Goal: Task Accomplishment & Management: Manage account settings

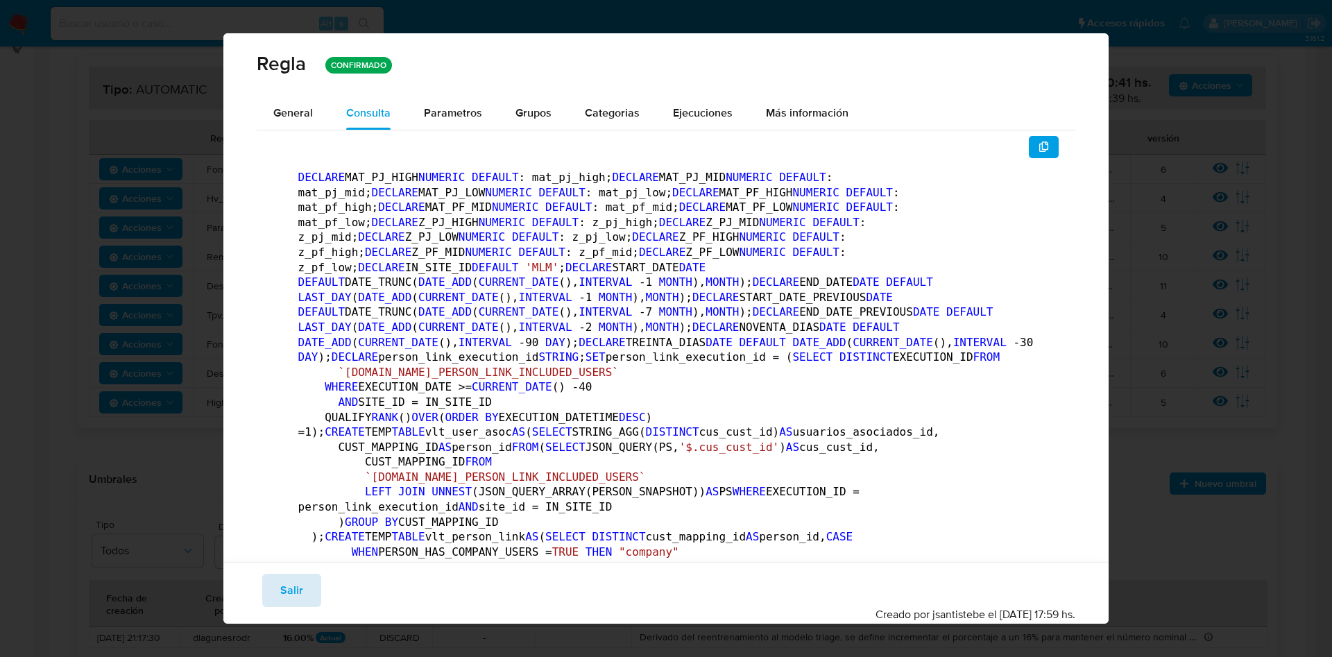
click at [288, 587] on span "Salir" at bounding box center [291, 590] width 23 height 31
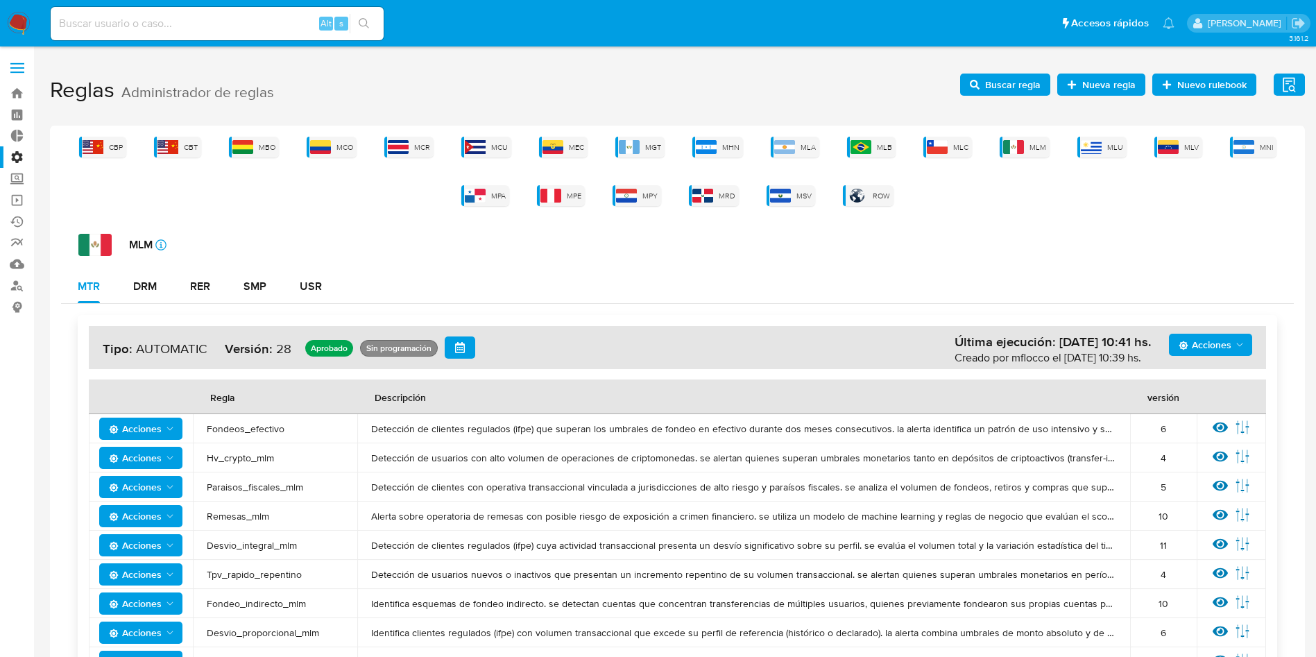
drag, startPoint x: 769, startPoint y: 273, endPoint x: 777, endPoint y: 266, distance: 10.4
click at [768, 273] on div "MTR DRM RER SMP USR" at bounding box center [677, 286] width 1233 height 33
click at [992, 148] on div "CBP CBT MBO MCO MCR MCU MEC MGT MHN MLA MLB MLC MLM MLU MLV MNI MPA MPE MPY MRD…" at bounding box center [677, 171] width 1233 height 69
click at [1021, 146] on img at bounding box center [1013, 147] width 21 height 14
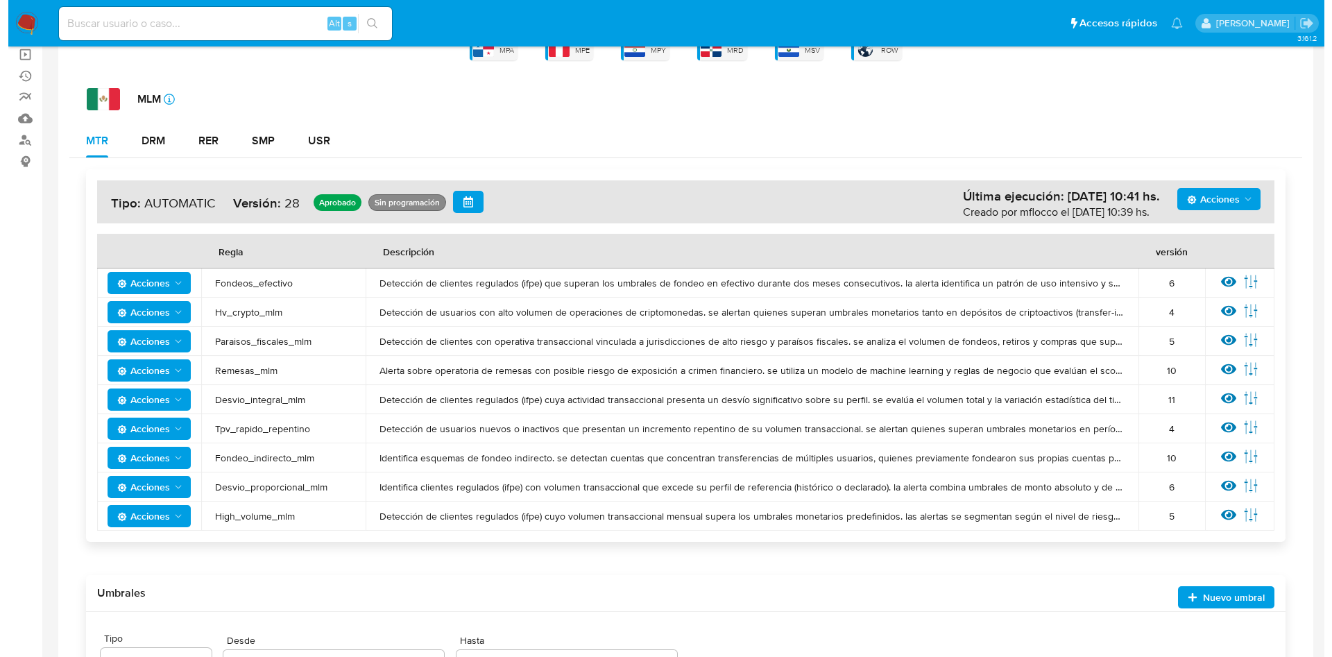
scroll to position [208, 0]
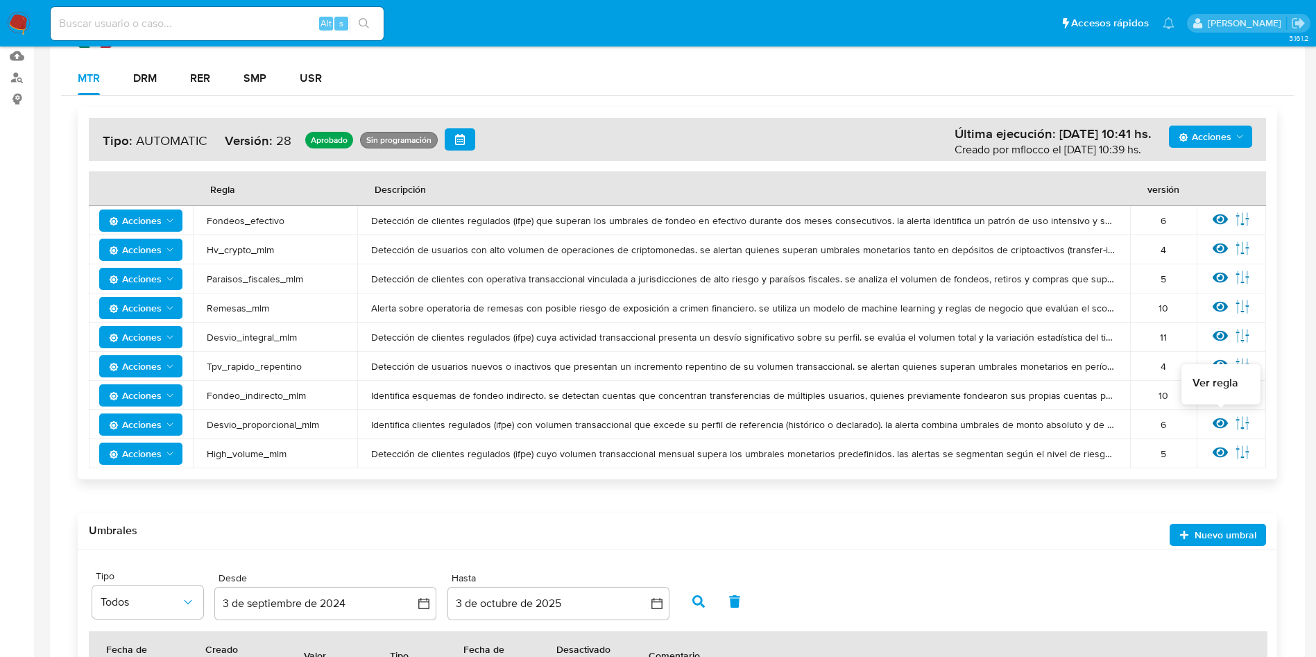
click at [1212, 418] on div "Ver regla Editar parámetros" at bounding box center [1232, 425] width 42 height 18
click at [1219, 423] on icon at bounding box center [1220, 423] width 15 height 10
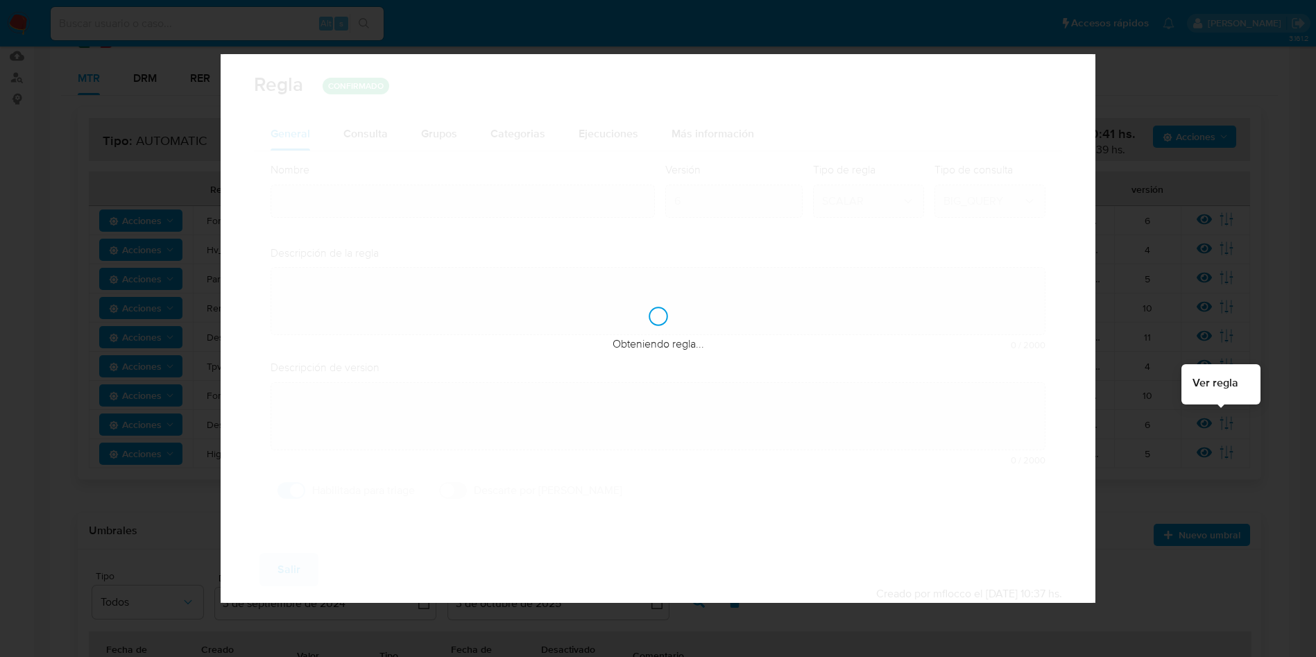
type input "Desvio_proporcional_mlm"
type textarea "Identifica clientes regulados (ifpe) con volumen transaccional que excede su pe…"
type textarea "Usuarios que hayan tenido un desvío porcentual elevado con respecto al perfil c…"
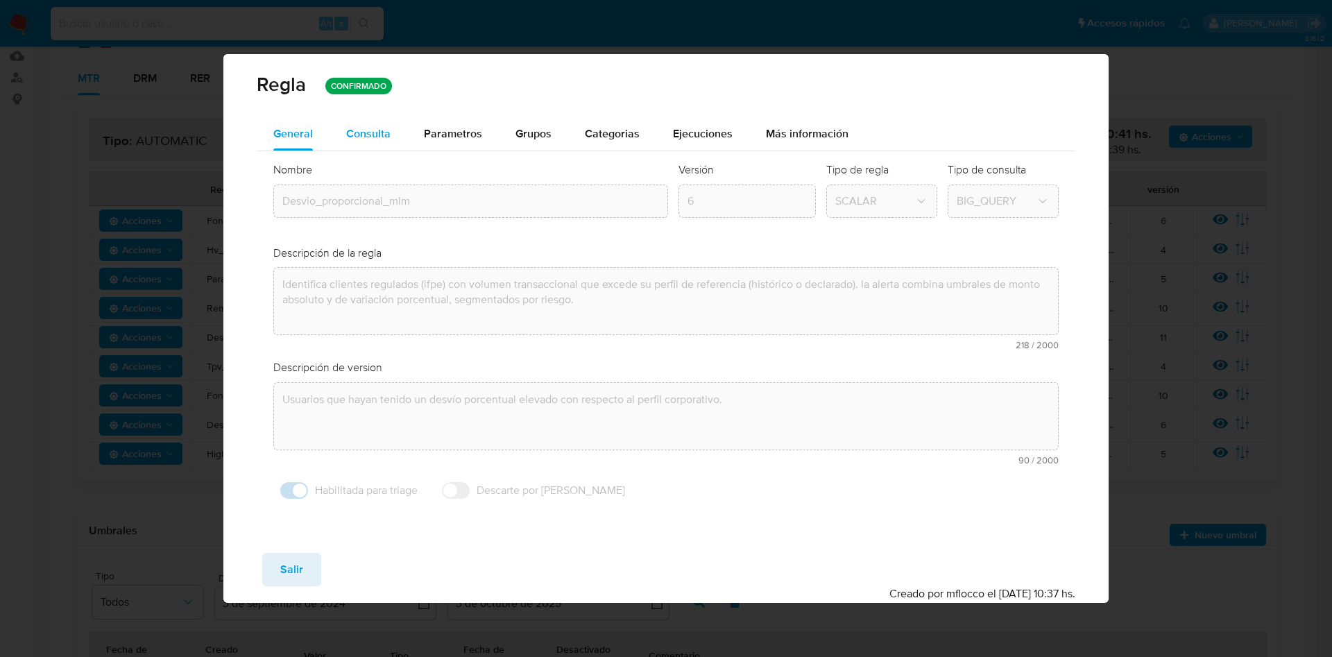
click at [383, 136] on span "Consulta" at bounding box center [368, 134] width 44 height 16
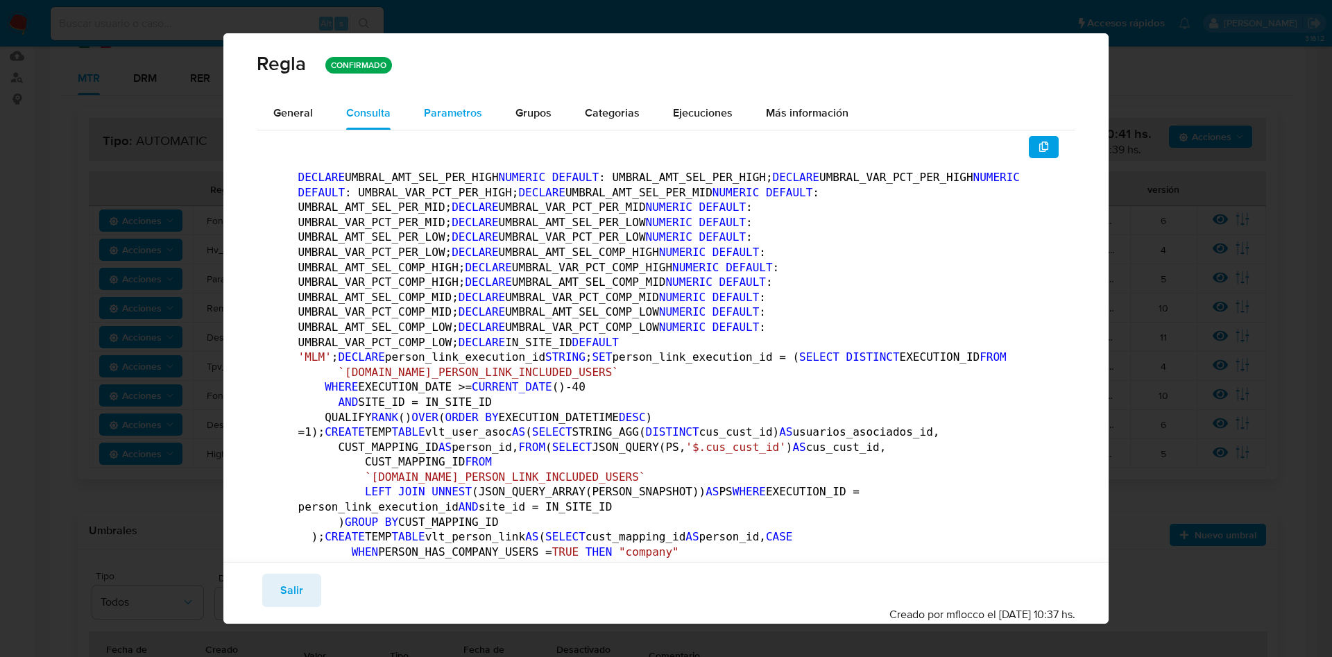
click at [465, 121] on div "Parametros" at bounding box center [453, 112] width 58 height 33
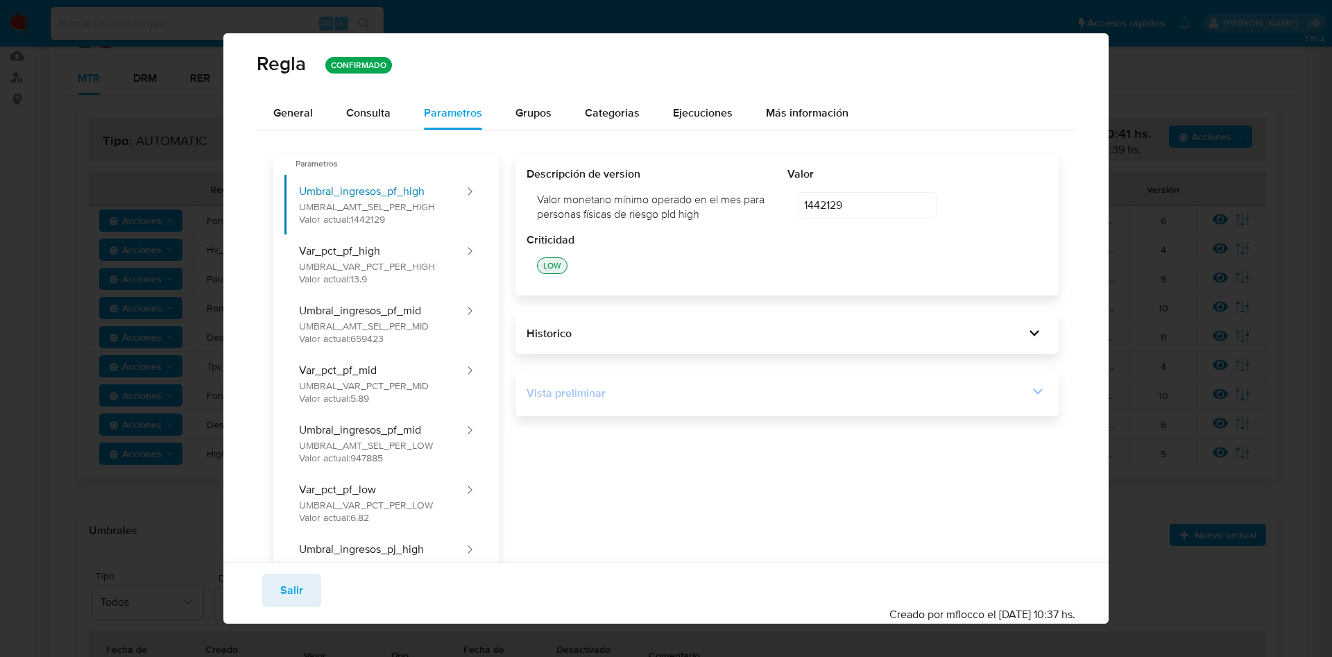
click at [1028, 398] on icon at bounding box center [1037, 391] width 19 height 19
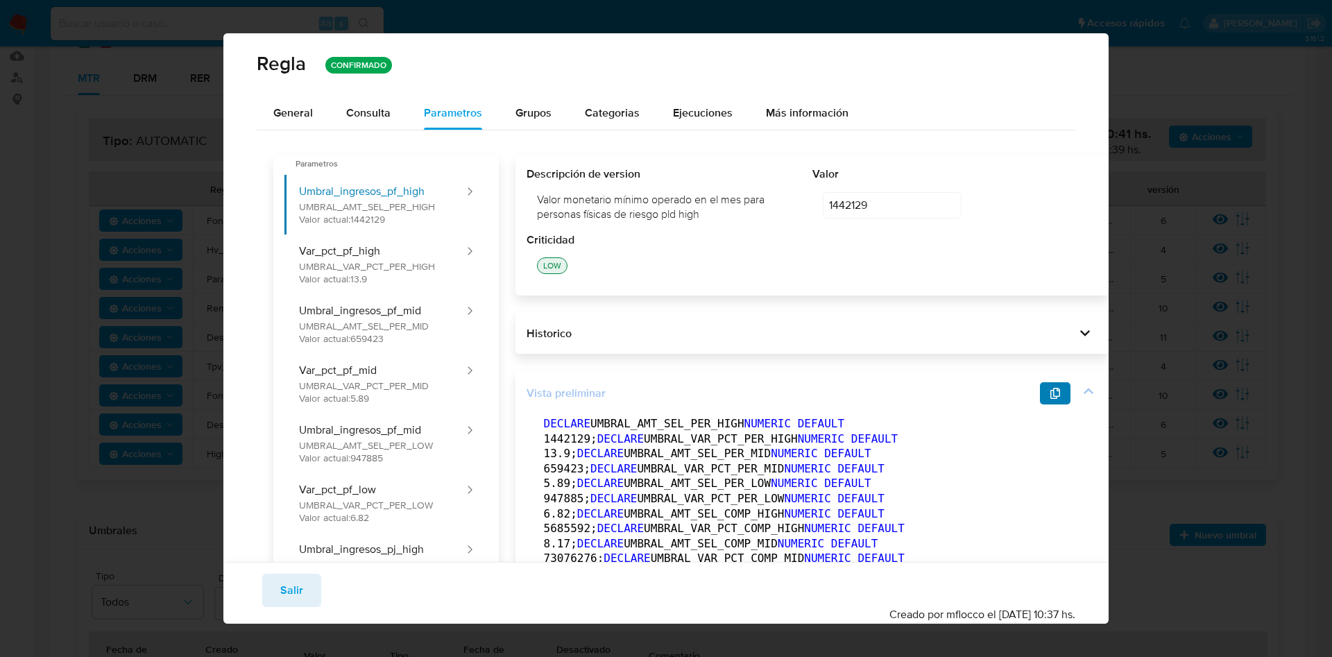
click at [1040, 393] on button "button" at bounding box center [1055, 393] width 31 height 22
click at [372, 106] on span "Consulta" at bounding box center [368, 113] width 44 height 16
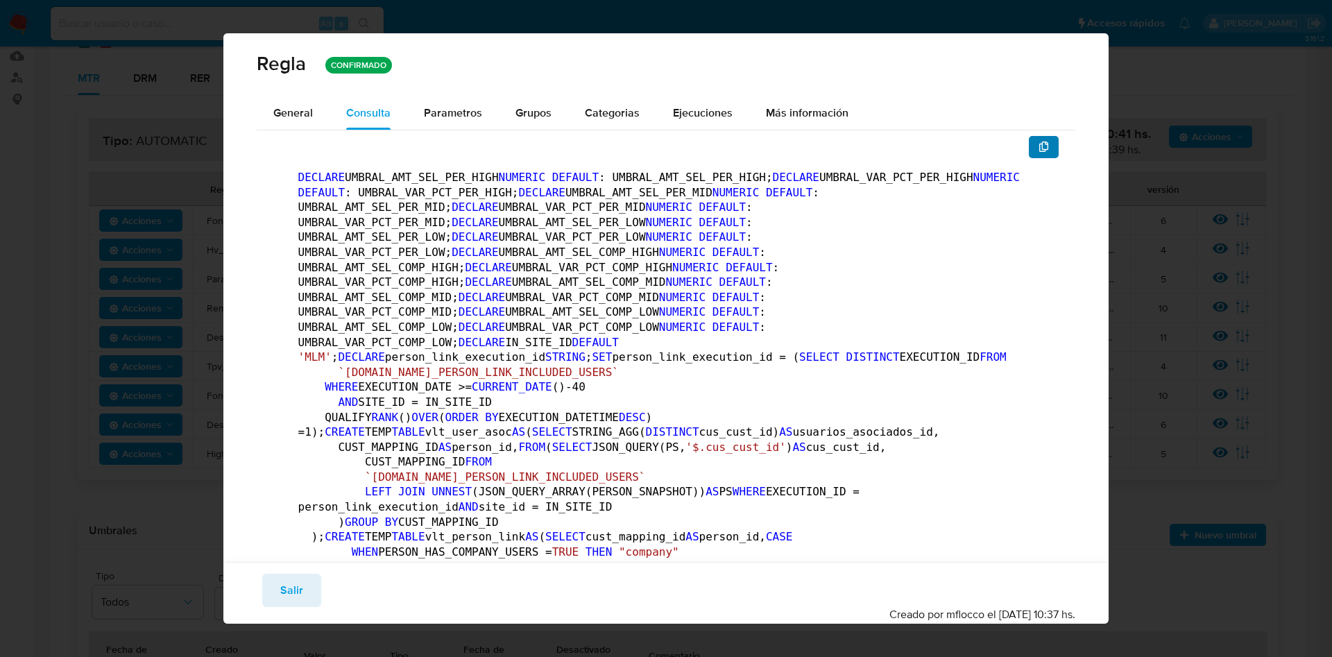
click at [1039, 144] on icon "button" at bounding box center [1044, 147] width 10 height 11
click at [281, 580] on span "Salir" at bounding box center [291, 590] width 23 height 31
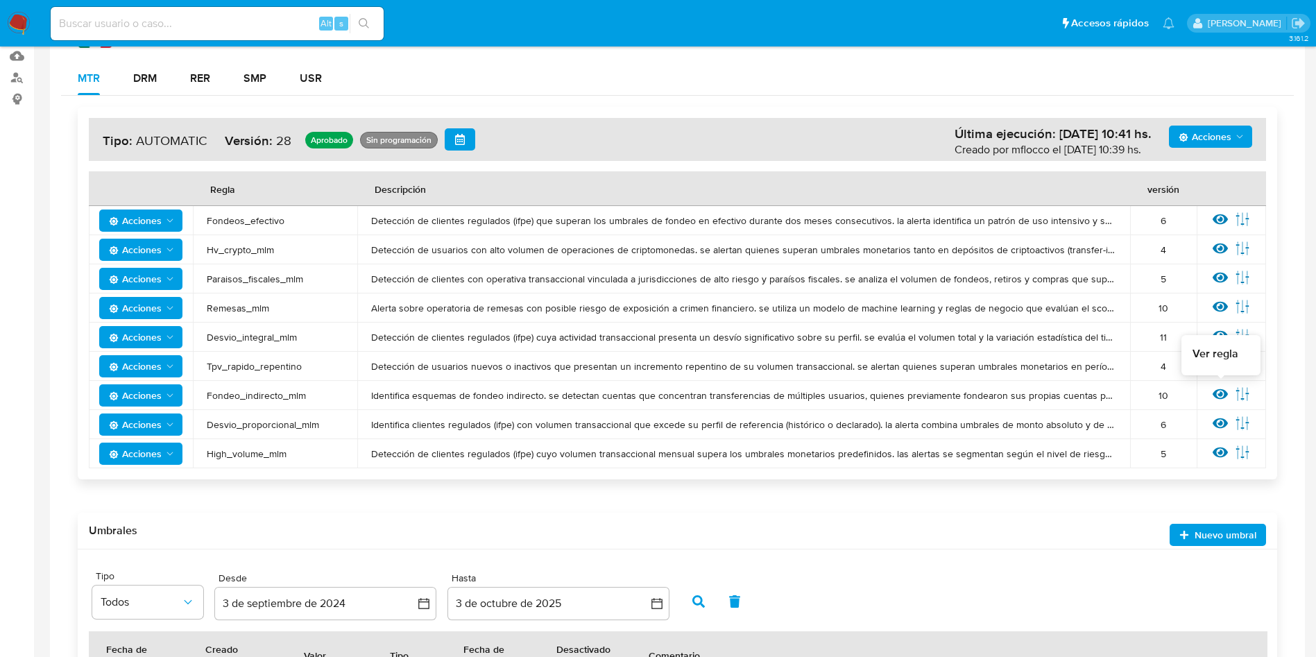
click at [1223, 396] on icon at bounding box center [1220, 394] width 15 height 15
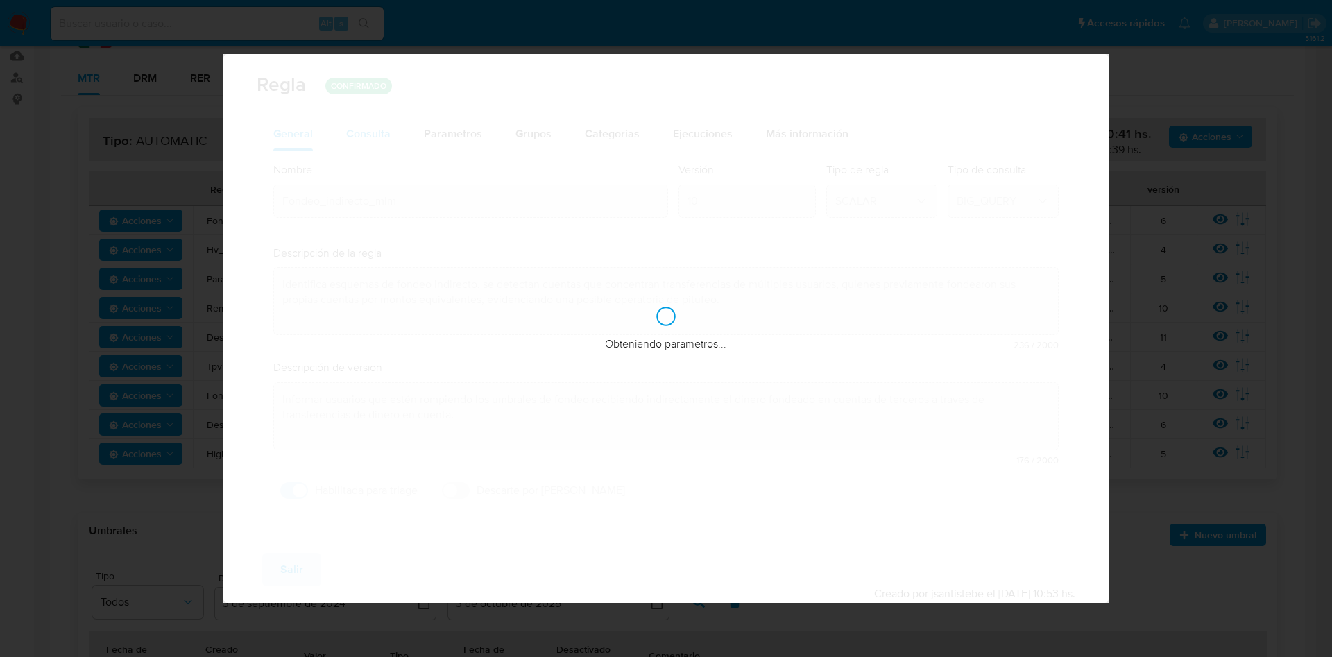
click at [336, 139] on button "Consulta" at bounding box center [369, 133] width 78 height 33
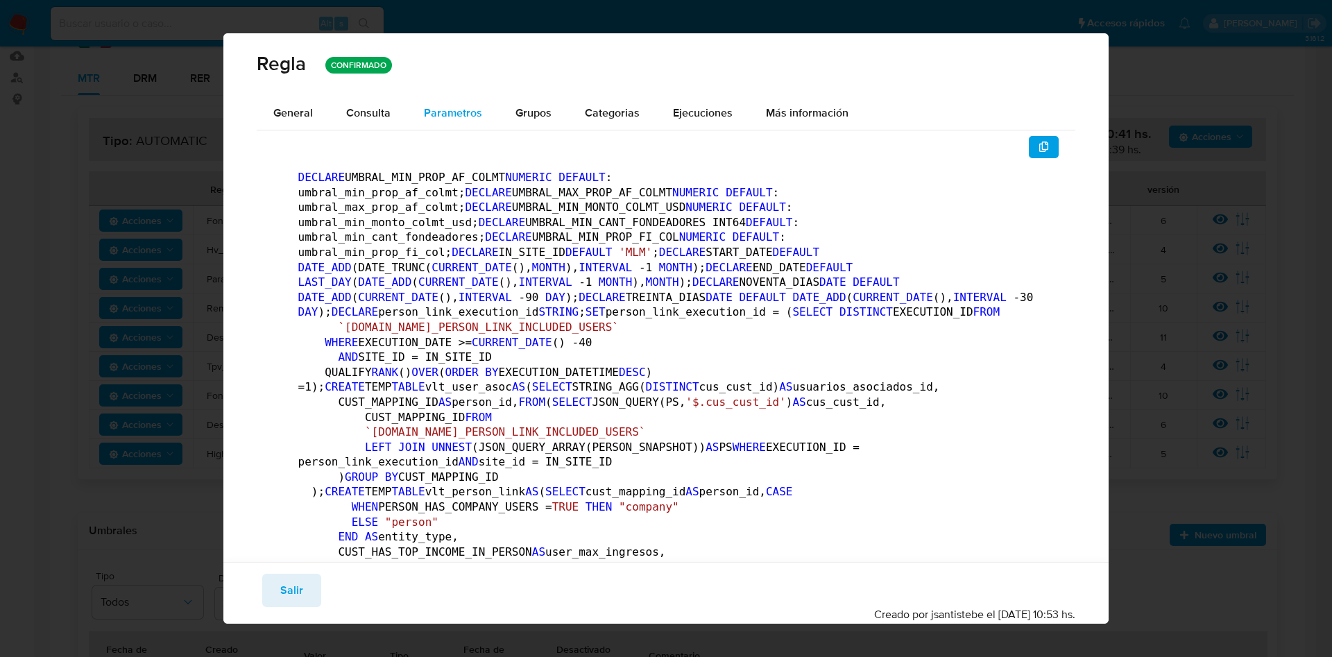
click at [433, 125] on div "Parametros" at bounding box center [453, 112] width 58 height 33
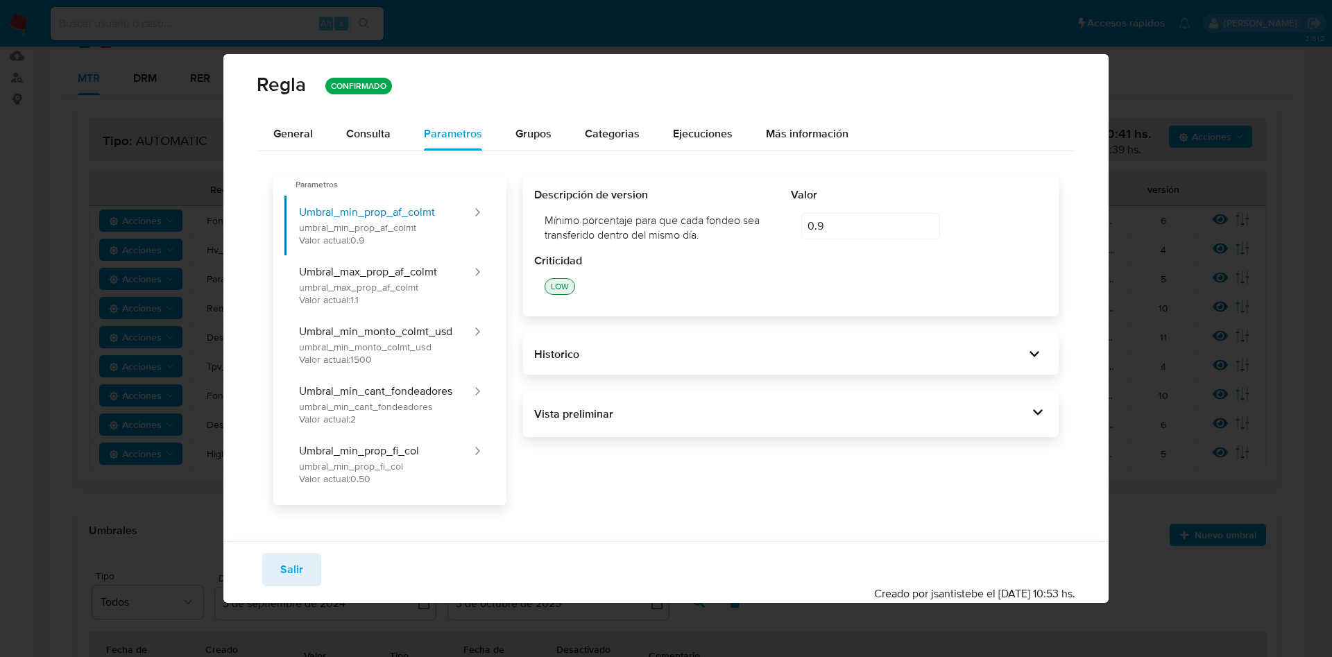
click at [1055, 422] on div "Vista preliminar DECLARE UMBRAL_MIN_PROP_AF_COLMT NUMERIC DEFAULT 0.9 ; DECLARE…" at bounding box center [791, 414] width 536 height 46
click at [1038, 423] on div at bounding box center [1037, 414] width 19 height 24
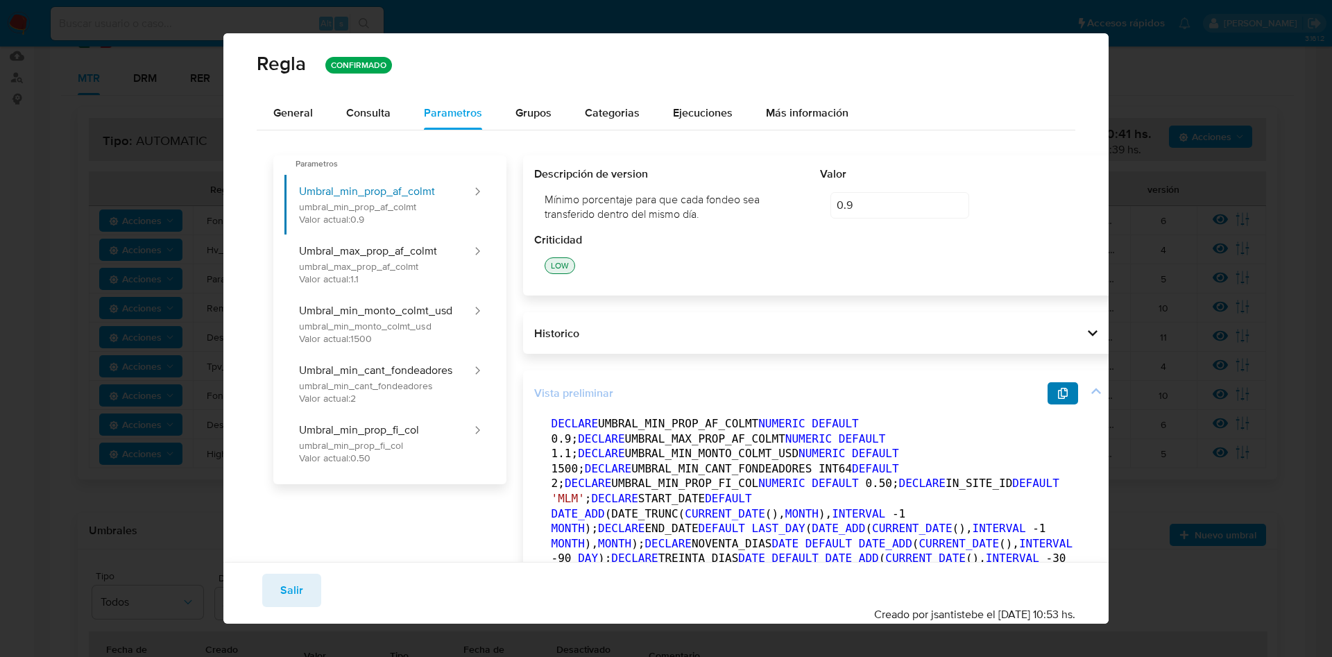
click at [1048, 395] on button "button" at bounding box center [1063, 393] width 31 height 22
click at [366, 124] on div "Consulta" at bounding box center [368, 112] width 44 height 33
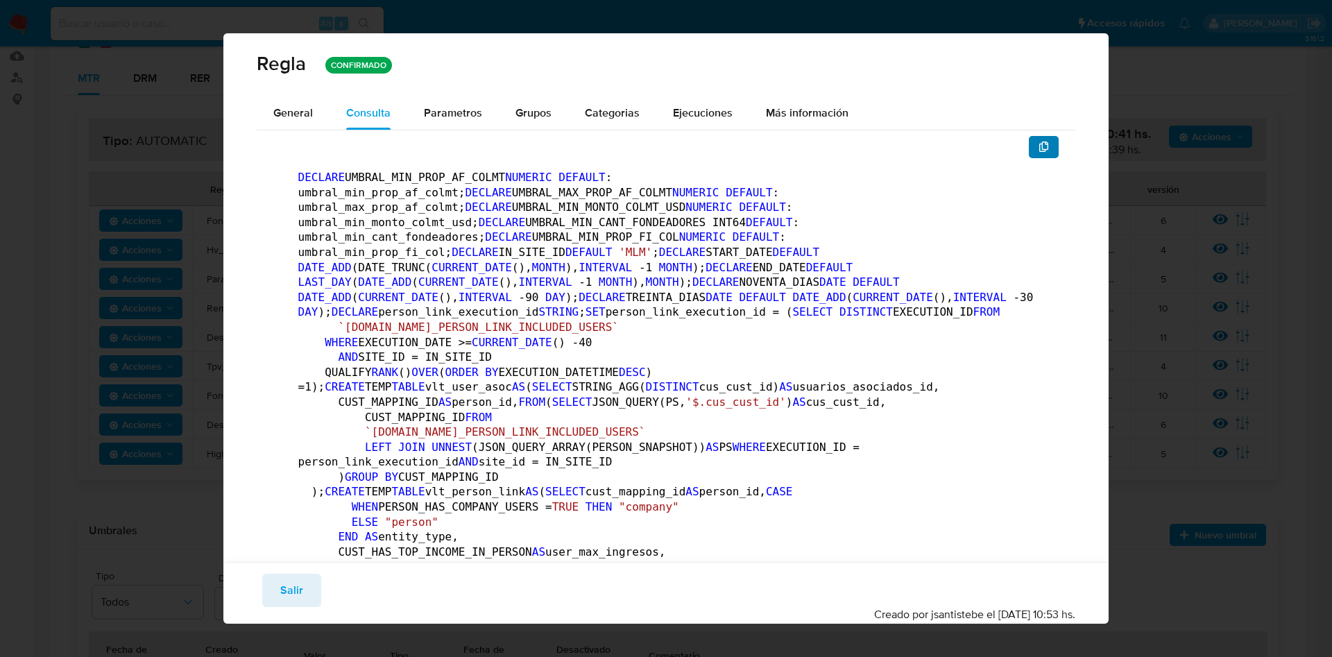
click at [1029, 142] on button "button" at bounding box center [1044, 147] width 31 height 22
click at [267, 581] on button "Salir" at bounding box center [291, 590] width 59 height 33
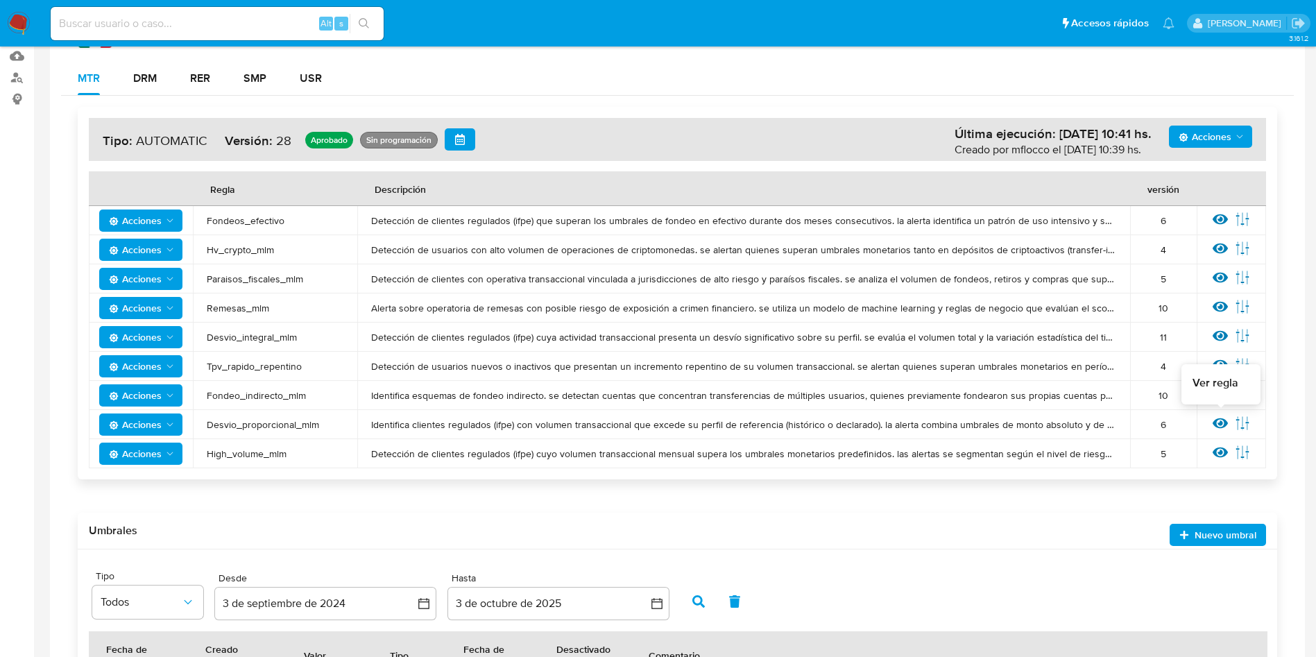
click at [1226, 423] on icon at bounding box center [1220, 423] width 15 height 10
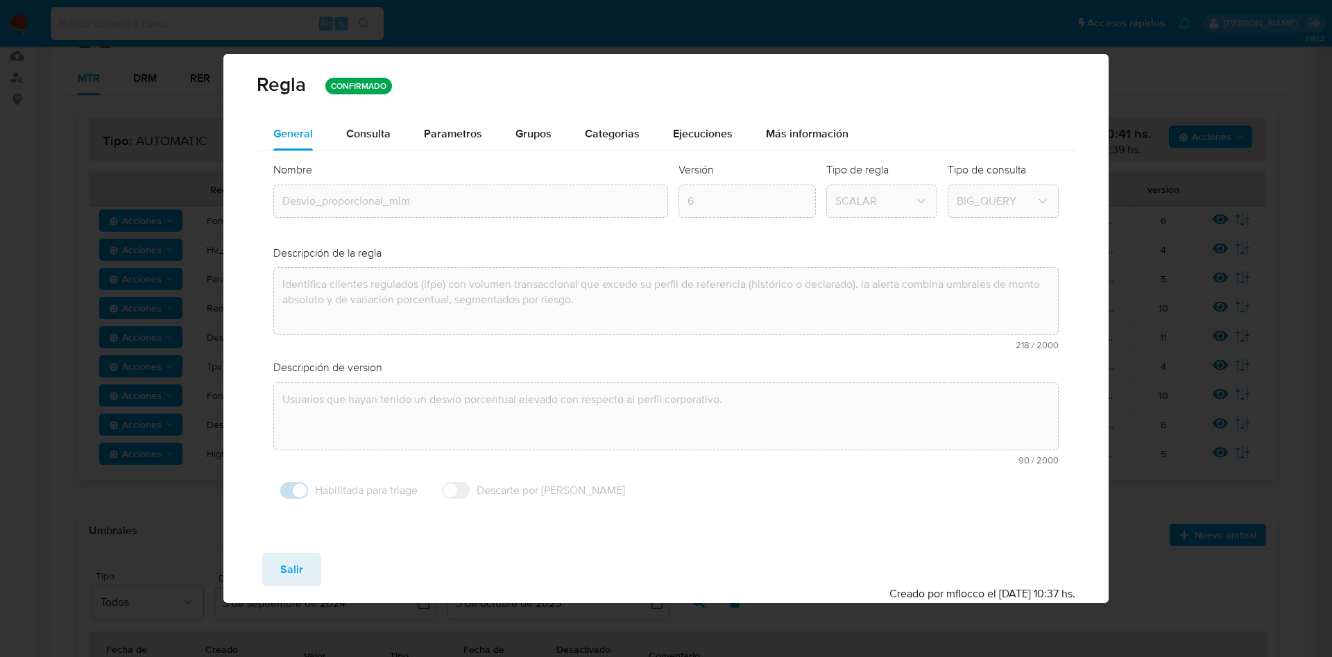
click at [371, 132] on span "Consulta" at bounding box center [368, 134] width 44 height 16
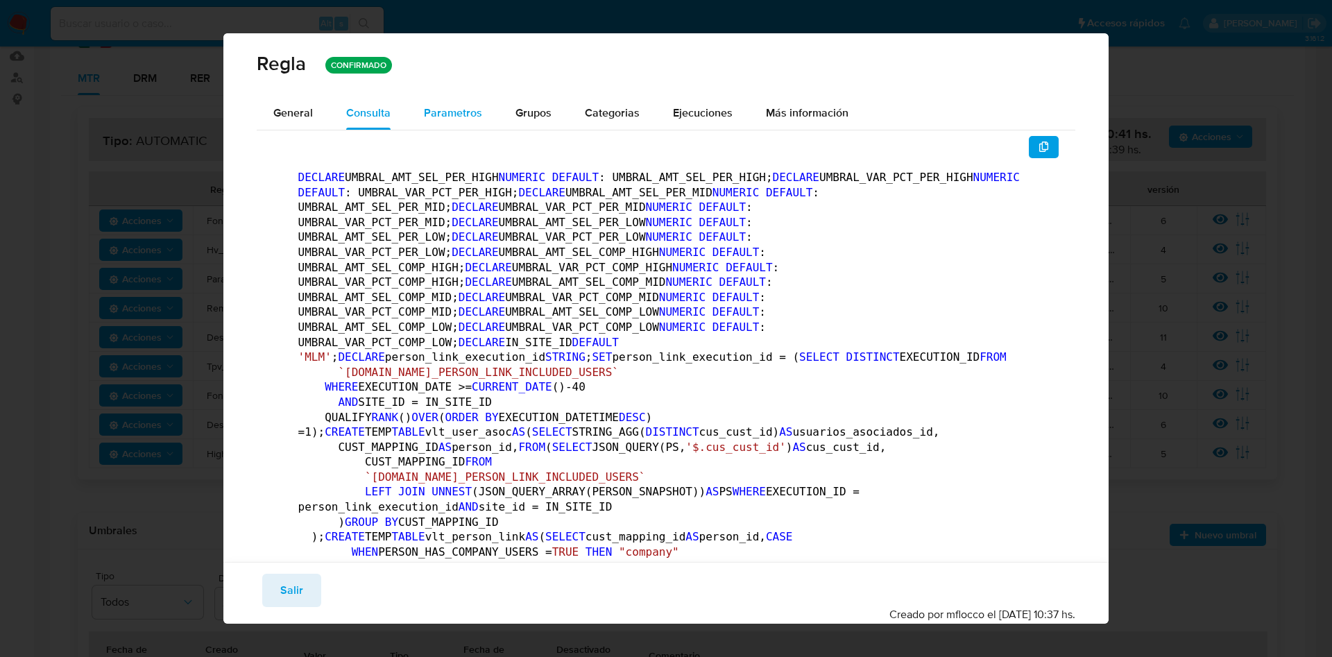
drag, startPoint x: 441, startPoint y: 100, endPoint x: 452, endPoint y: 110, distance: 14.7
click at [441, 101] on div "Parametros" at bounding box center [453, 112] width 58 height 33
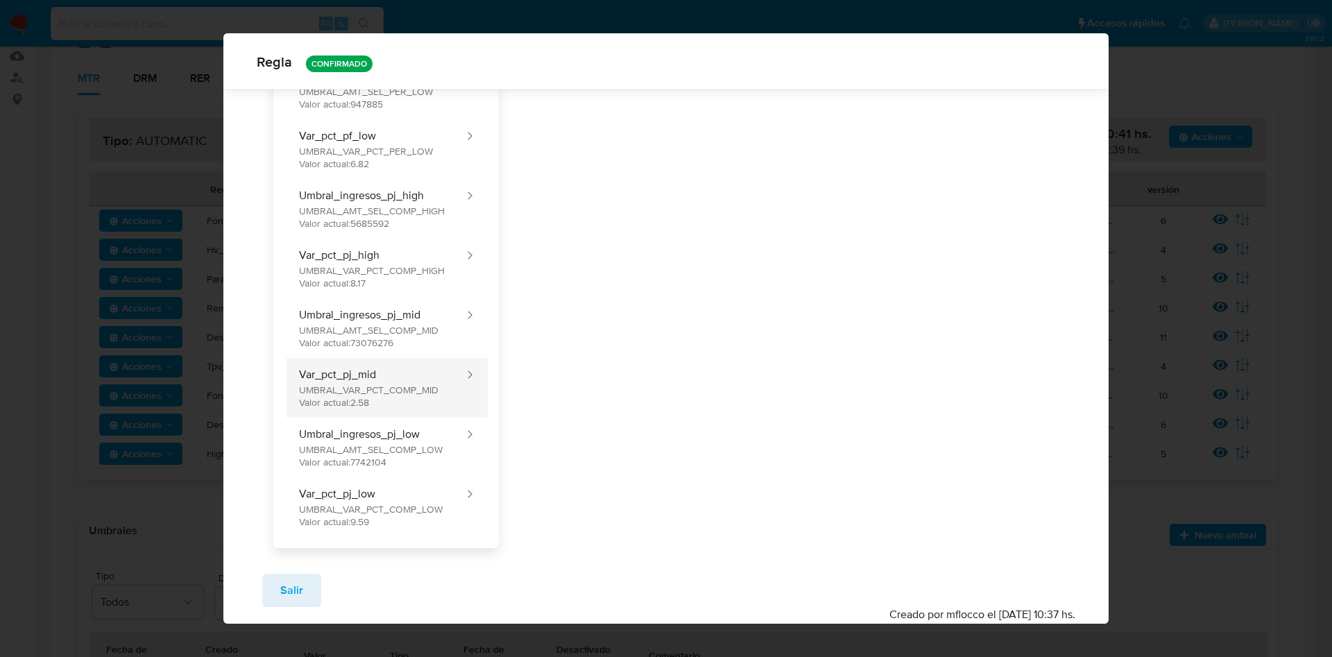
scroll to position [368, 0]
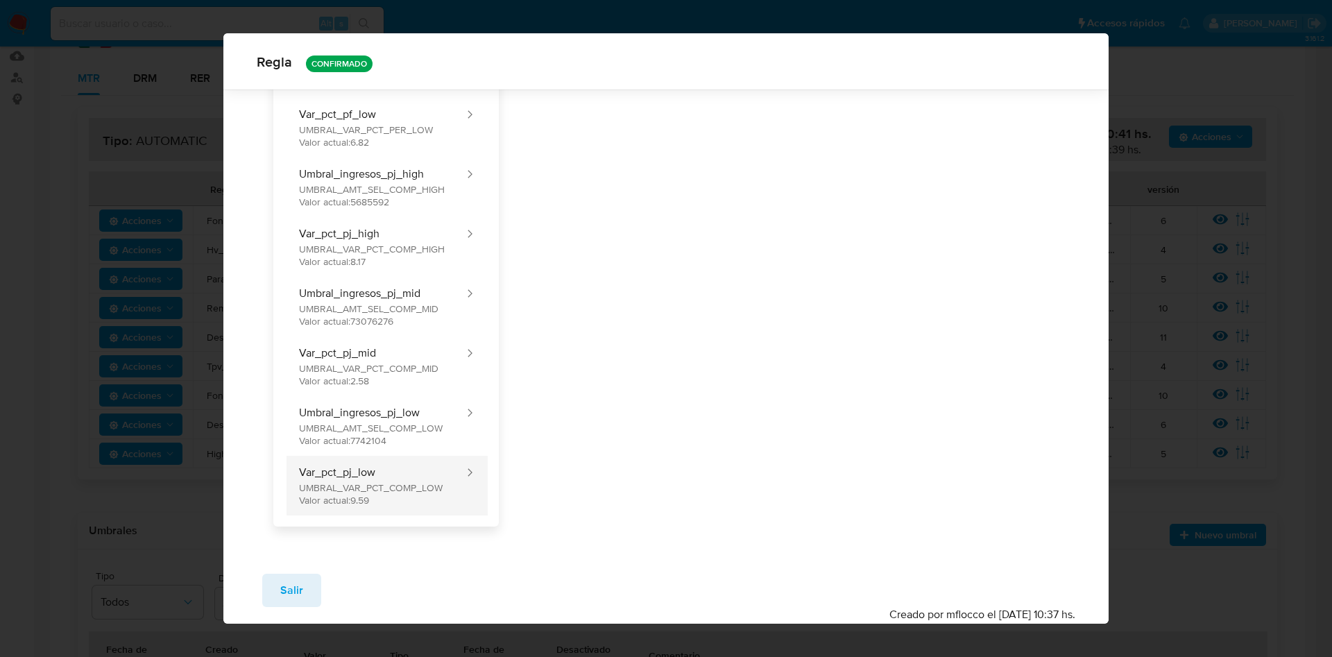
click at [387, 486] on button "Var_pct_pj_low UMBRAL_VAR_PCT_COMP_LOW Valor actual: 9.59" at bounding box center [375, 486] width 181 height 60
type input "9.59"
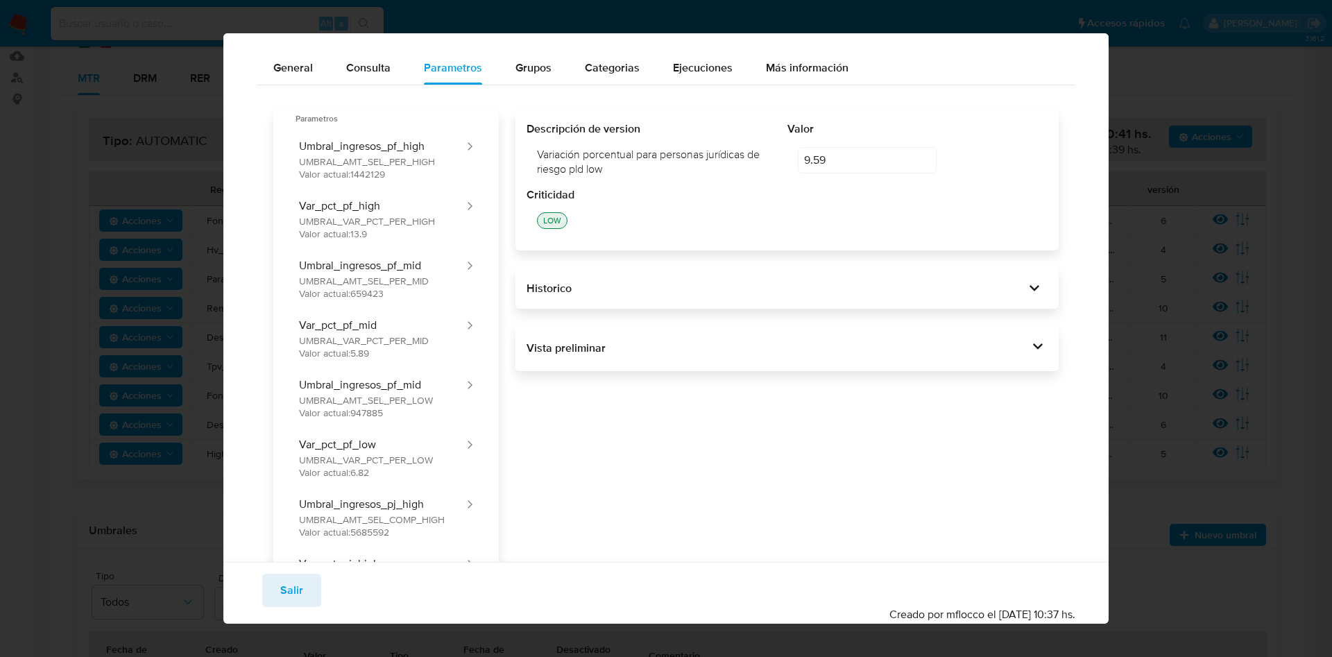
scroll to position [0, 0]
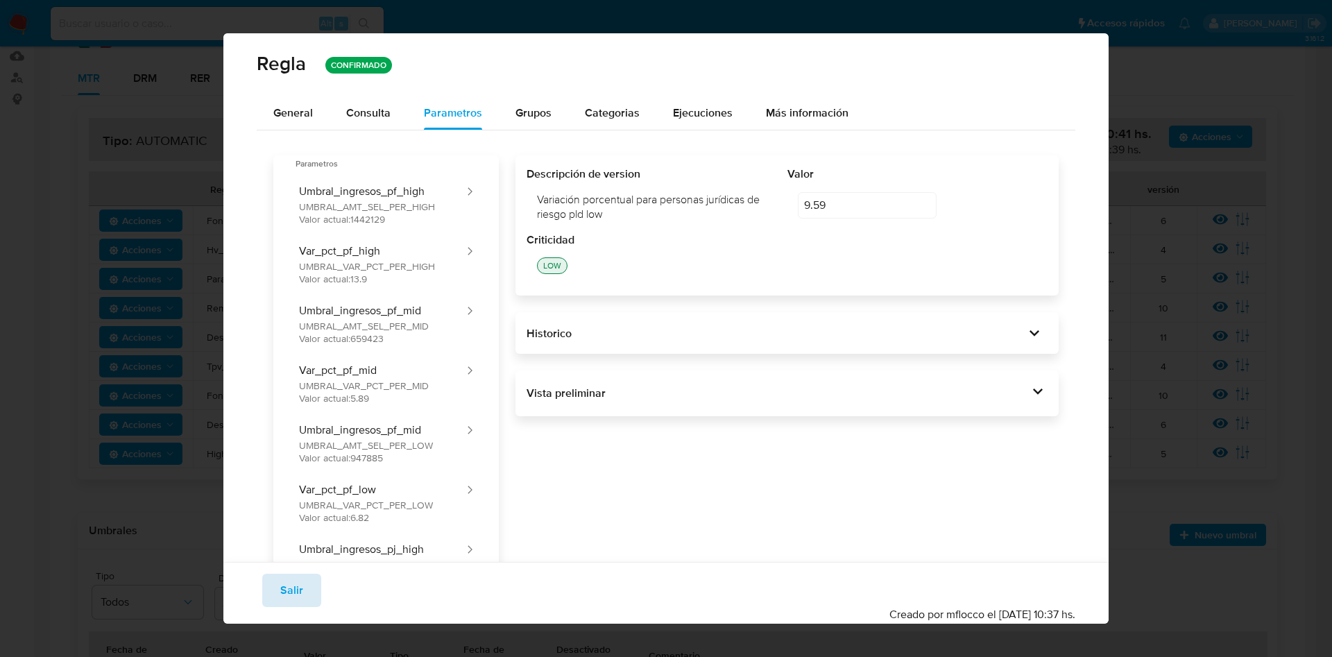
click at [278, 604] on button "Salir" at bounding box center [291, 590] width 59 height 33
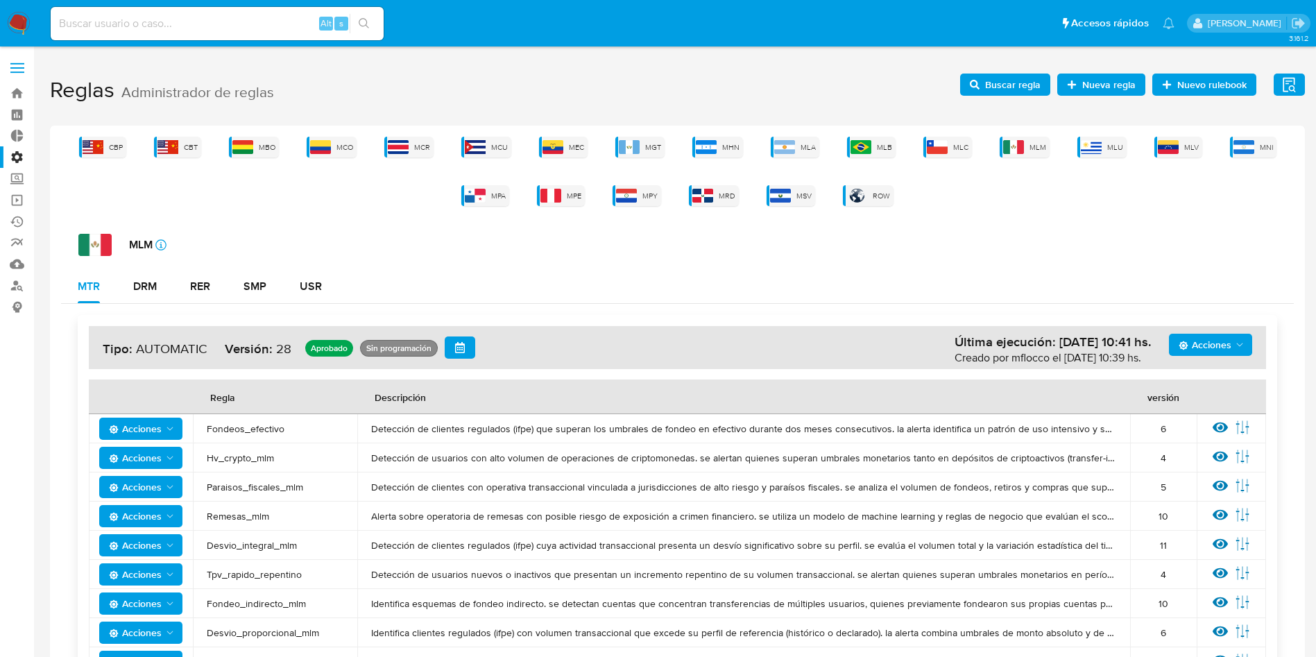
click at [337, 135] on div "CBP CBT MBO MCO MCR MCU MEC MGT MHN MLA MLB MLC MLM MLU MLV MNI MPA MPE MPY MRD…" at bounding box center [677, 544] width 1255 height 836
click at [336, 144] on div "MCO" at bounding box center [332, 147] width 50 height 21
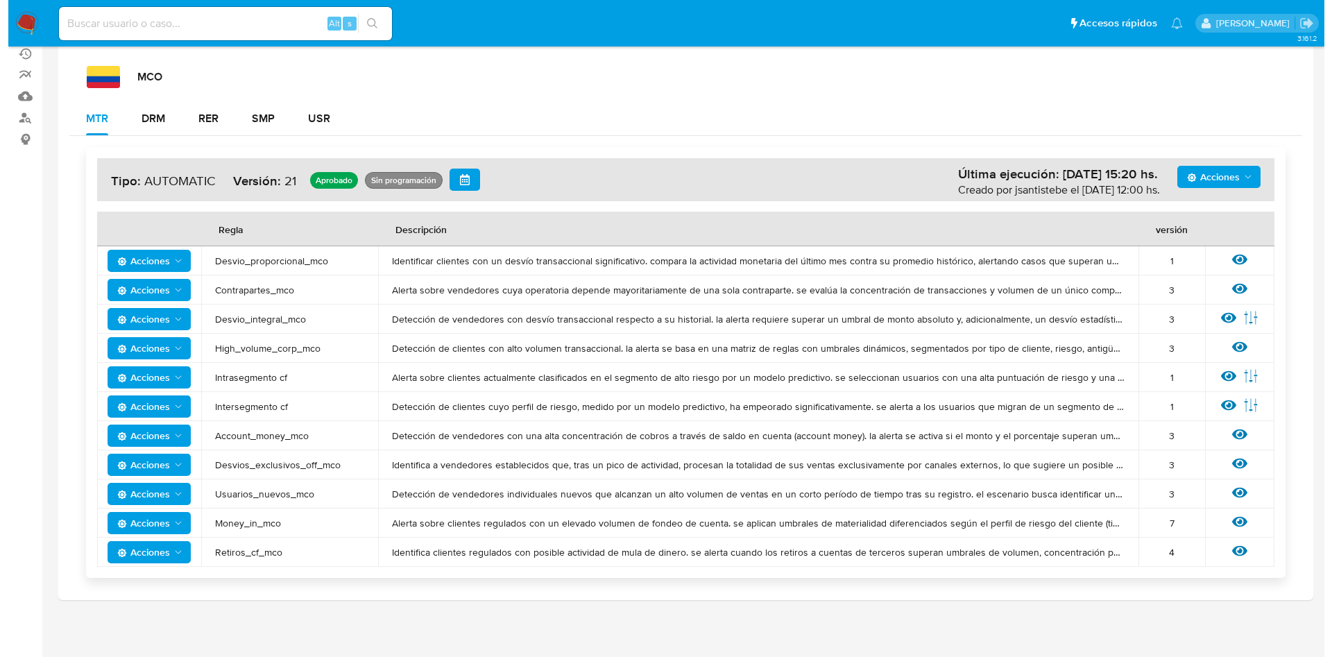
scroll to position [170, 0]
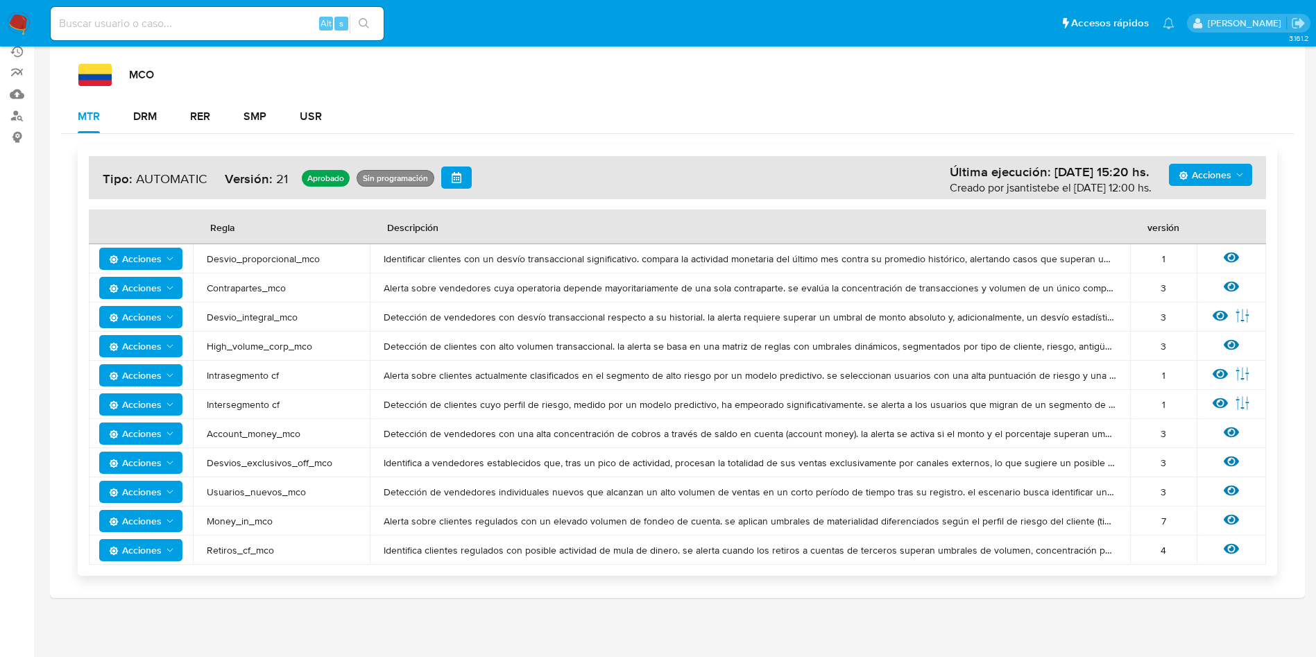
click at [1224, 551] on icon at bounding box center [1231, 548] width 15 height 15
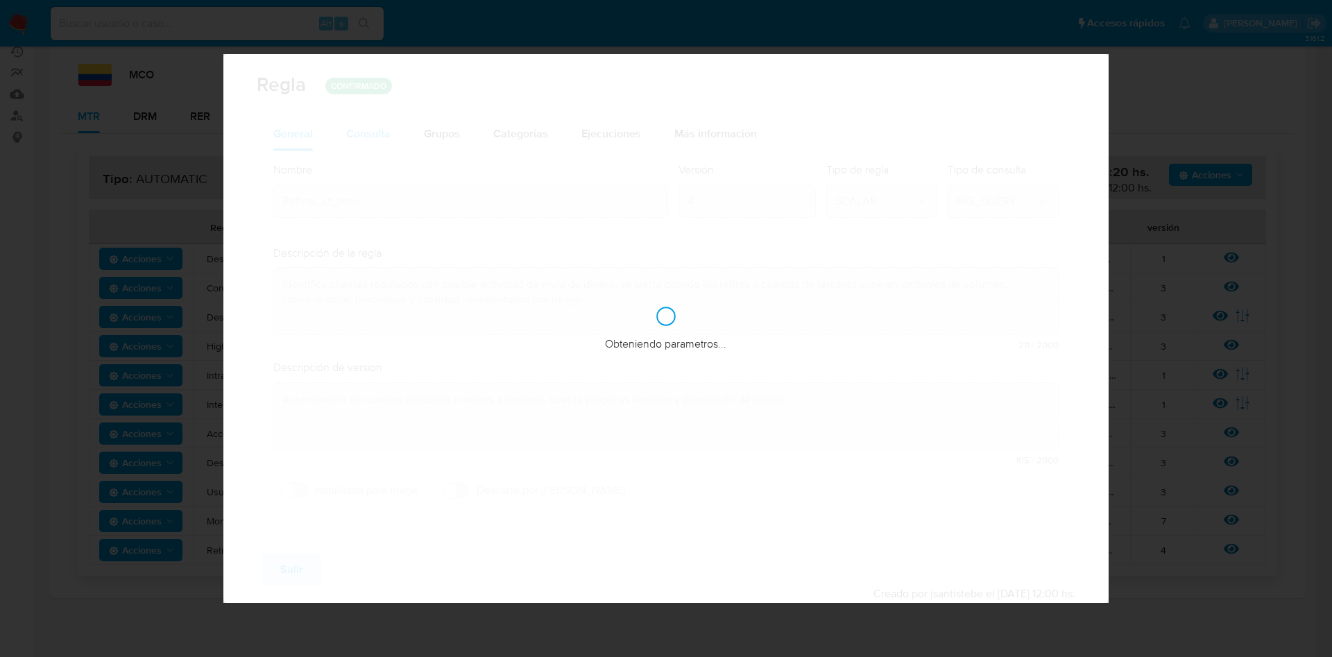
click at [365, 118] on div "Consulta" at bounding box center [368, 133] width 44 height 33
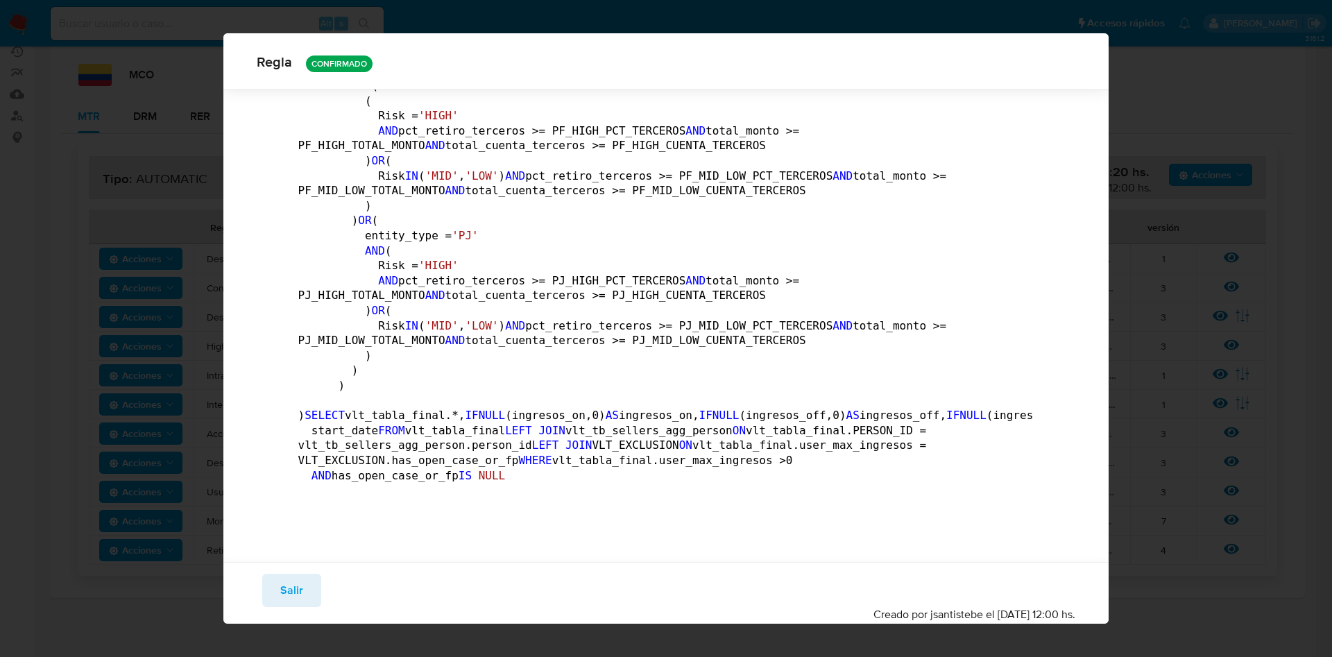
scroll to position [5546, 0]
click at [290, 586] on span "Salir" at bounding box center [291, 590] width 23 height 31
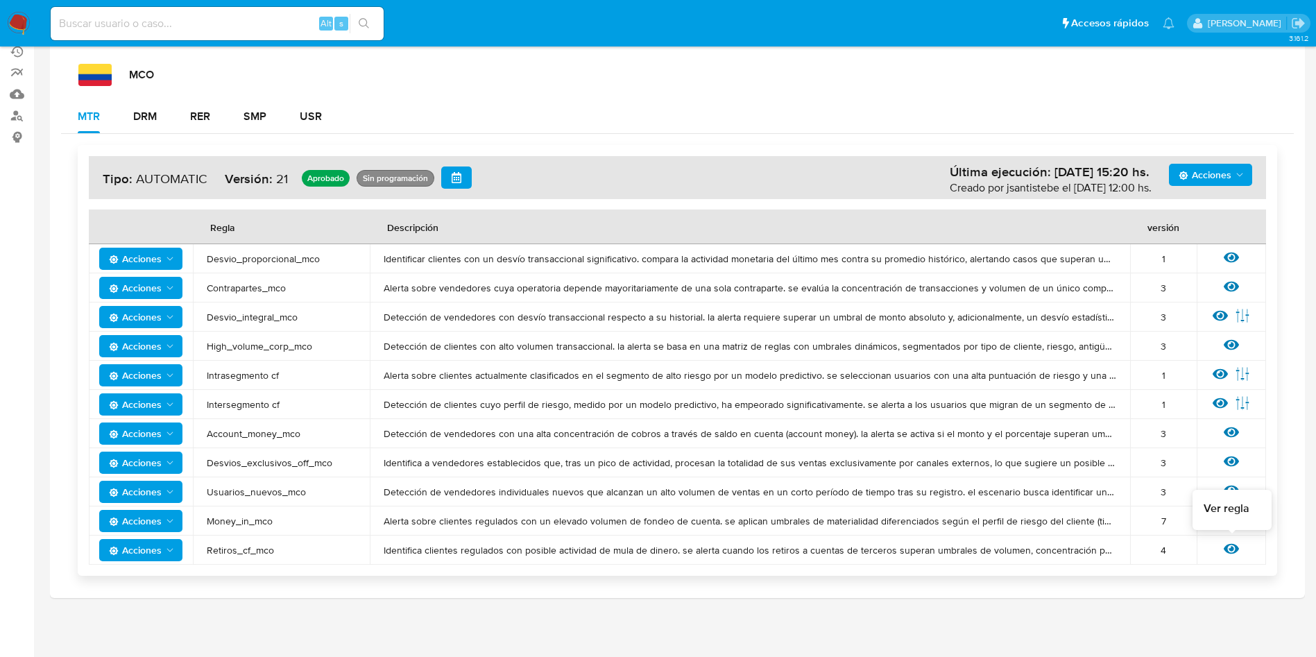
click at [1239, 552] on icon at bounding box center [1231, 548] width 15 height 15
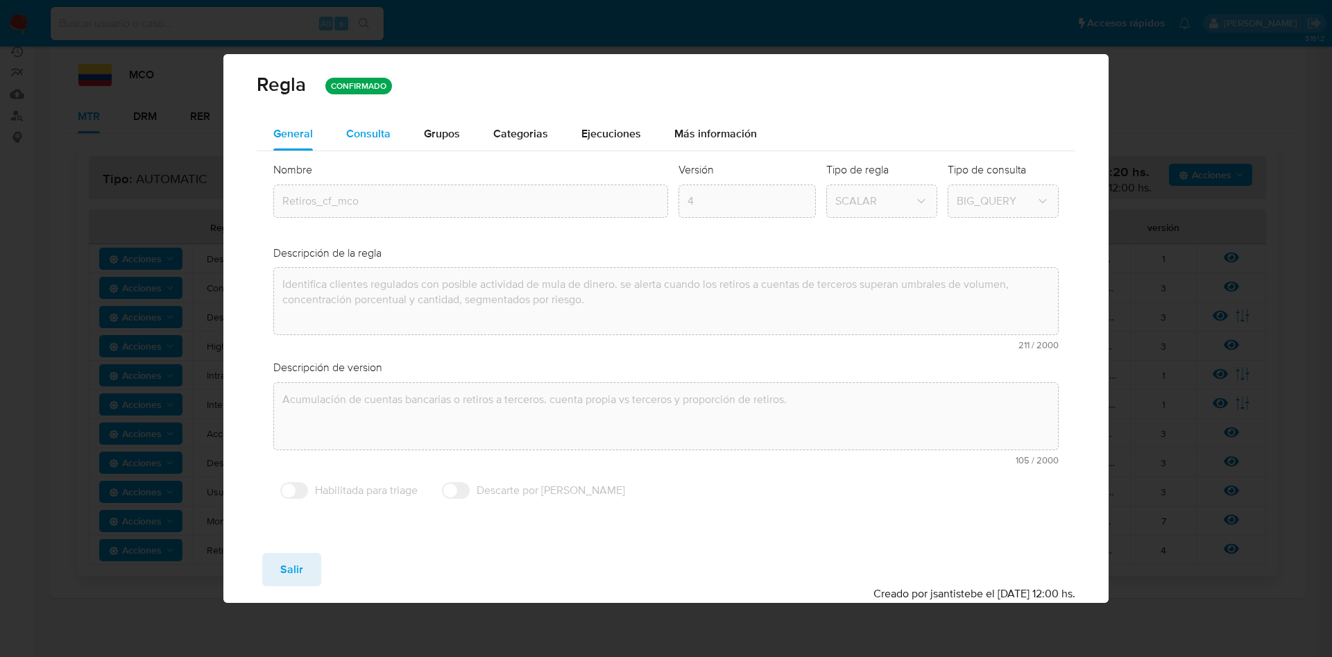
click at [382, 128] on span "Consulta" at bounding box center [368, 134] width 44 height 16
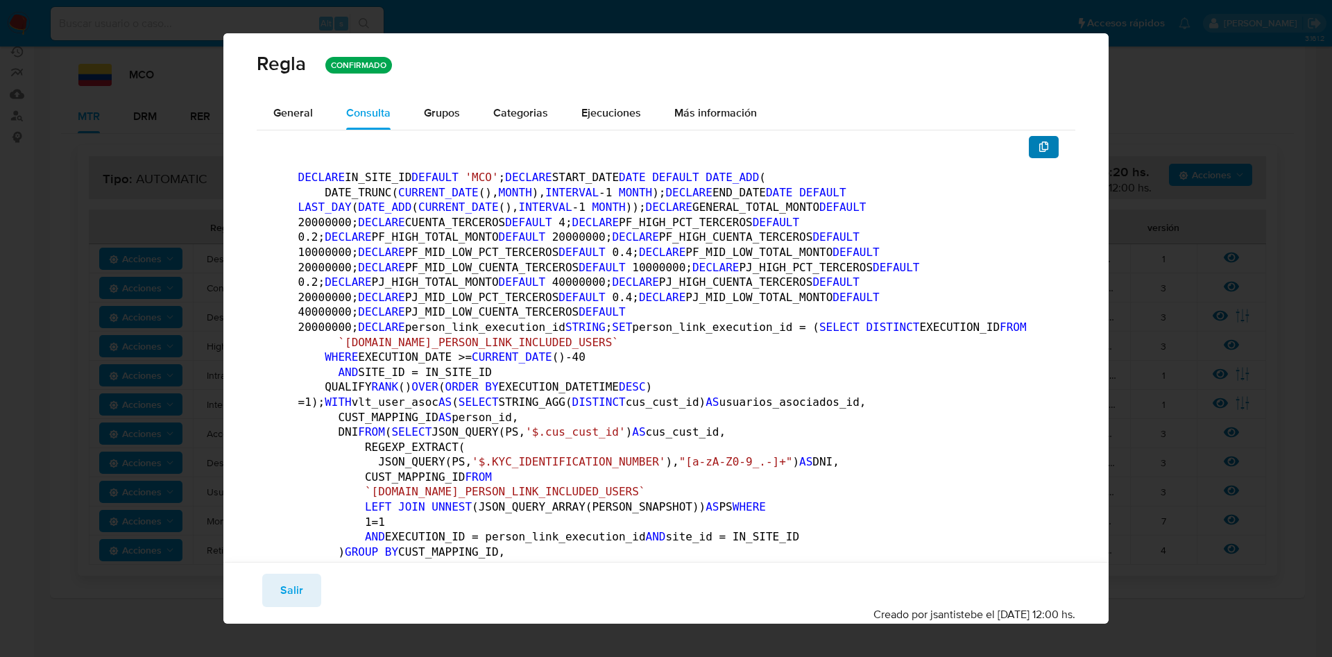
click at [1039, 146] on icon "button" at bounding box center [1044, 147] width 10 height 11
click at [279, 593] on button "Salir" at bounding box center [291, 590] width 59 height 33
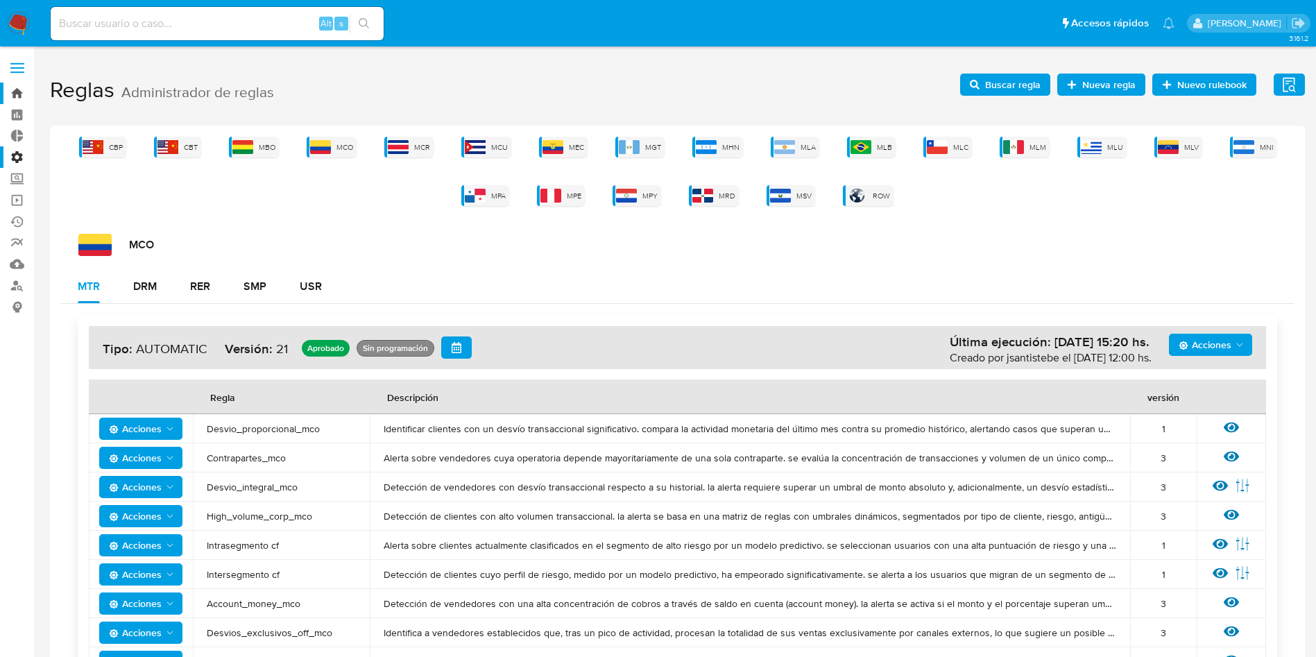
drag, startPoint x: 25, startPoint y: 67, endPoint x: 33, endPoint y: 93, distance: 27.5
click at [25, 67] on label at bounding box center [17, 67] width 35 height 29
click at [0, 0] on input "checkbox" at bounding box center [0, 0] width 0 height 0
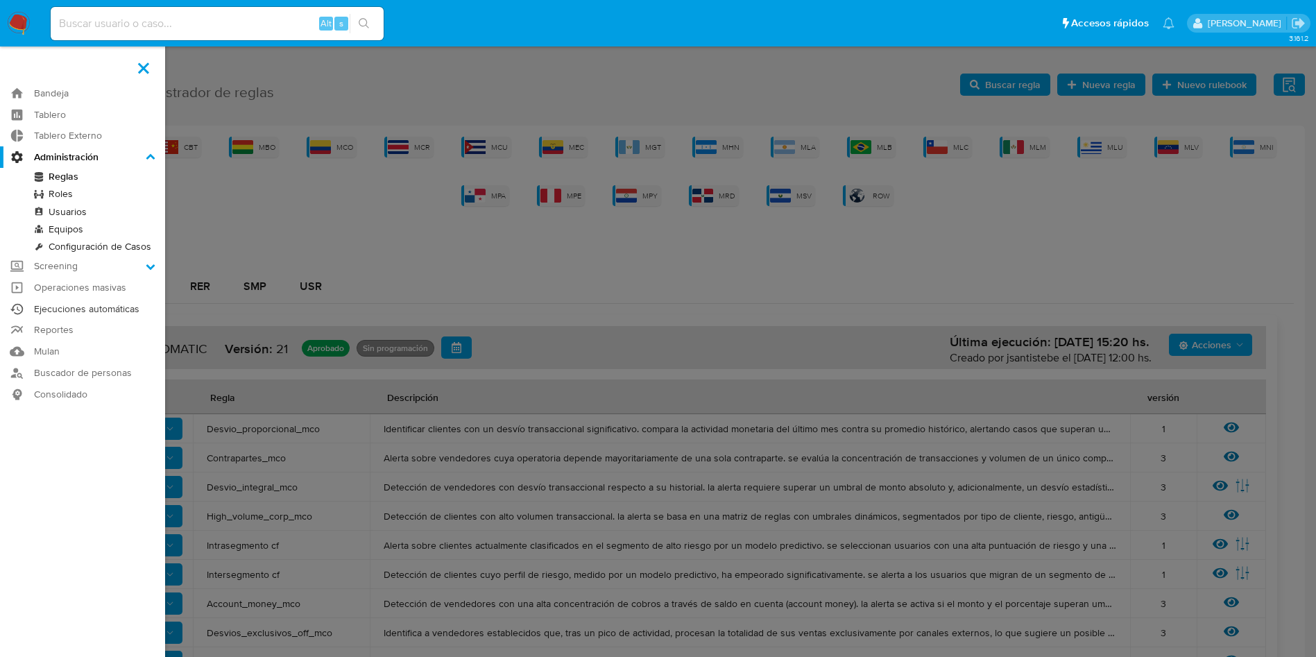
click at [96, 309] on link "Ejecuciones automáticas" at bounding box center [82, 309] width 165 height 22
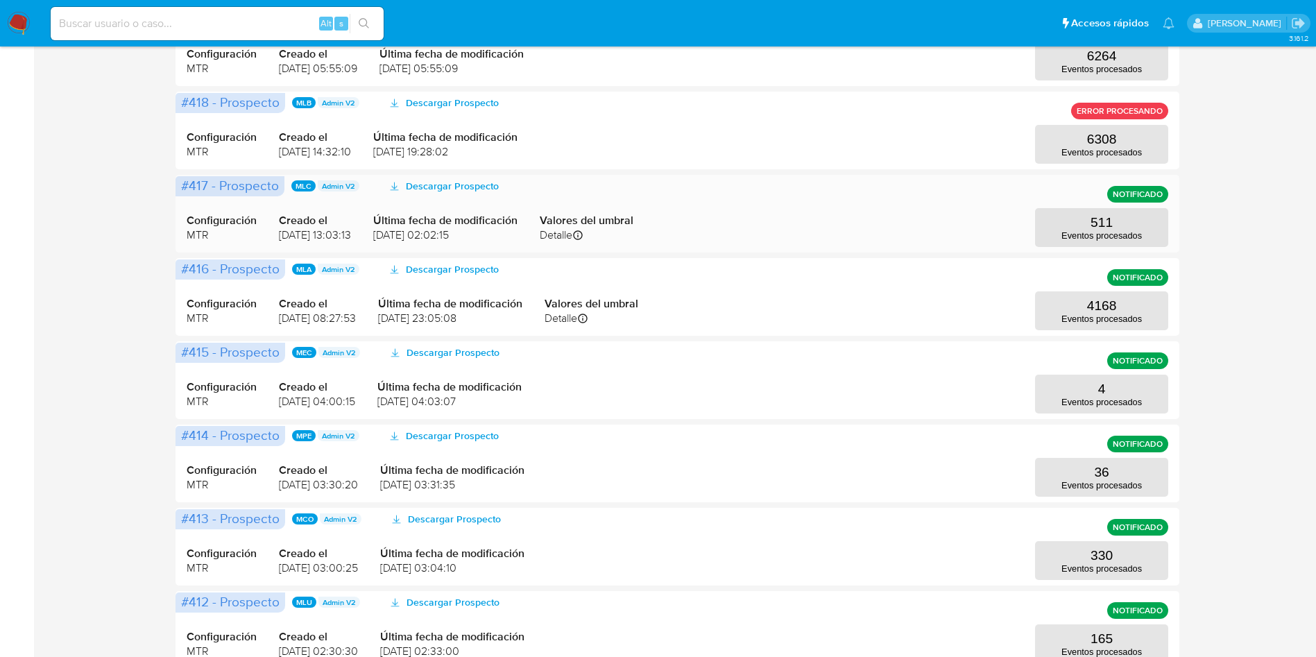
scroll to position [520, 0]
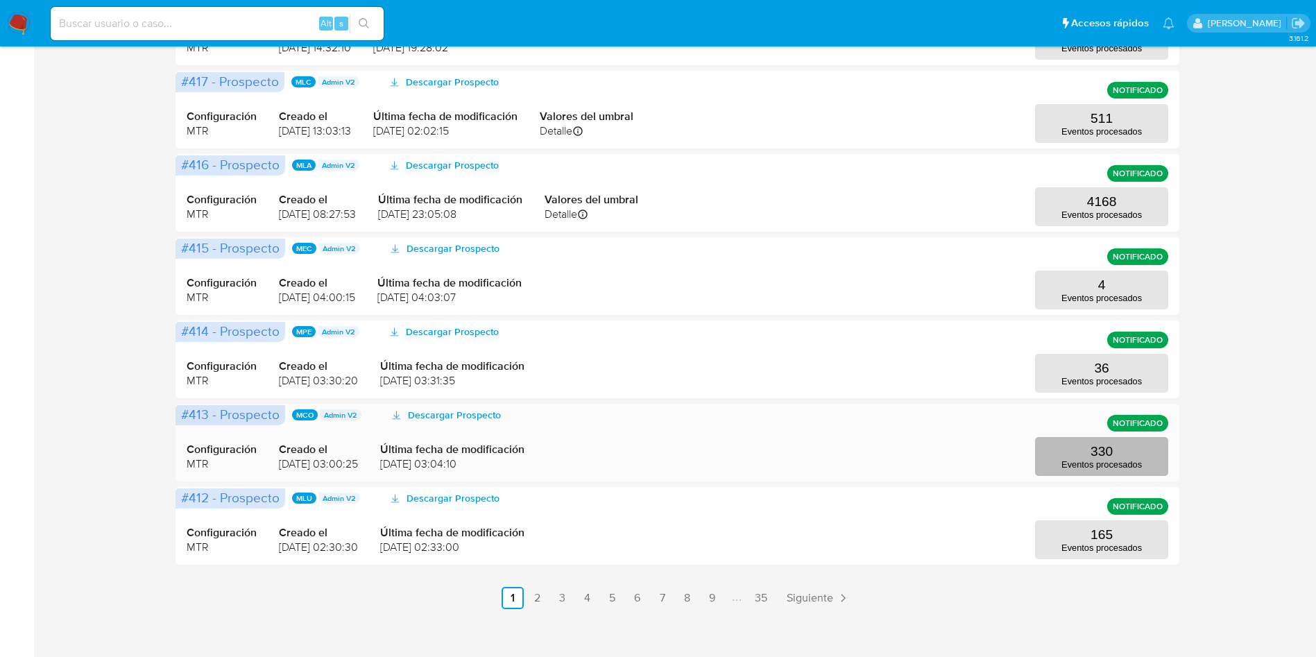
click at [1080, 458] on button "330 Eventos procesados" at bounding box center [1101, 456] width 133 height 39
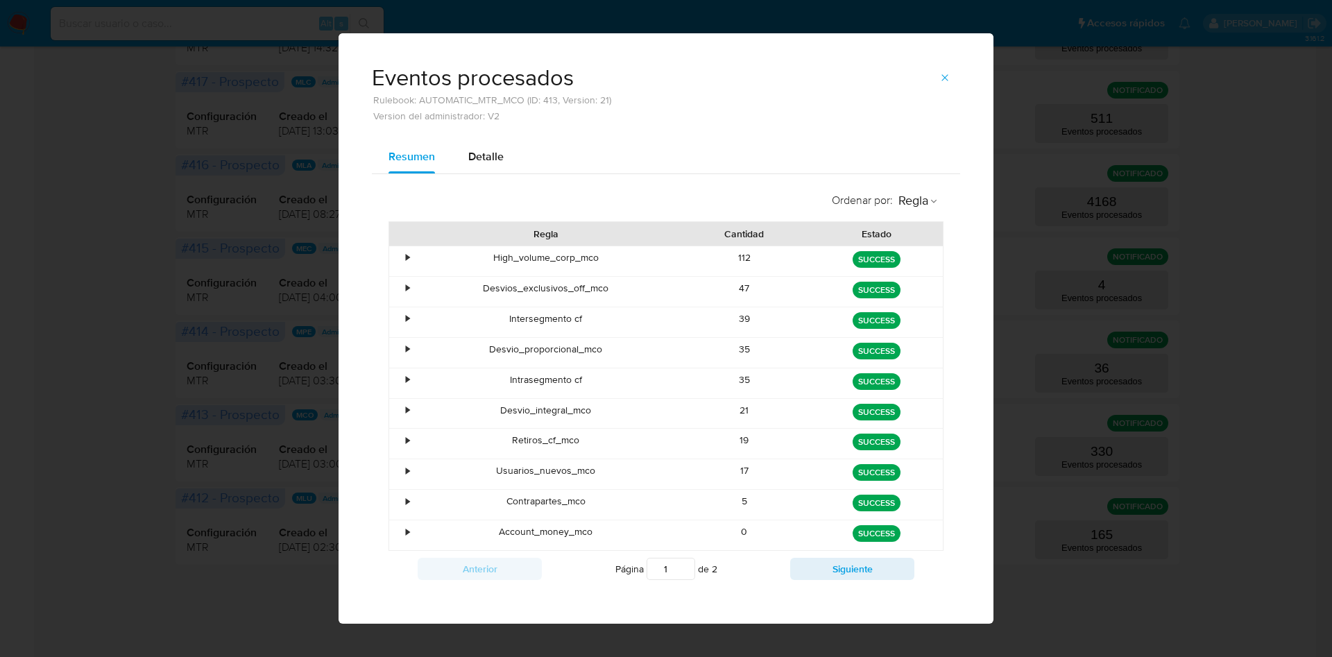
click at [828, 562] on button "Siguiente" at bounding box center [852, 569] width 124 height 22
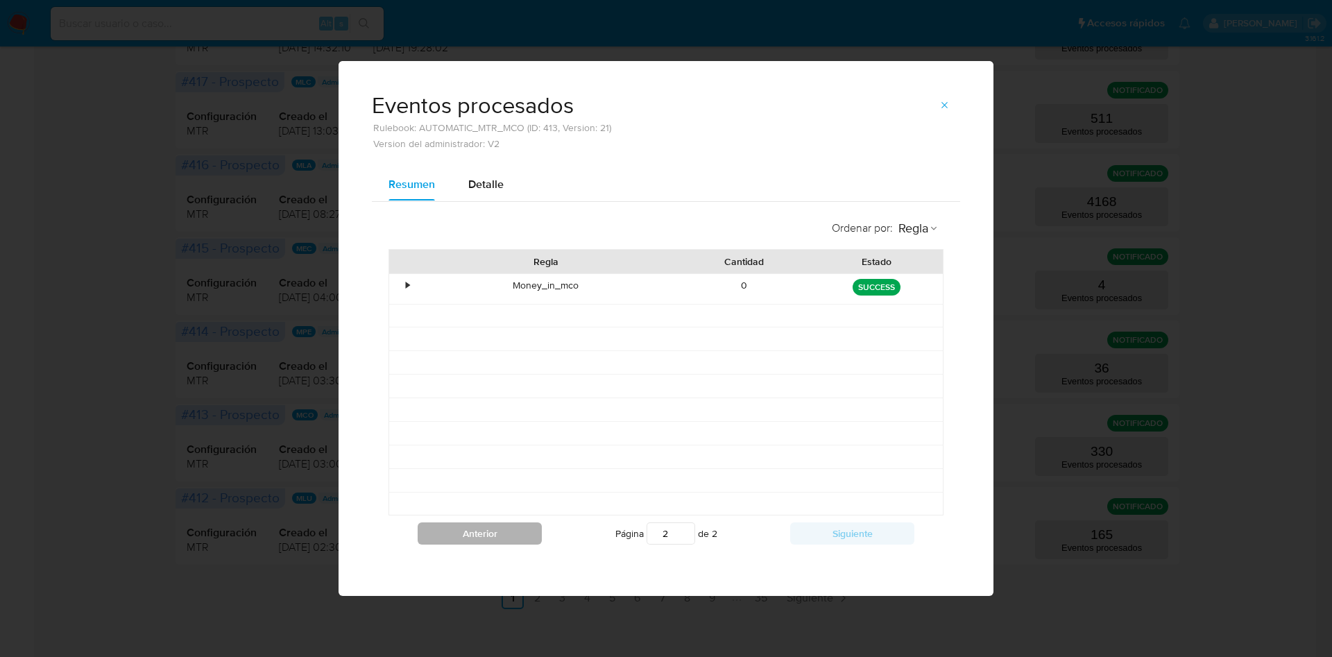
click at [490, 531] on button "Anterior" at bounding box center [480, 534] width 124 height 22
type input "1"
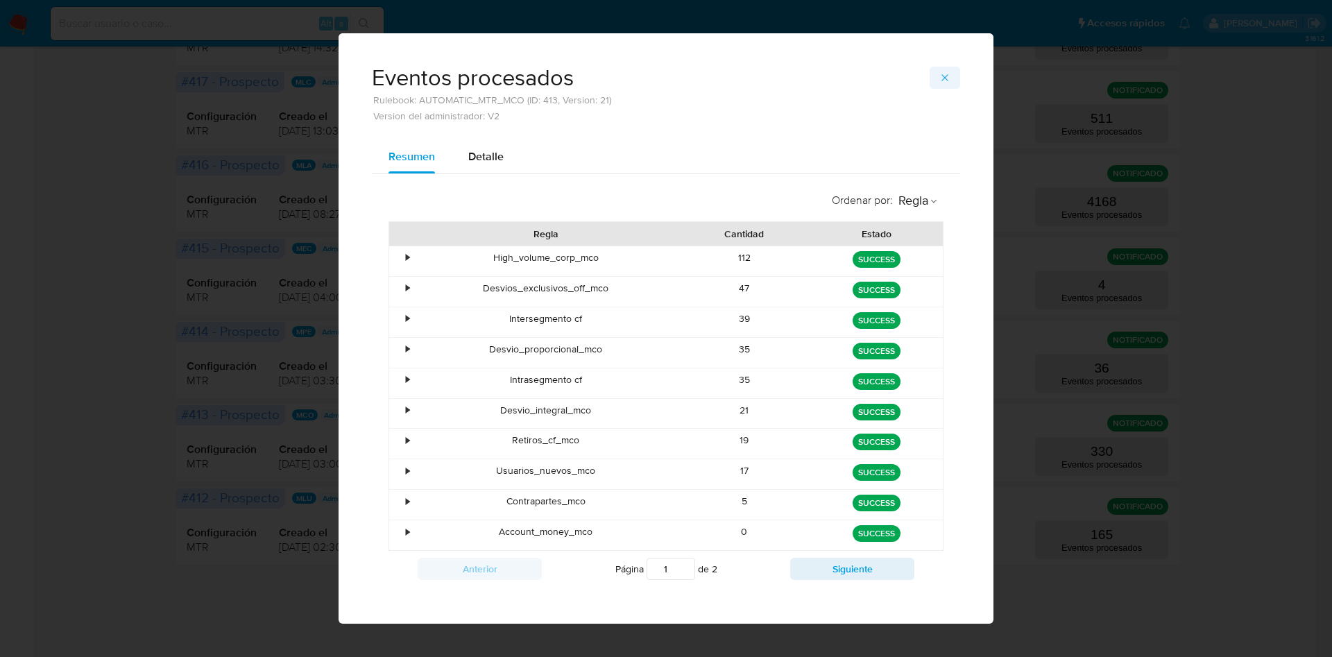
click at [940, 73] on icon "button" at bounding box center [945, 77] width 11 height 11
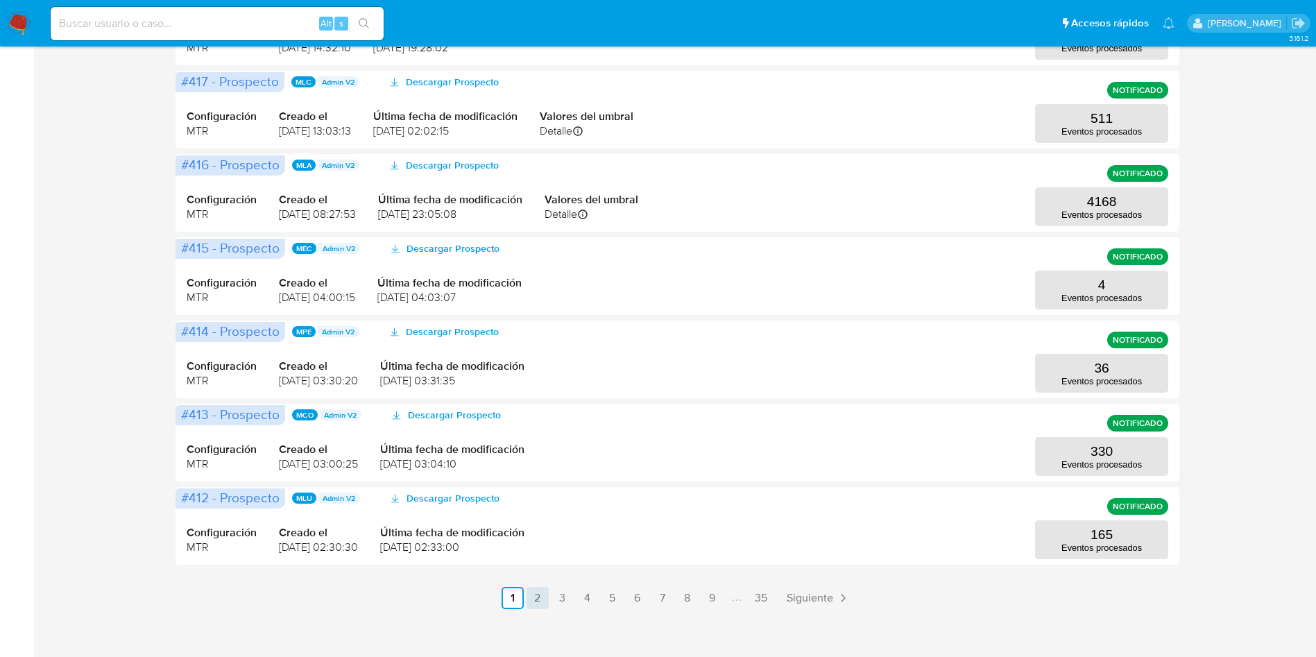
click at [533, 593] on link "2" at bounding box center [538, 598] width 22 height 22
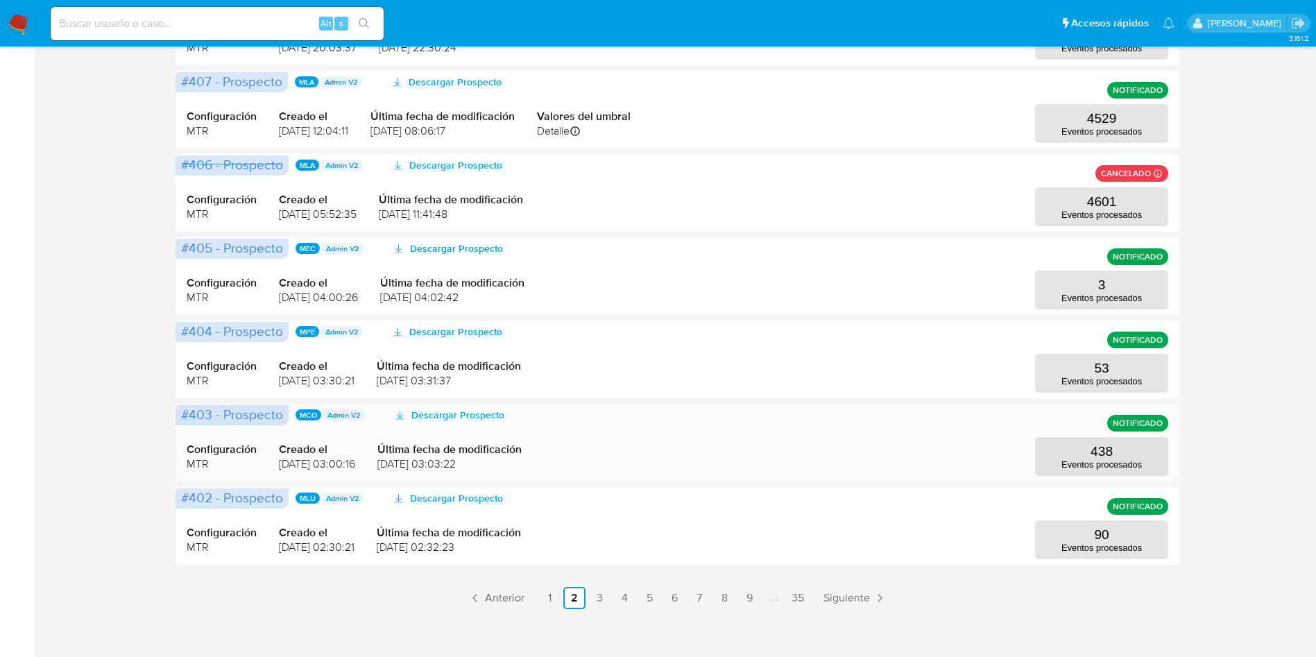
click at [1060, 434] on div "Configuración MTR Creado el 08/08/2025 03:00:16 Última fecha de modificación 12…" at bounding box center [678, 442] width 982 height 67
click at [1066, 463] on p "Eventos procesados" at bounding box center [1102, 464] width 80 height 10
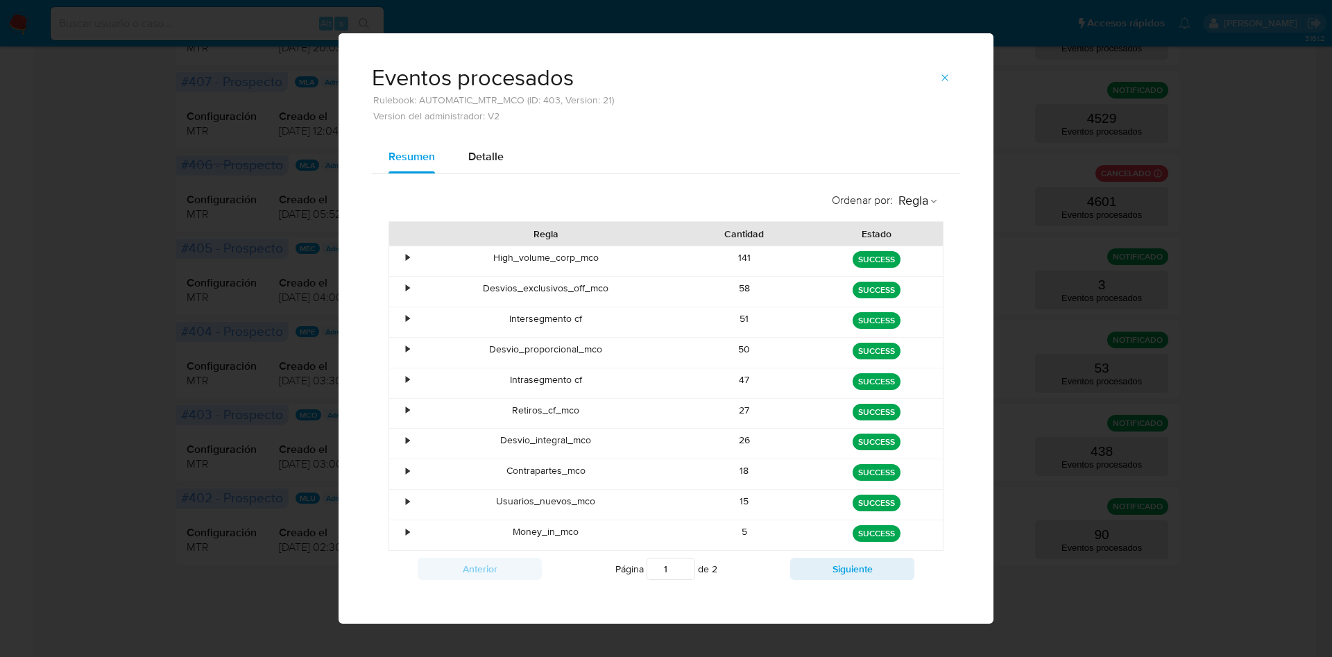
click at [394, 410] on div "•" at bounding box center [401, 414] width 24 height 30
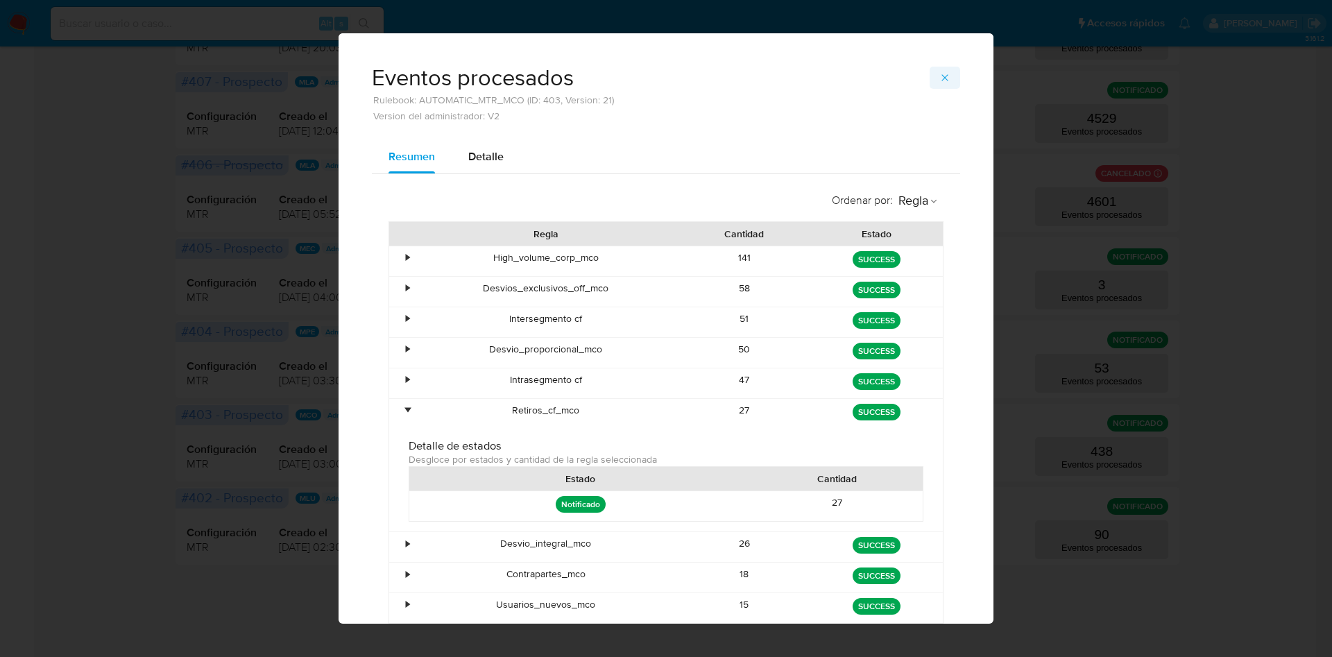
click at [940, 77] on icon "button" at bounding box center [945, 77] width 11 height 11
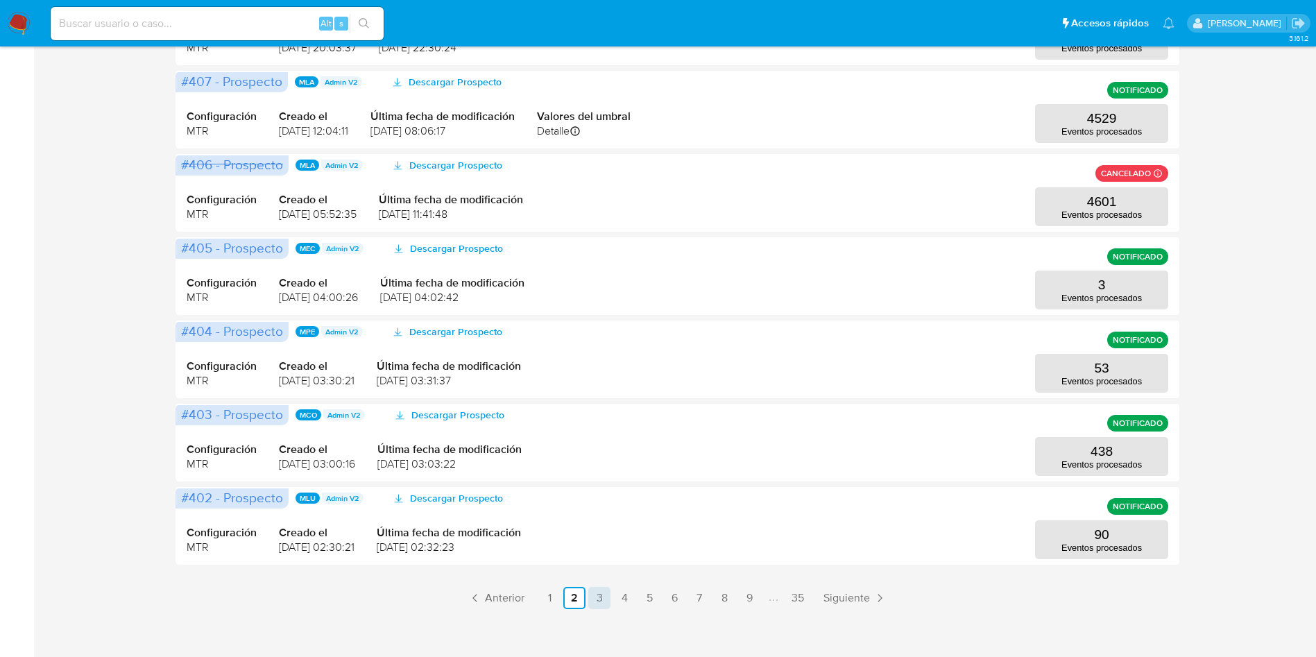
click at [605, 597] on link "3" at bounding box center [599, 598] width 22 height 22
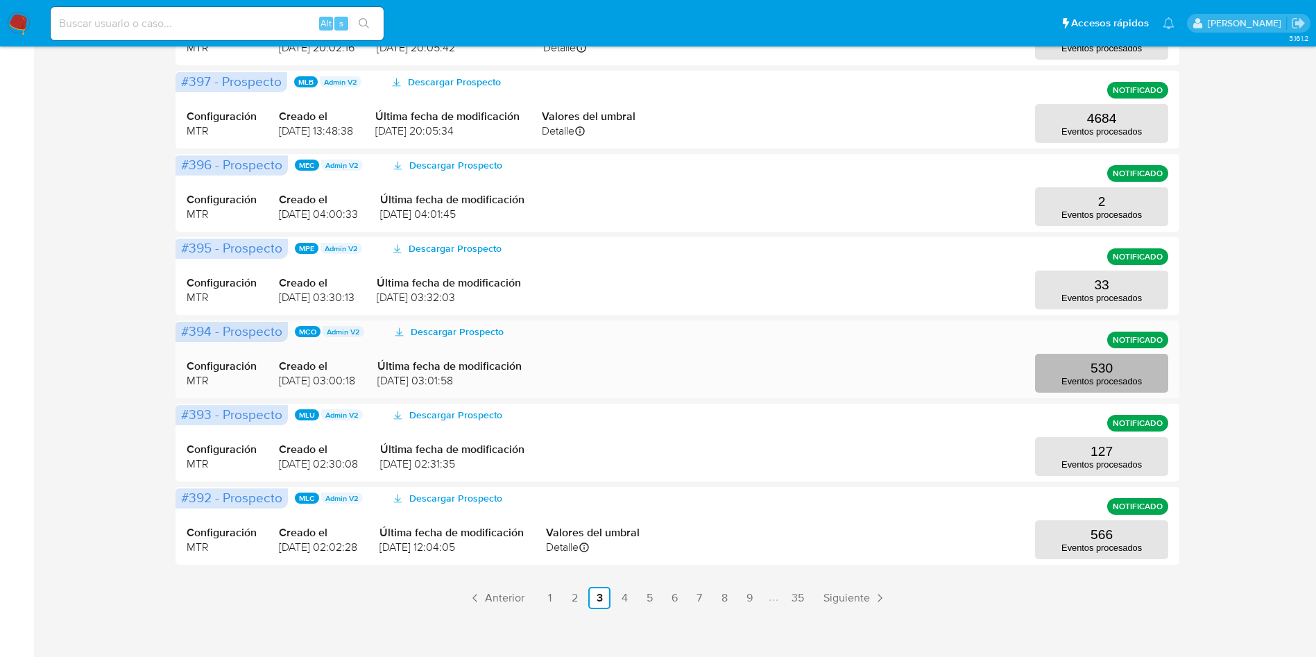
click at [1060, 368] on button "530 Eventos procesados" at bounding box center [1101, 373] width 133 height 39
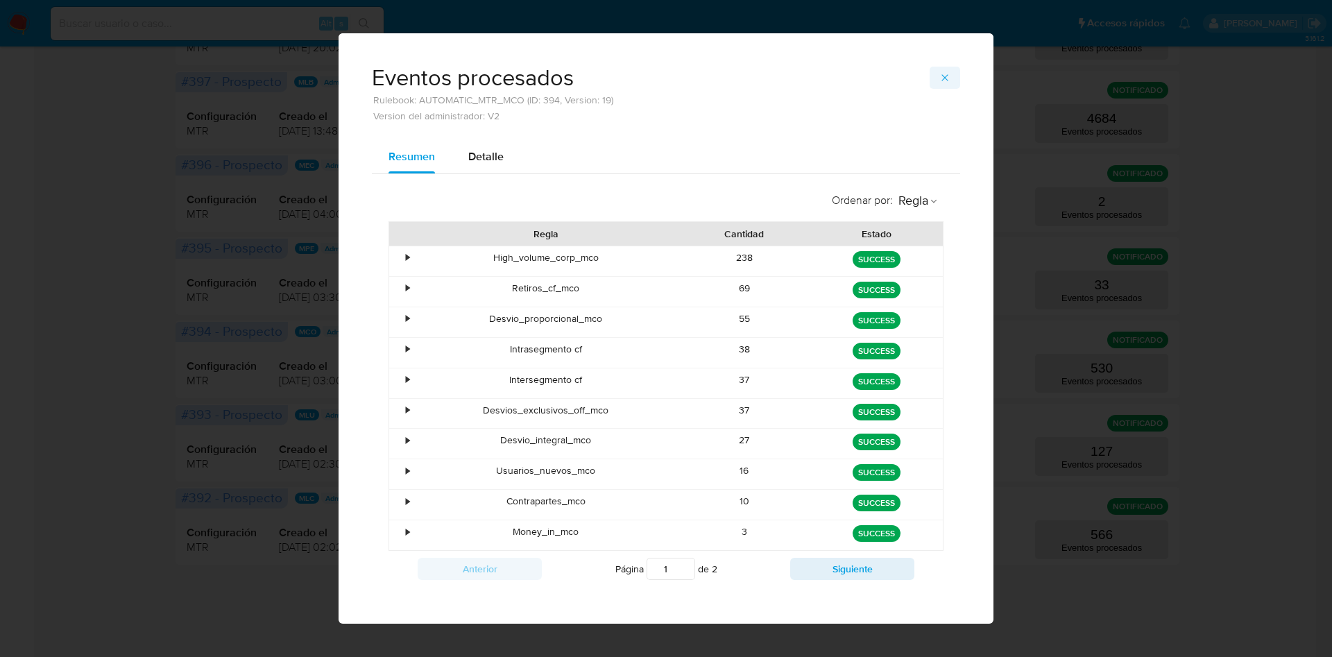
click at [941, 76] on icon "button" at bounding box center [945, 77] width 11 height 11
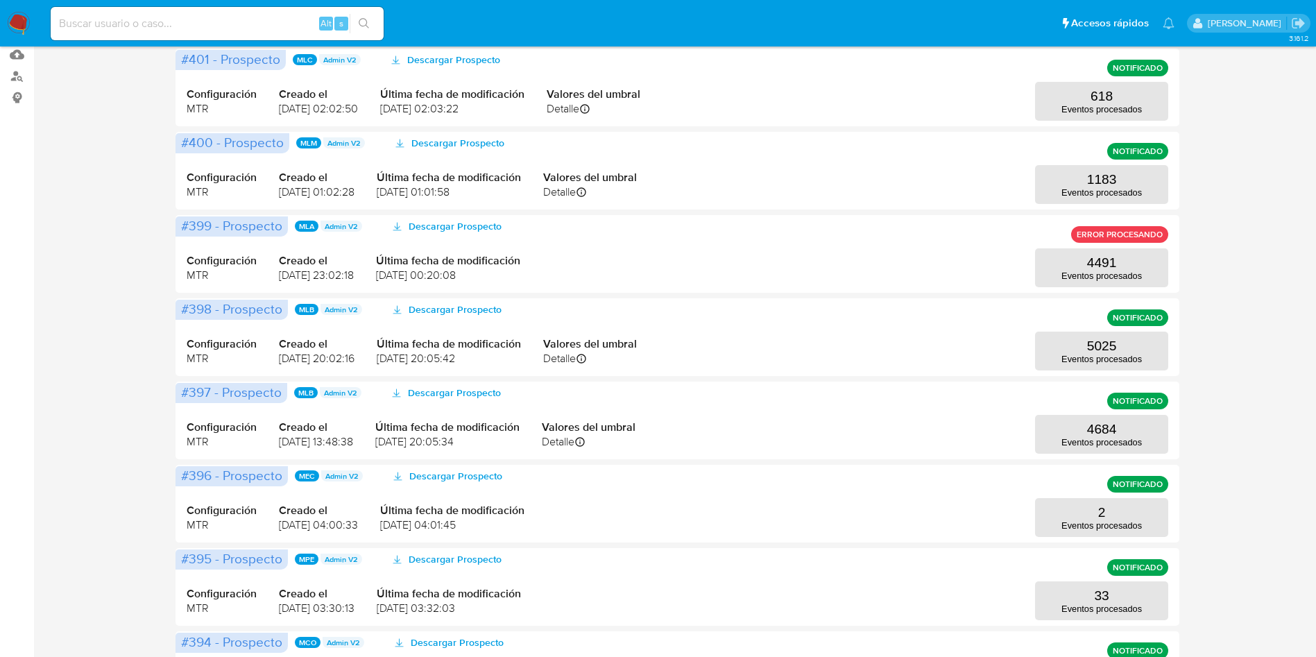
scroll to position [0, 0]
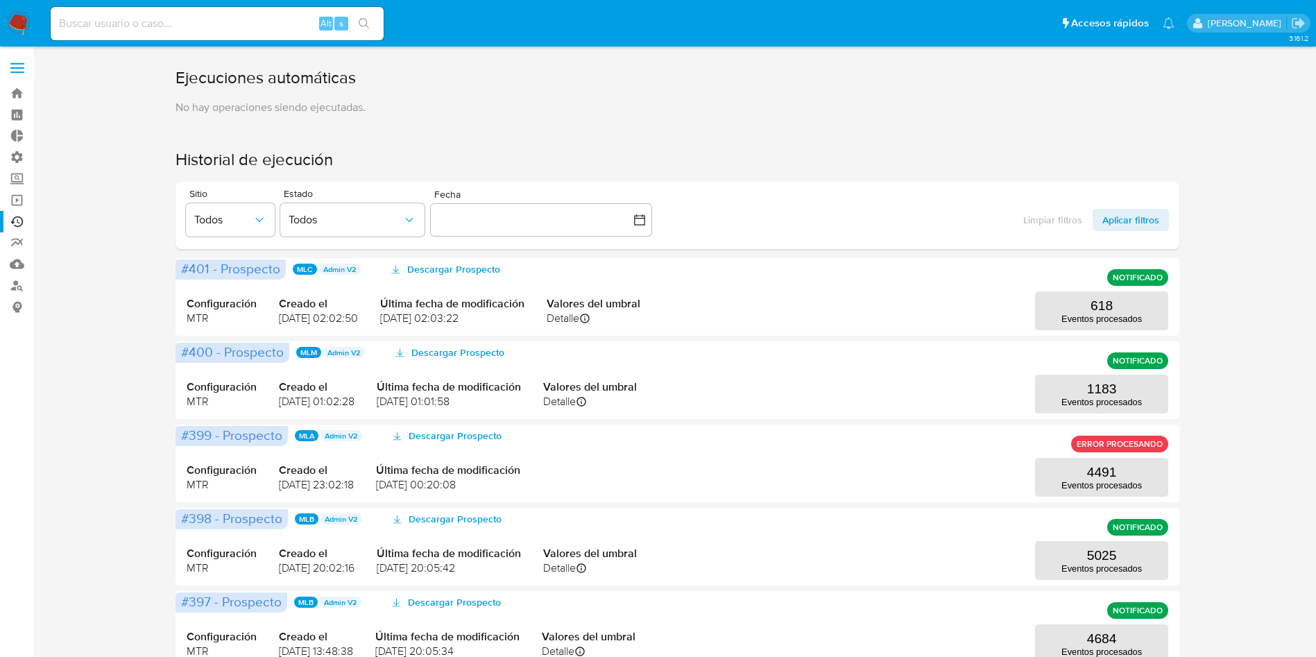
click at [22, 69] on label at bounding box center [17, 67] width 35 height 29
click at [0, 0] on input "checkbox" at bounding box center [0, 0] width 0 height 0
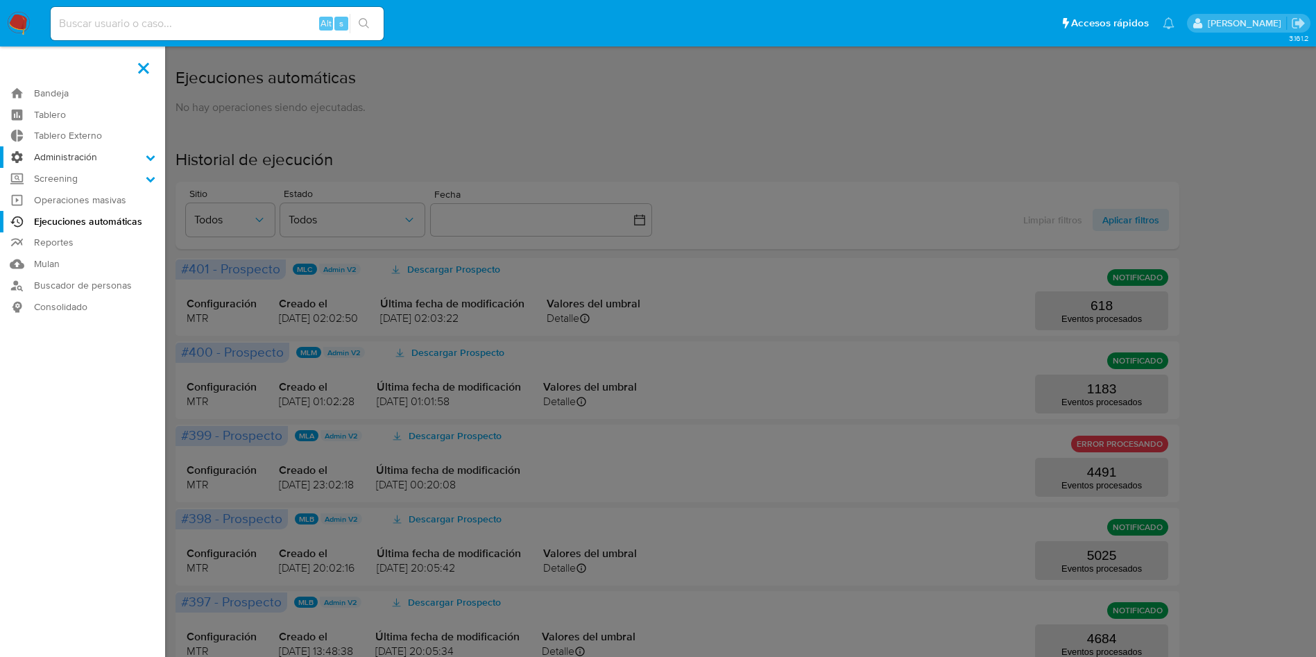
click at [54, 153] on label "Administración" at bounding box center [82, 157] width 165 height 22
click at [0, 0] on input "Administración" at bounding box center [0, 0] width 0 height 0
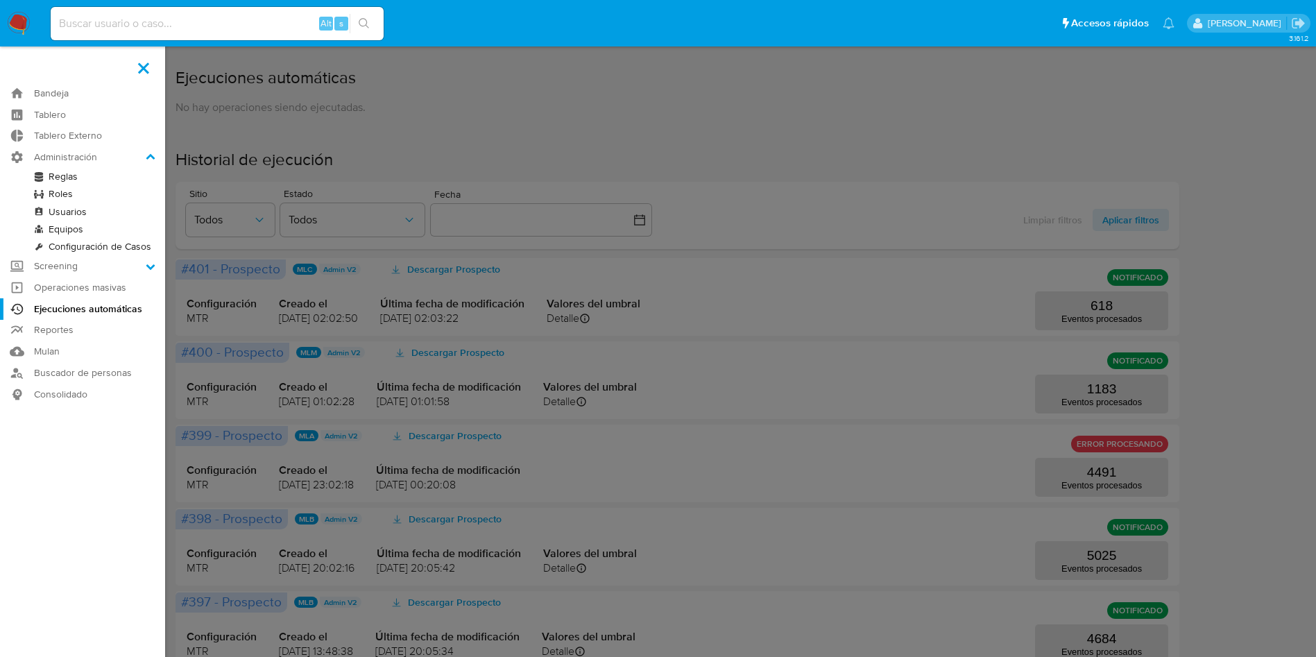
click at [69, 188] on link "Roles" at bounding box center [82, 193] width 165 height 17
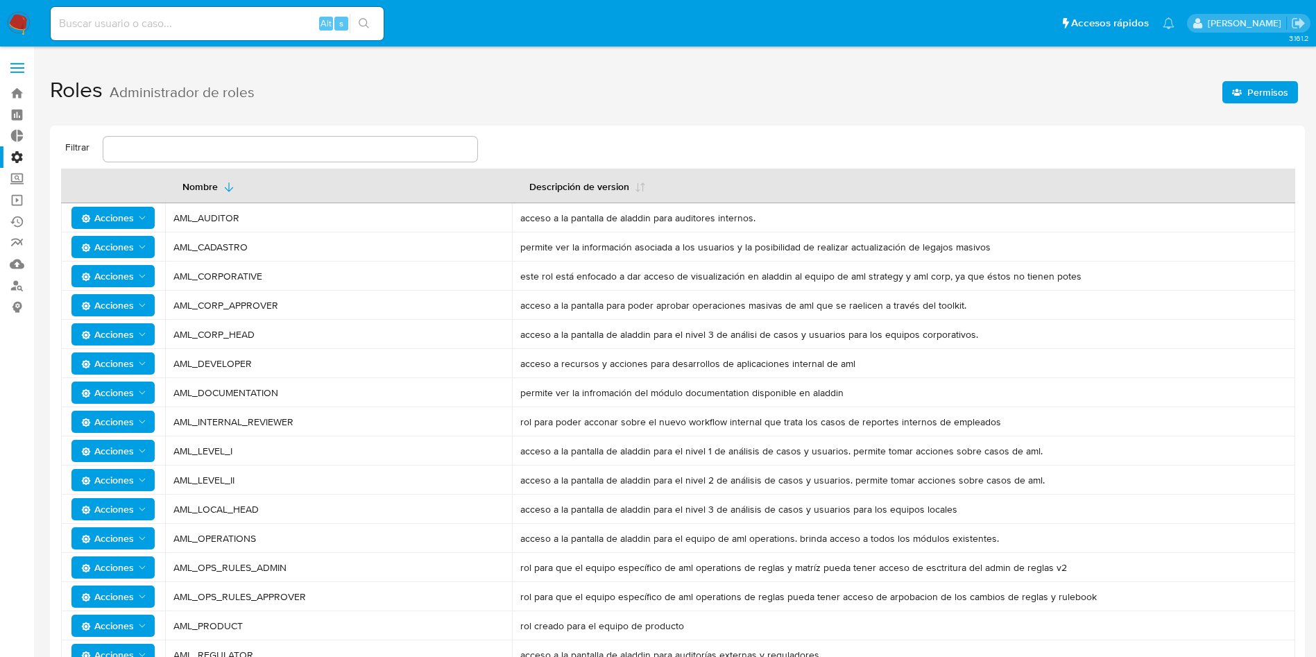
click at [12, 63] on span at bounding box center [17, 63] width 14 height 2
click at [0, 0] on input "checkbox" at bounding box center [0, 0] width 0 height 0
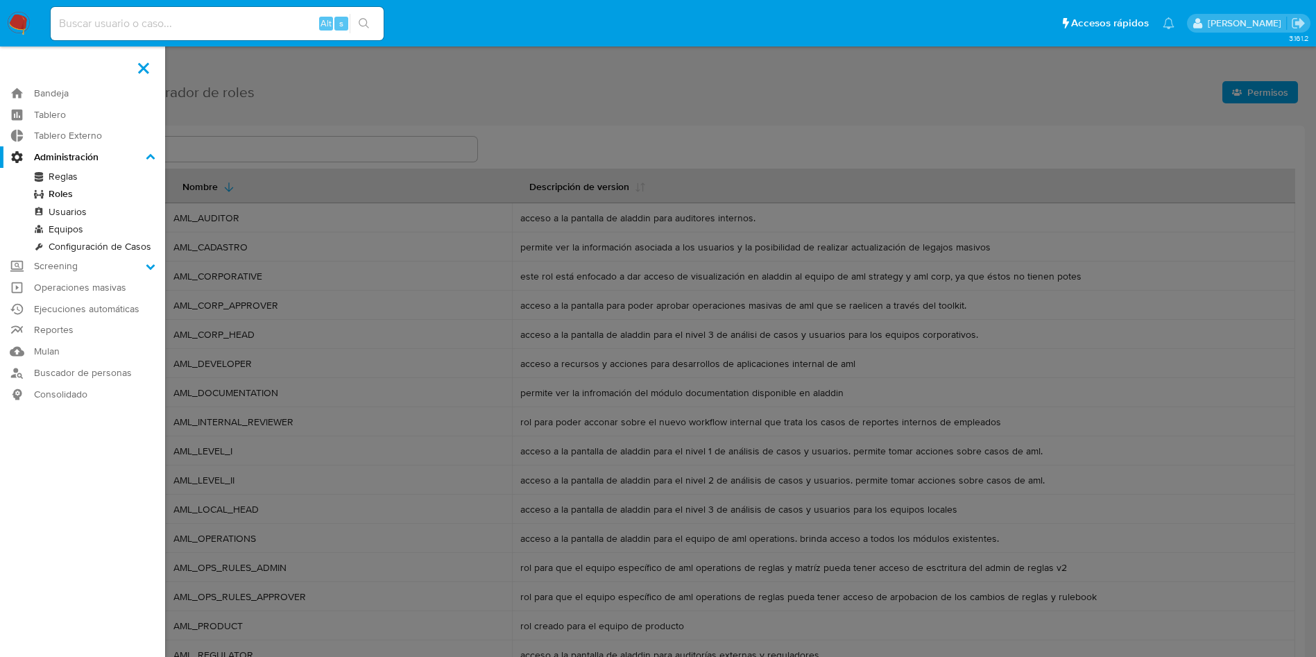
click at [66, 182] on link "Reglas" at bounding box center [82, 176] width 165 height 17
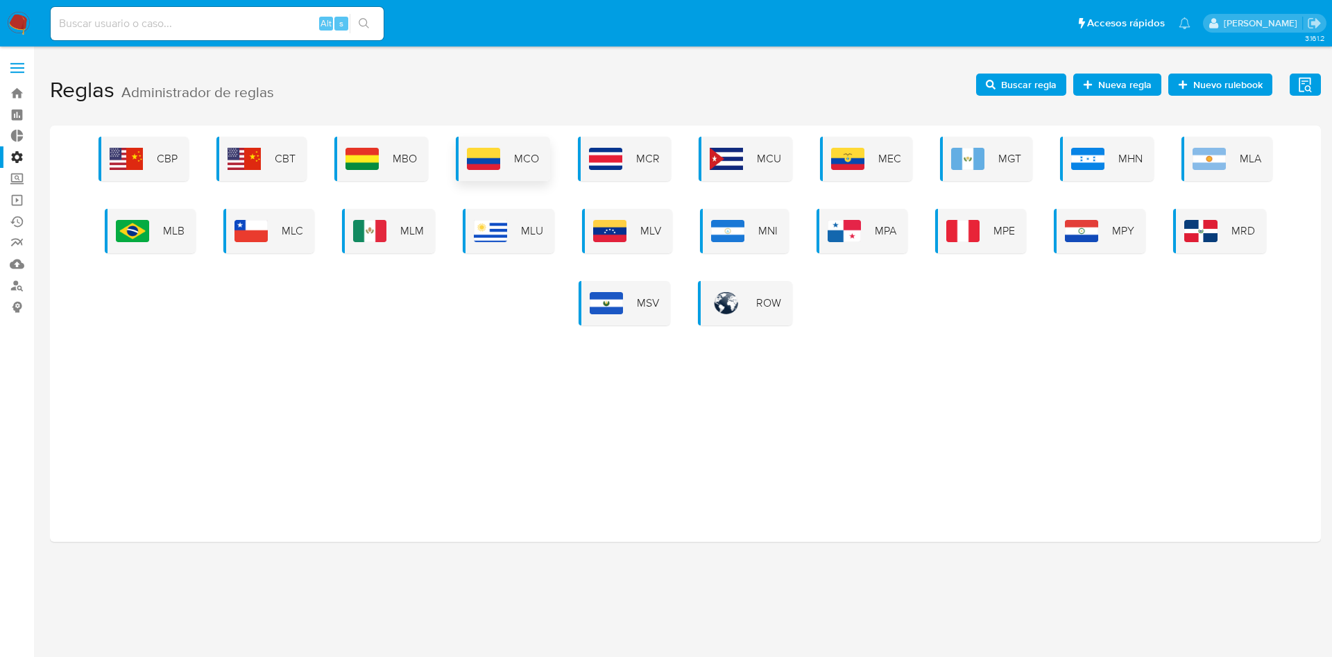
click at [507, 152] on div "MCO" at bounding box center [503, 159] width 94 height 44
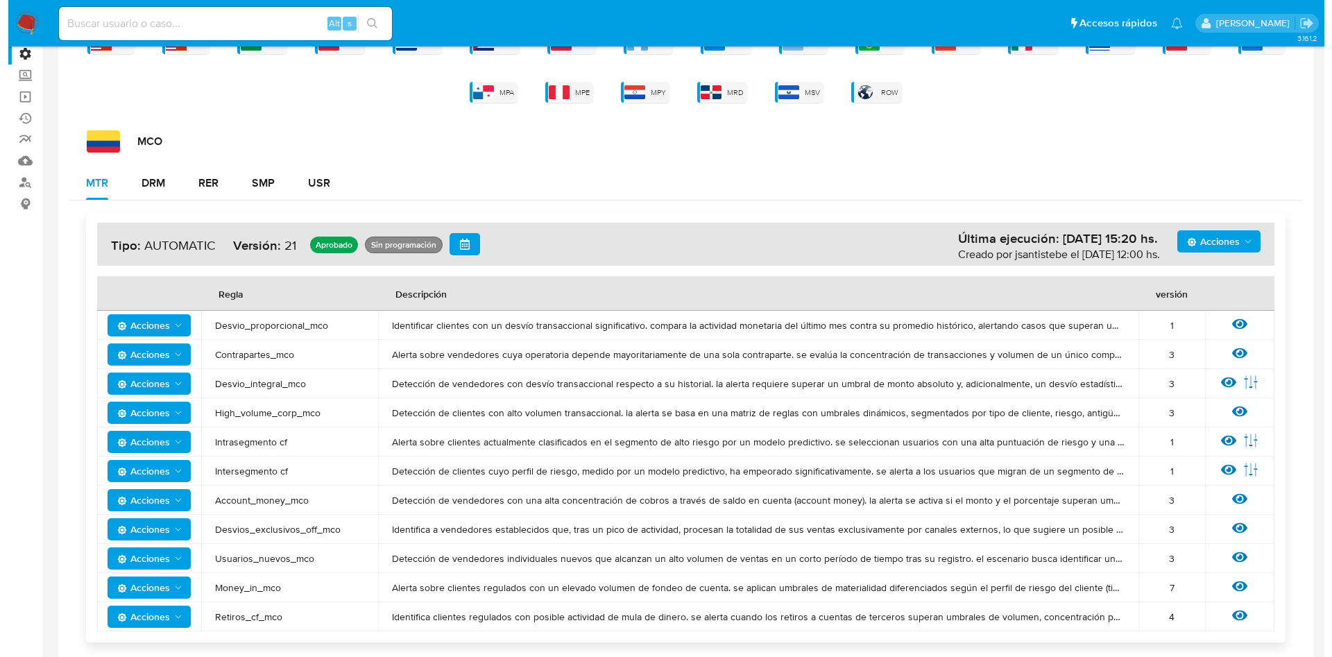
scroll to position [170, 0]
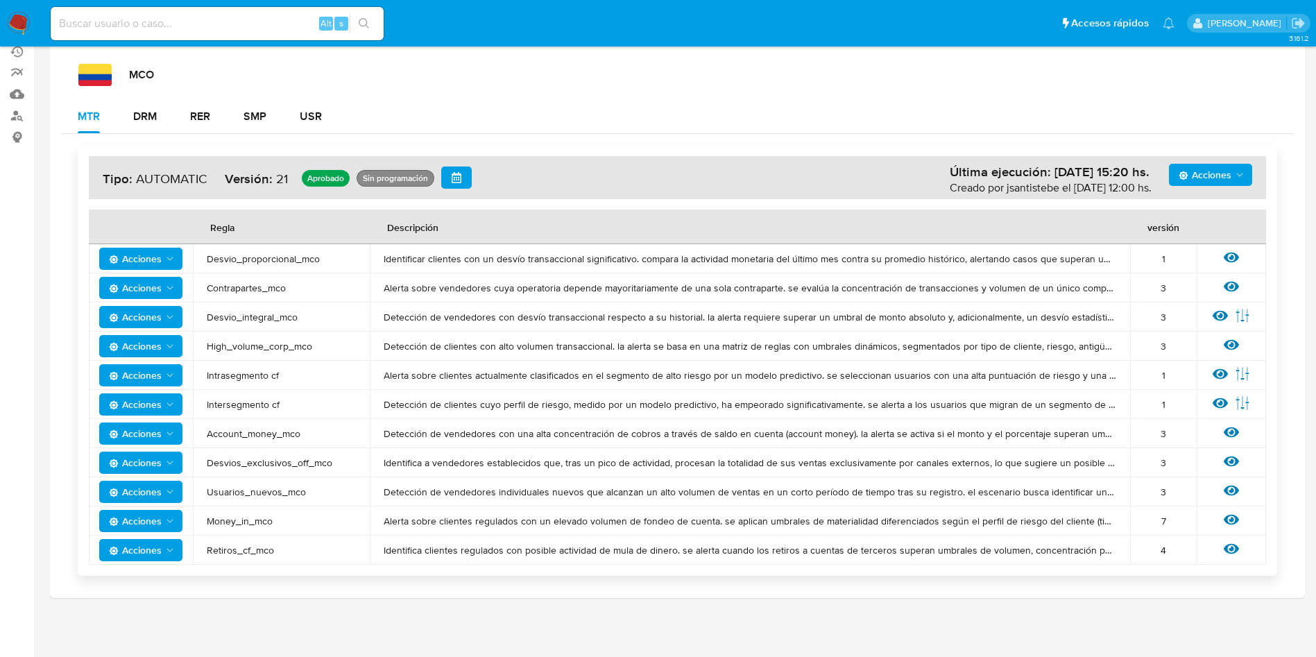
click at [1232, 549] on icon at bounding box center [1231, 549] width 15 height 10
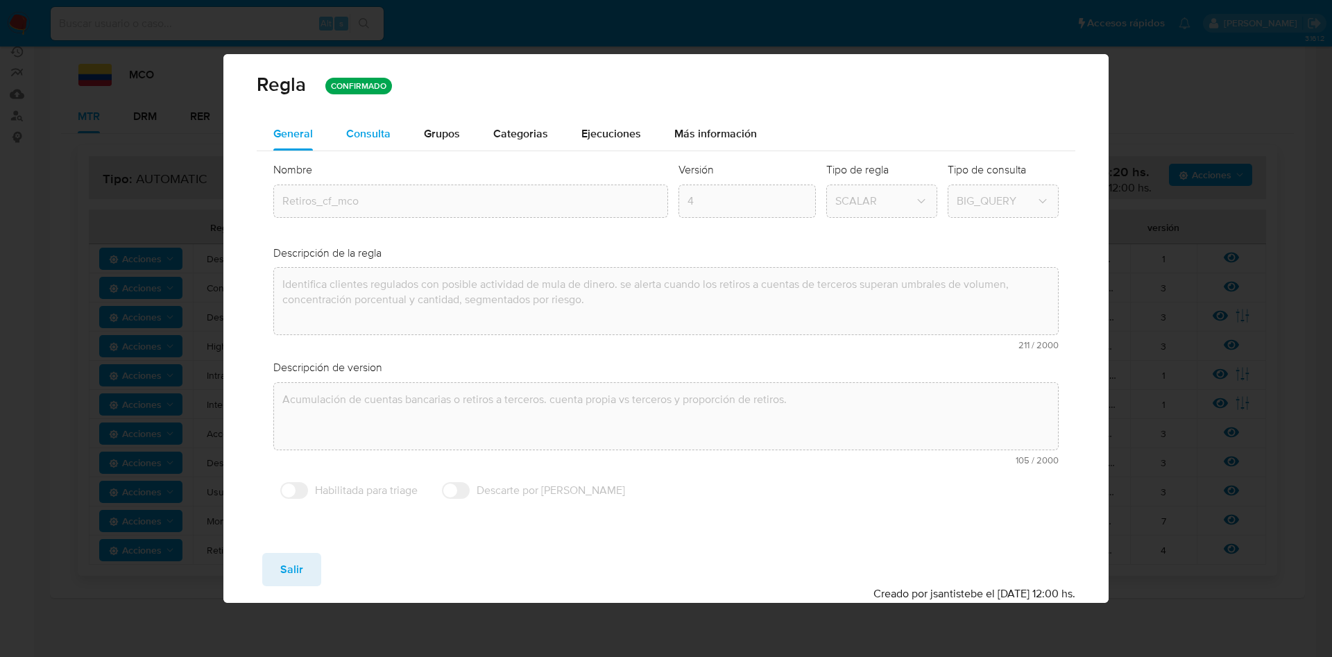
click at [365, 127] on span "Consulta" at bounding box center [368, 134] width 44 height 16
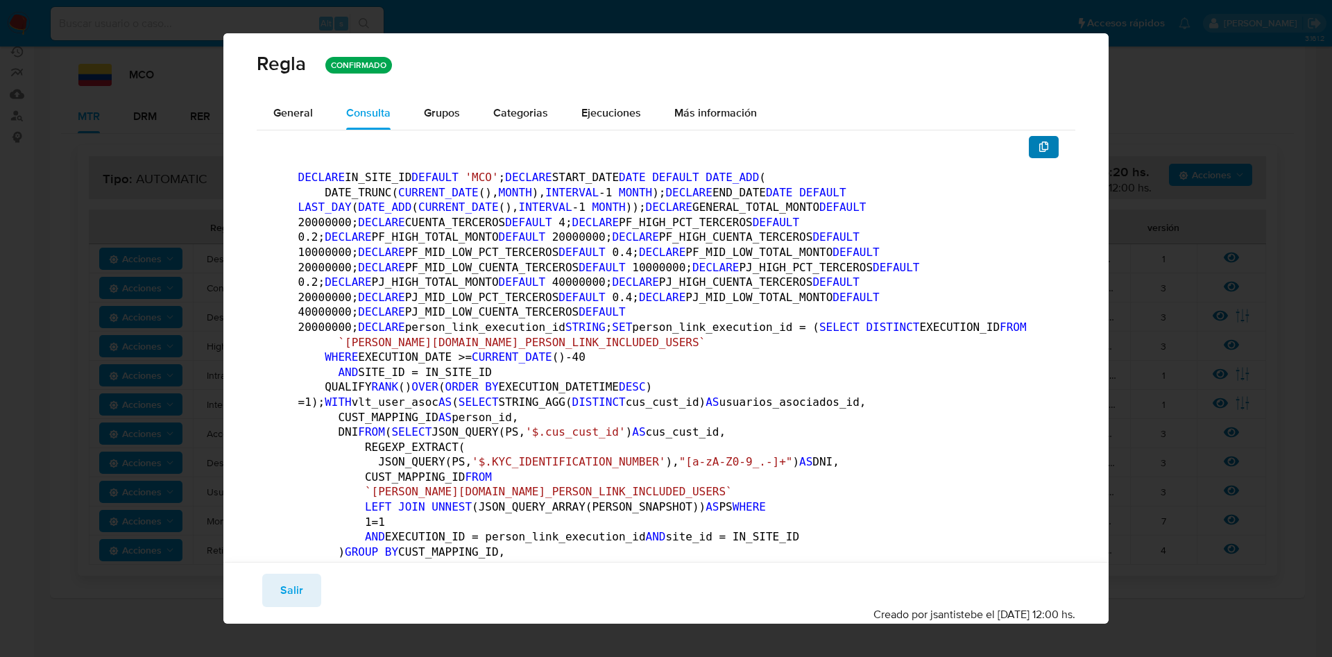
click at [1029, 145] on button "button" at bounding box center [1044, 147] width 31 height 22
click at [289, 597] on span "Salir" at bounding box center [291, 590] width 23 height 31
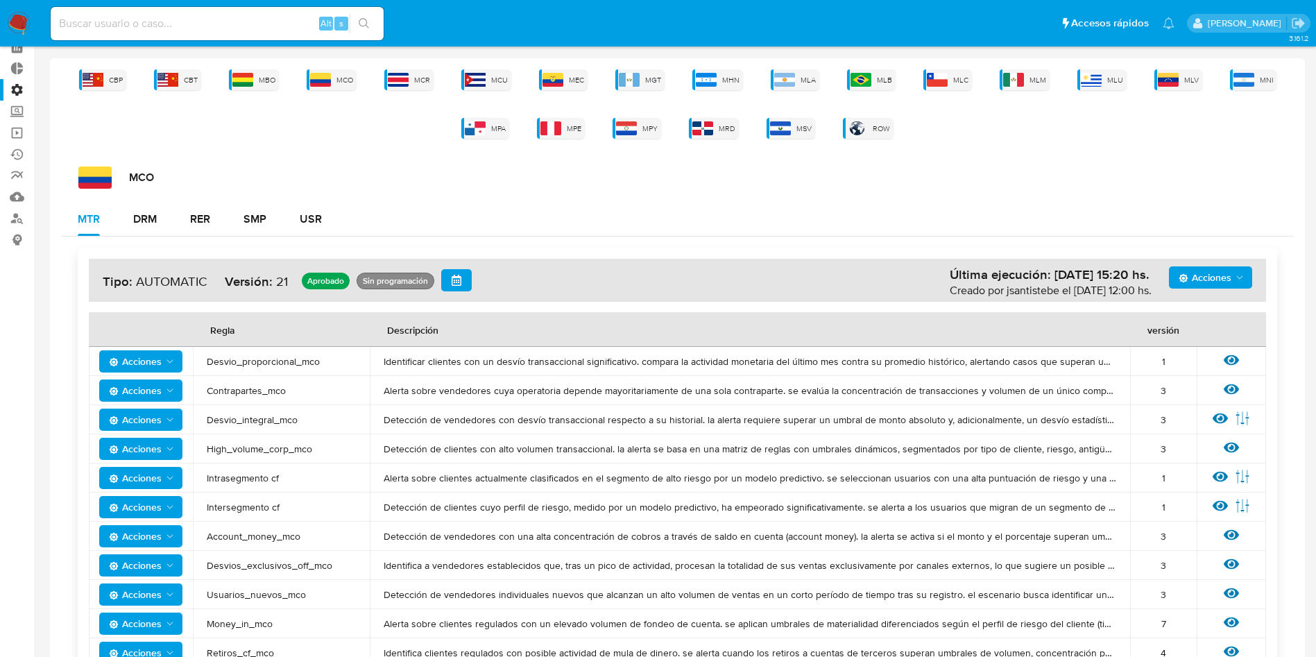
scroll to position [0, 0]
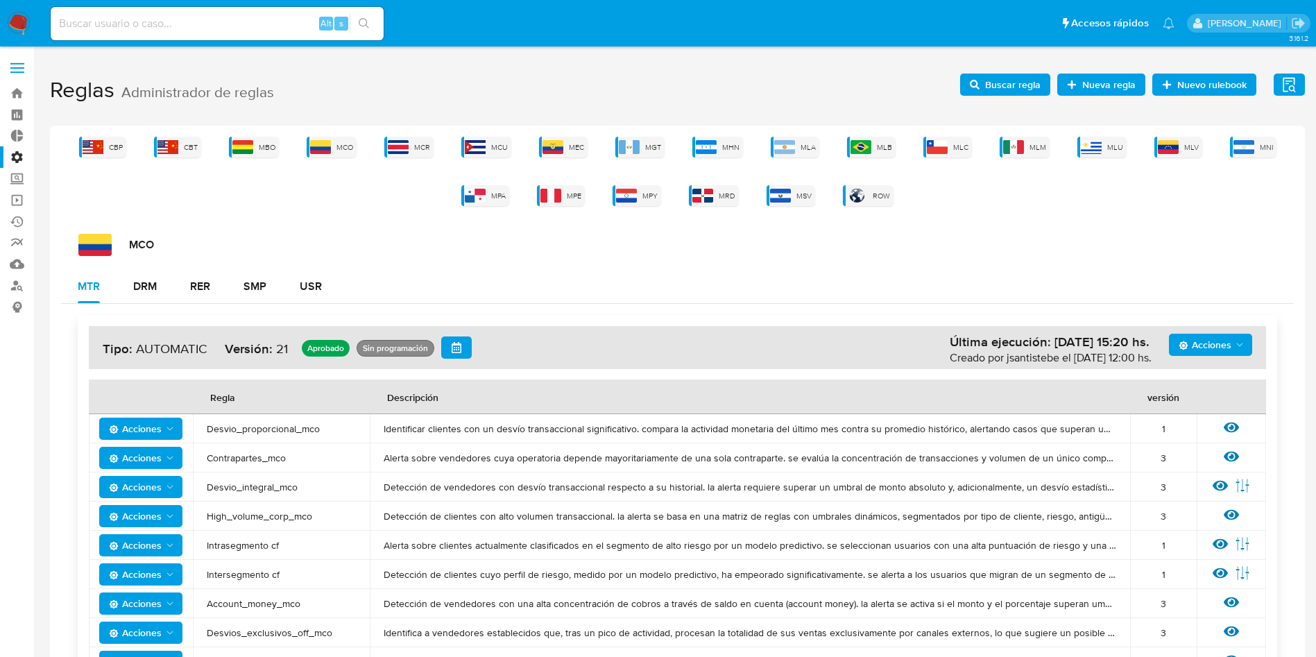
click at [6, 67] on label at bounding box center [17, 67] width 35 height 29
click at [0, 0] on input "checkbox" at bounding box center [0, 0] width 0 height 0
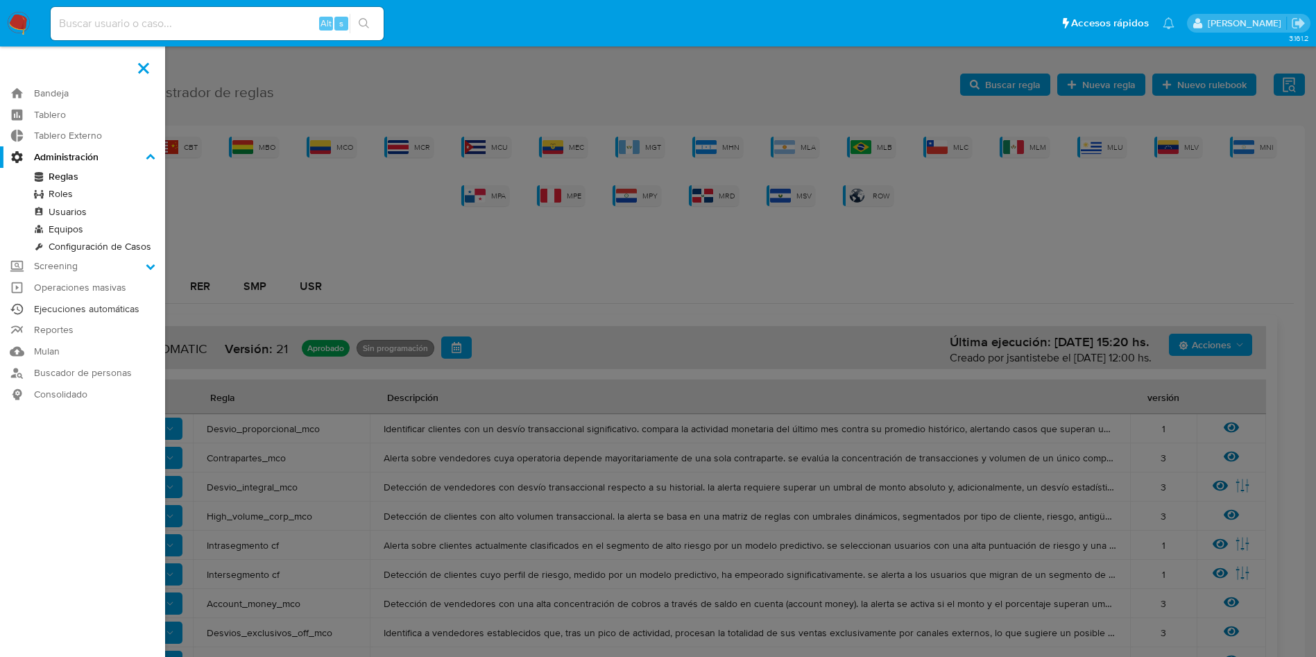
click at [95, 304] on link "Ejecuciones automáticas" at bounding box center [82, 309] width 165 height 22
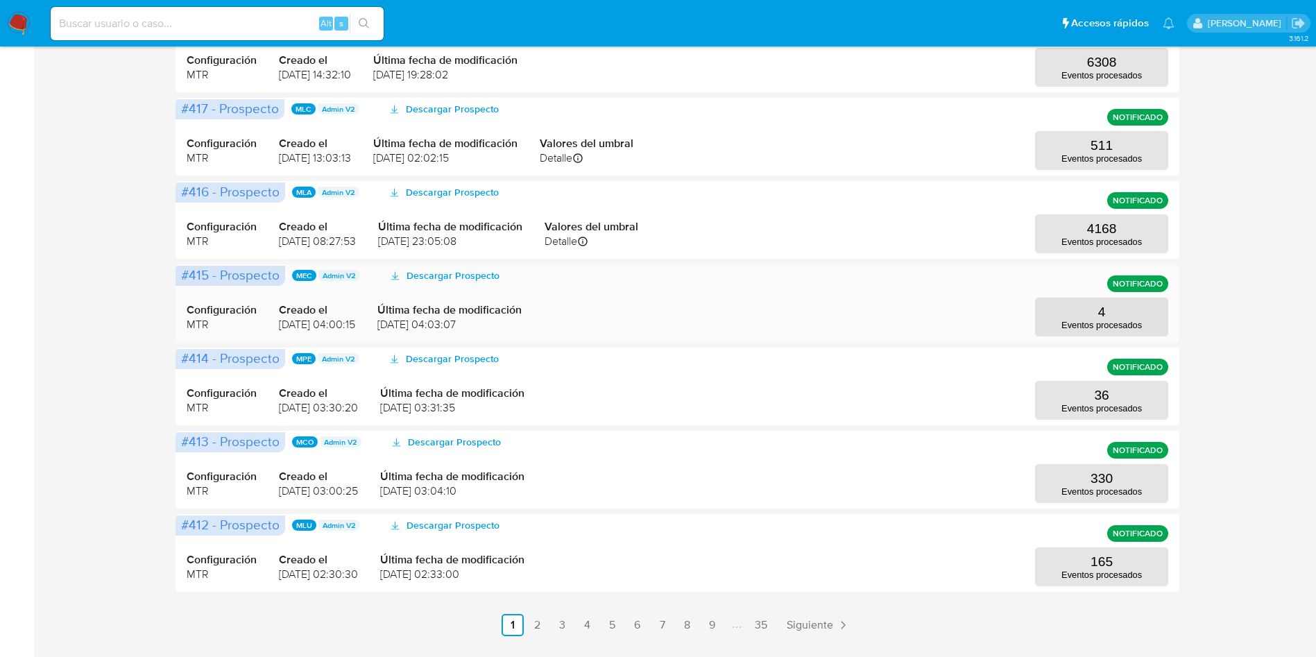
scroll to position [520, 0]
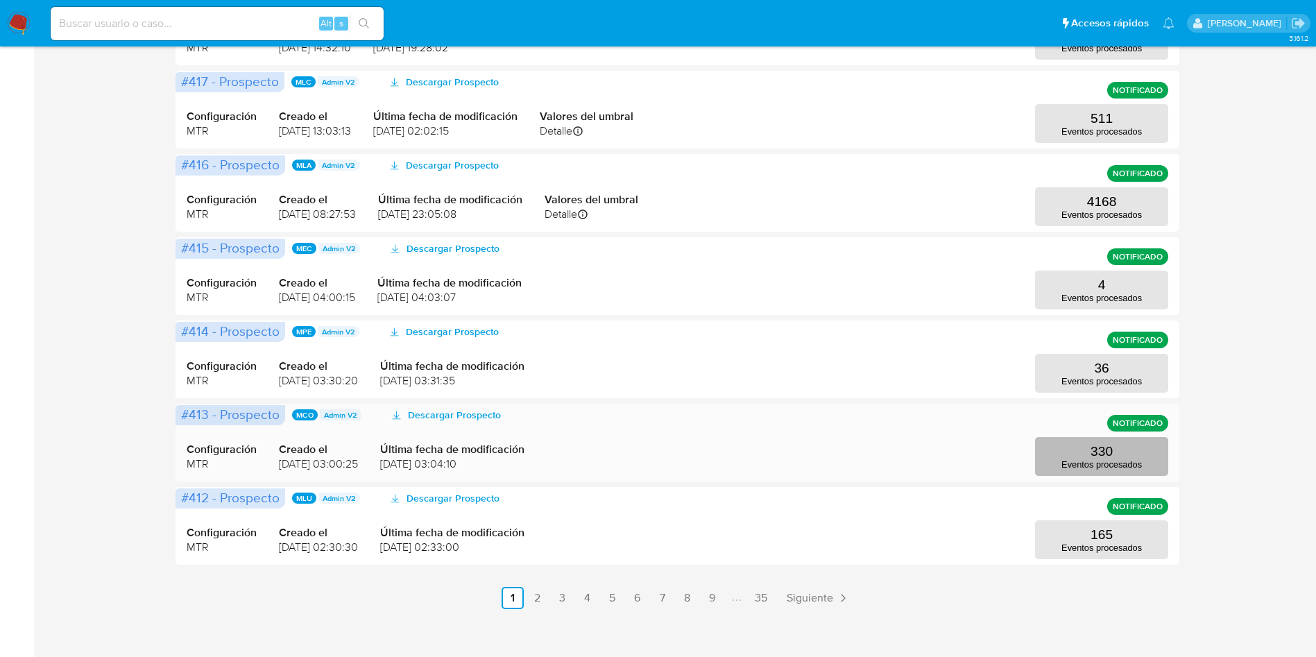
click at [1096, 440] on button "330 Eventos procesados" at bounding box center [1101, 456] width 133 height 39
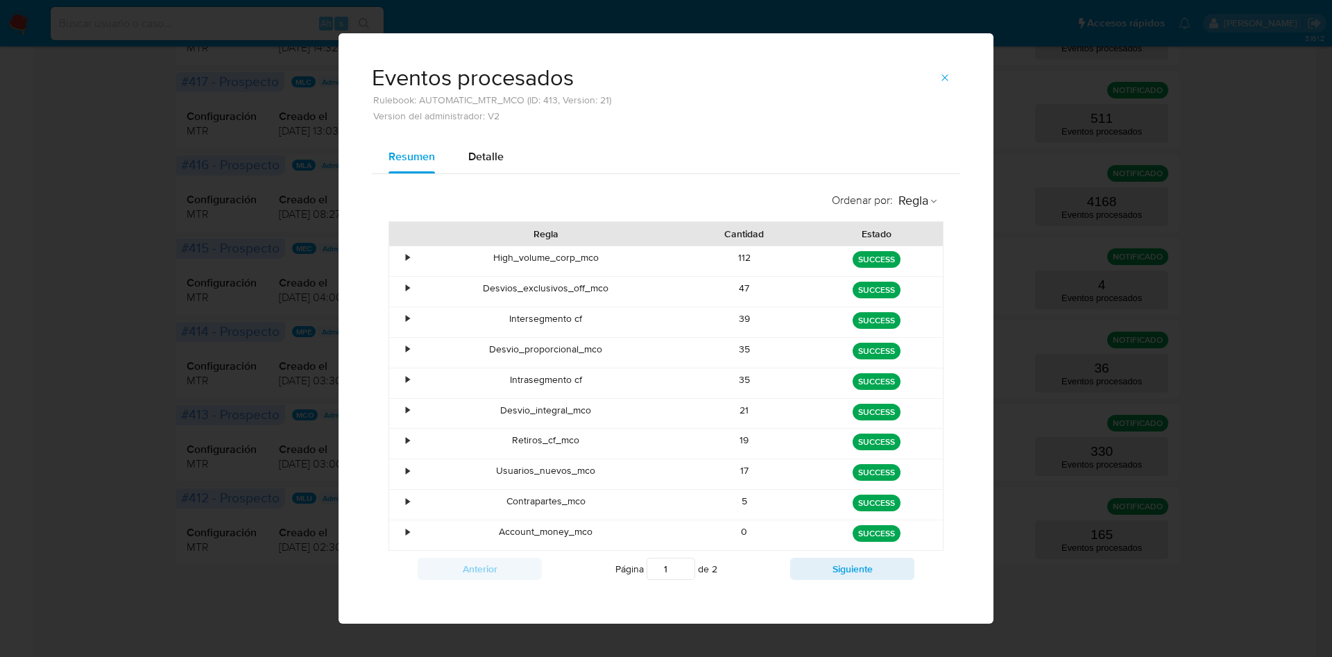
drag, startPoint x: 722, startPoint y: 438, endPoint x: 761, endPoint y: 444, distance: 39.4
click at [761, 444] on div "19" at bounding box center [745, 444] width 133 height 30
click at [943, 74] on button "button" at bounding box center [945, 78] width 31 height 22
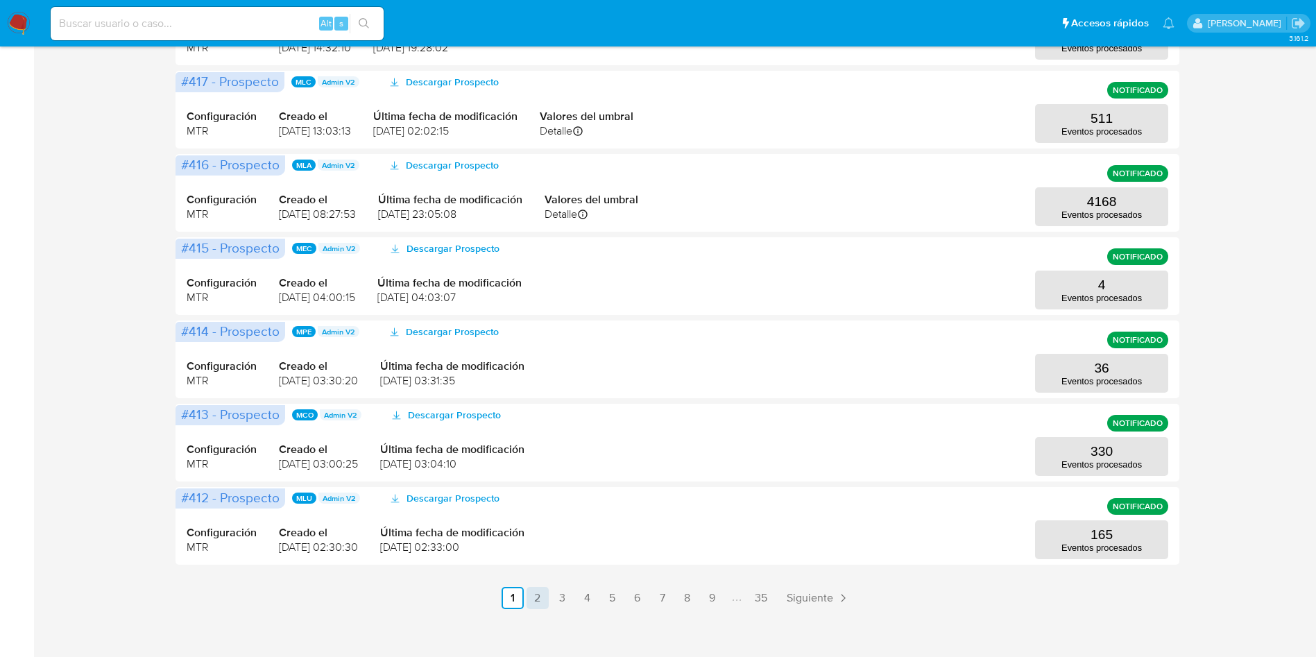
click at [536, 593] on link "2" at bounding box center [538, 598] width 22 height 22
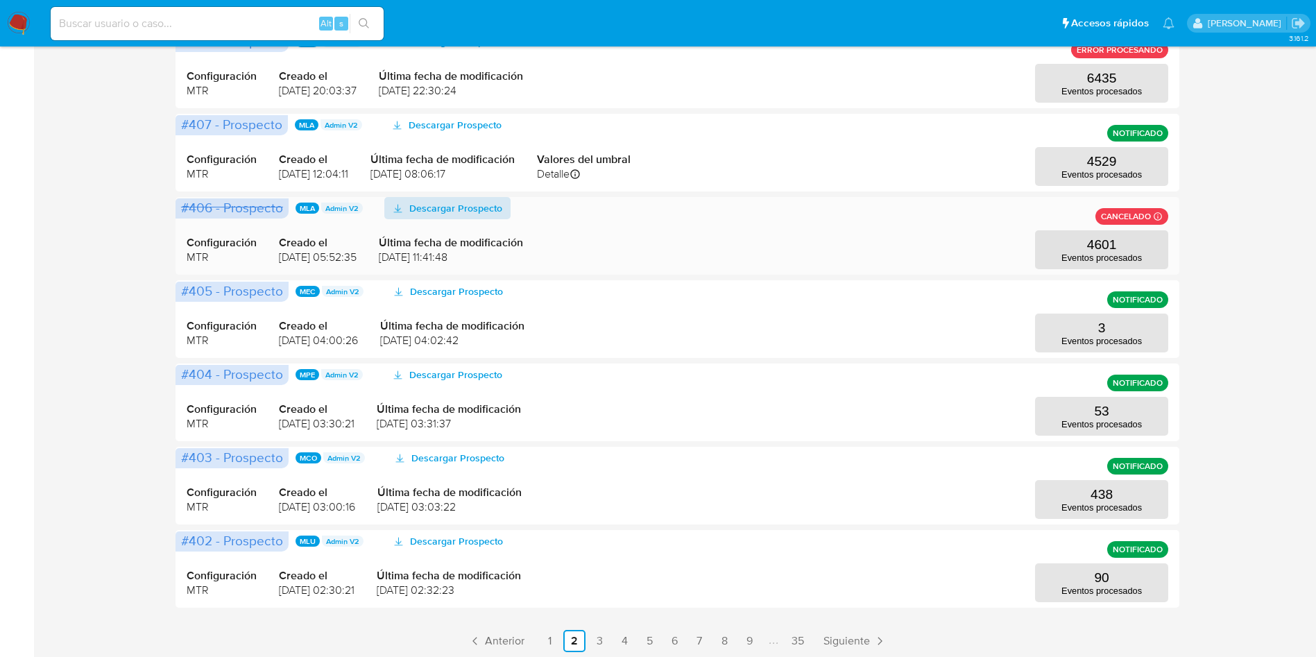
scroll to position [532, 0]
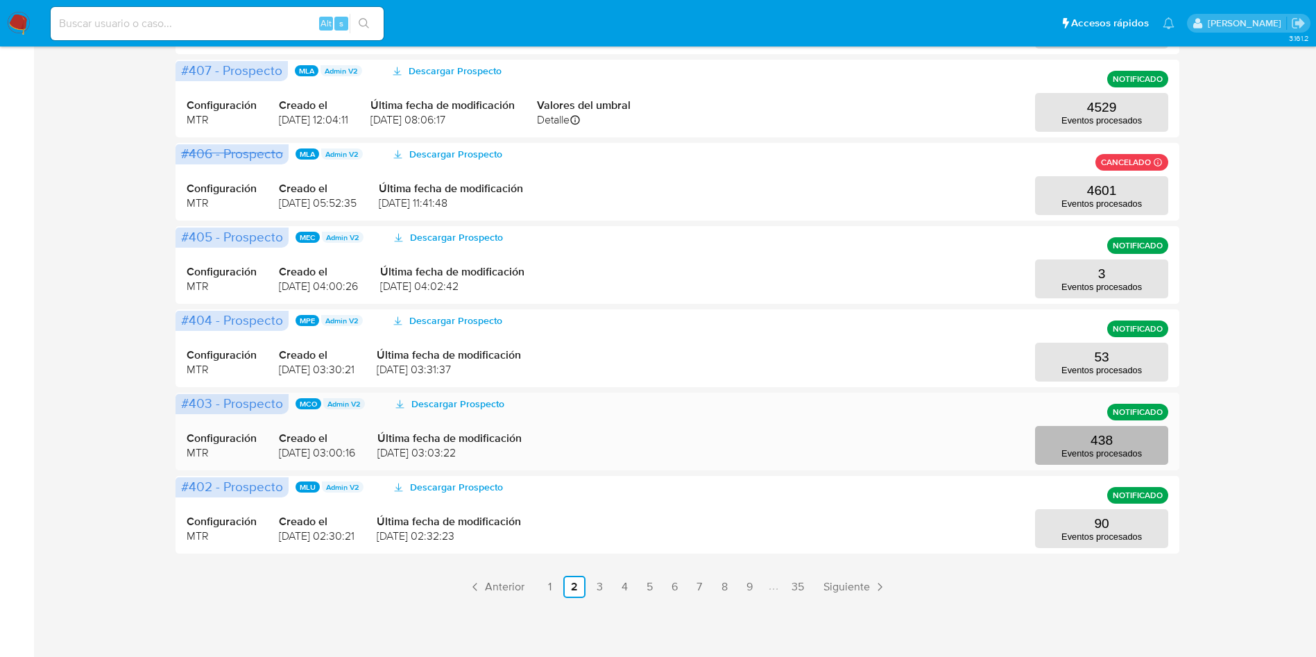
click at [1100, 442] on p "438" at bounding box center [1102, 440] width 22 height 15
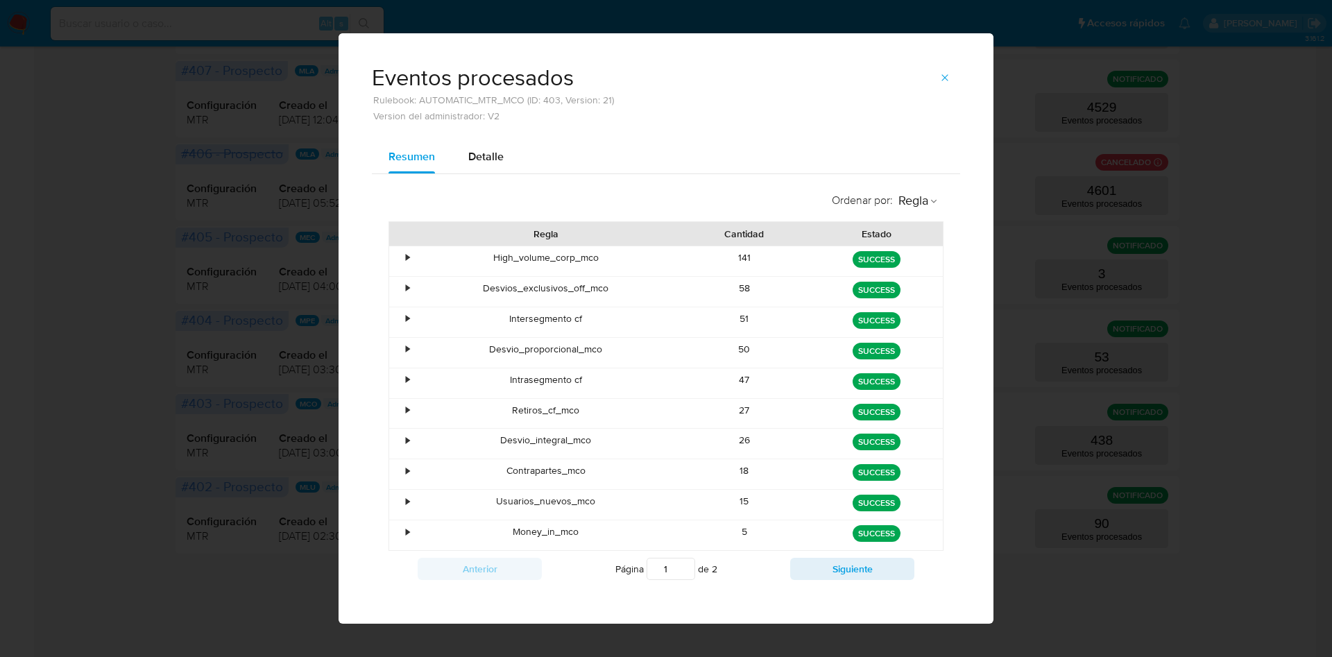
drag, startPoint x: 708, startPoint y: 417, endPoint x: 788, endPoint y: 415, distance: 79.8
click at [788, 415] on div "27" at bounding box center [745, 414] width 133 height 30
click at [942, 76] on icon "button" at bounding box center [945, 77] width 6 height 6
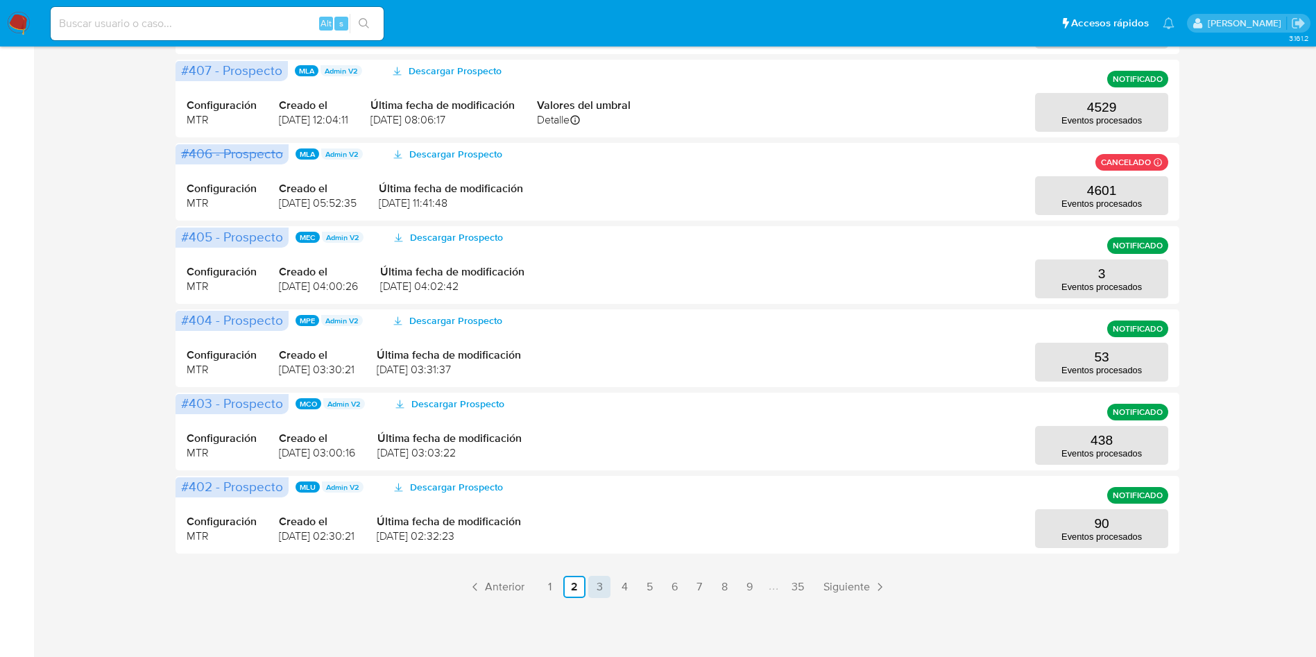
click at [593, 594] on link "3" at bounding box center [599, 587] width 22 height 22
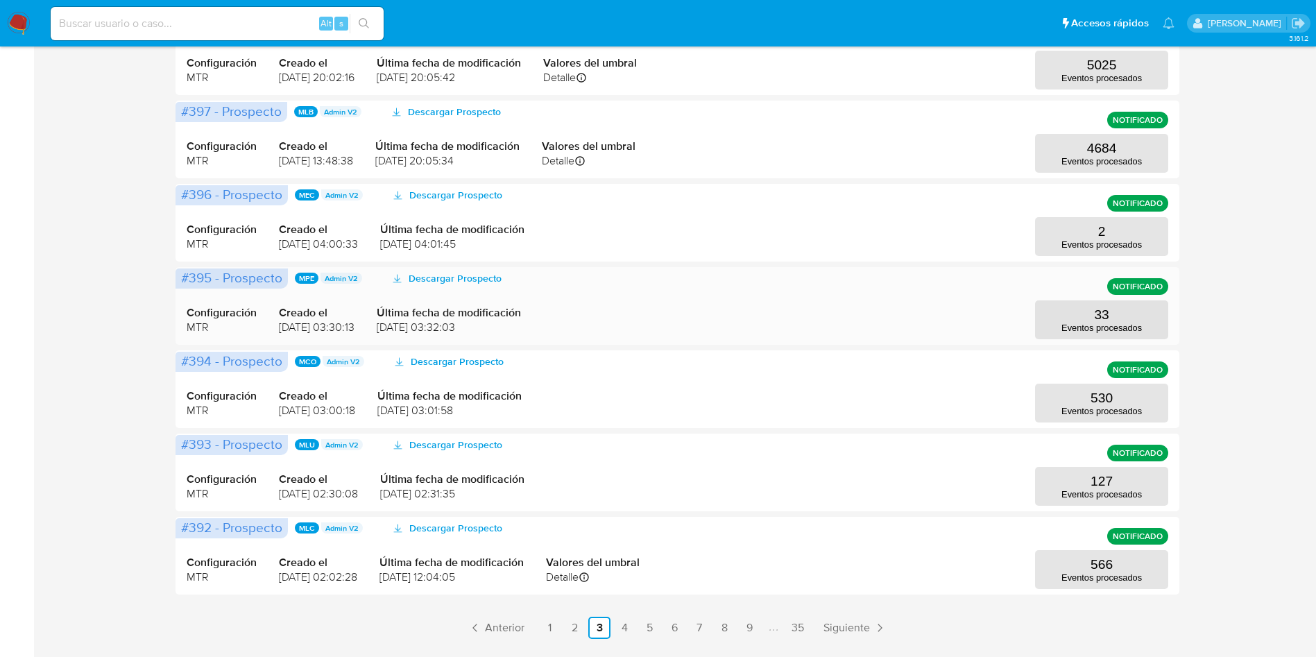
scroll to position [520, 0]
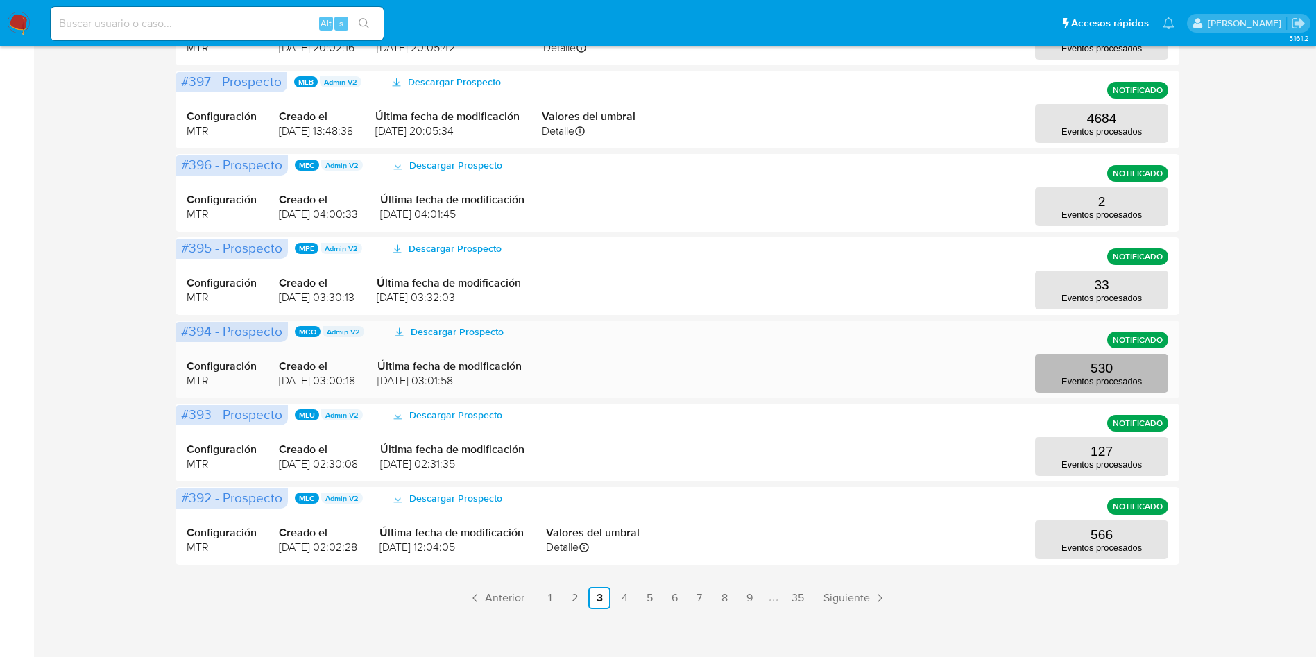
click at [1053, 371] on button "530 Eventos procesados" at bounding box center [1101, 373] width 133 height 39
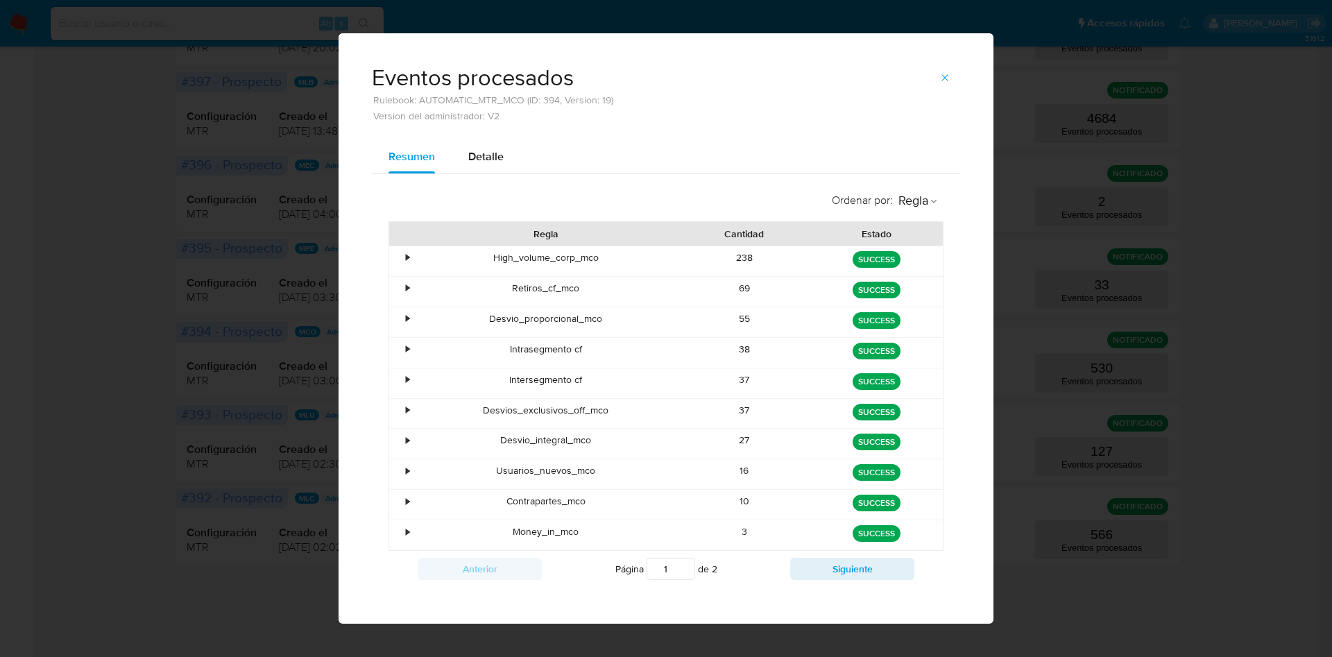
drag, startPoint x: 756, startPoint y: 295, endPoint x: 770, endPoint y: 292, distance: 13.5
click at [770, 292] on div "69" at bounding box center [745, 292] width 133 height 30
click at [930, 74] on button "button" at bounding box center [945, 78] width 31 height 22
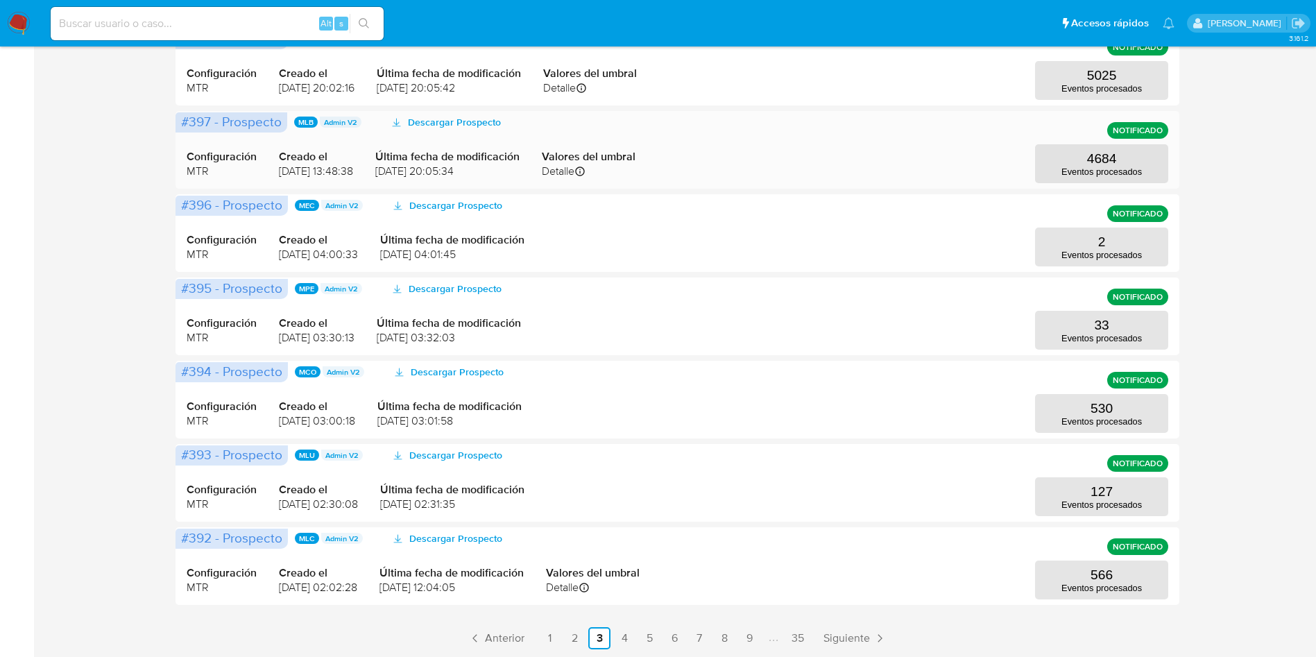
scroll to position [0, 0]
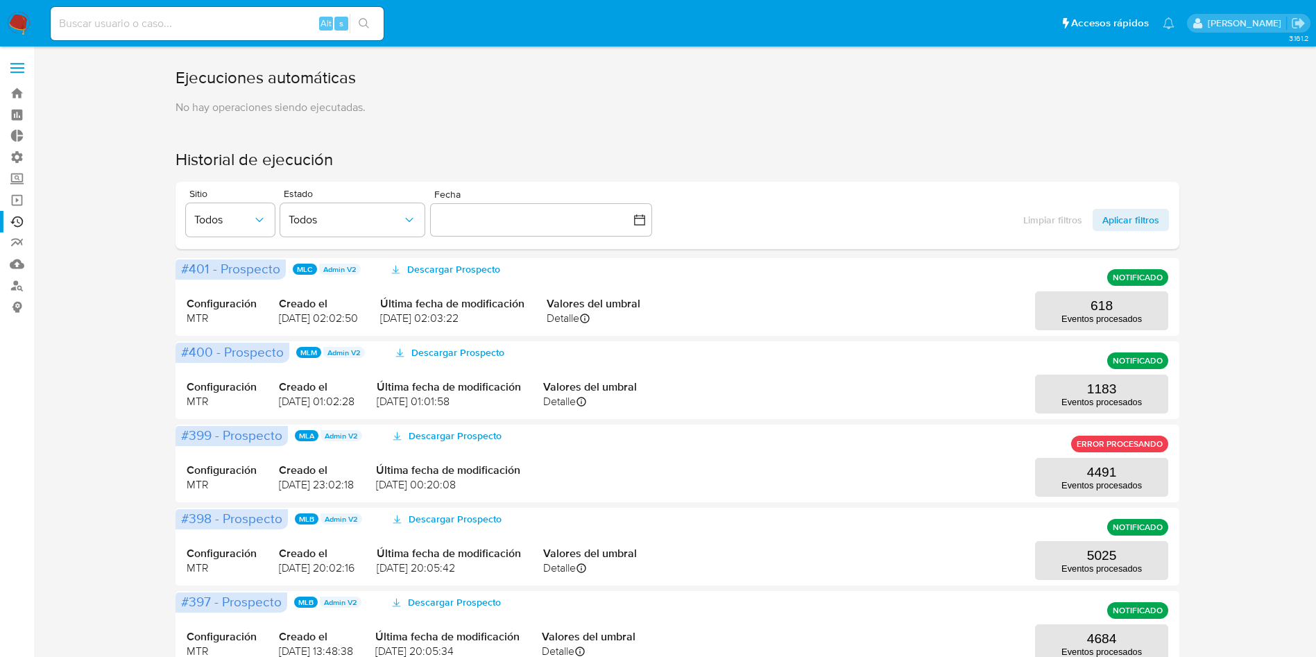
click at [21, 69] on label at bounding box center [17, 67] width 35 height 29
click at [0, 0] on input "checkbox" at bounding box center [0, 0] width 0 height 0
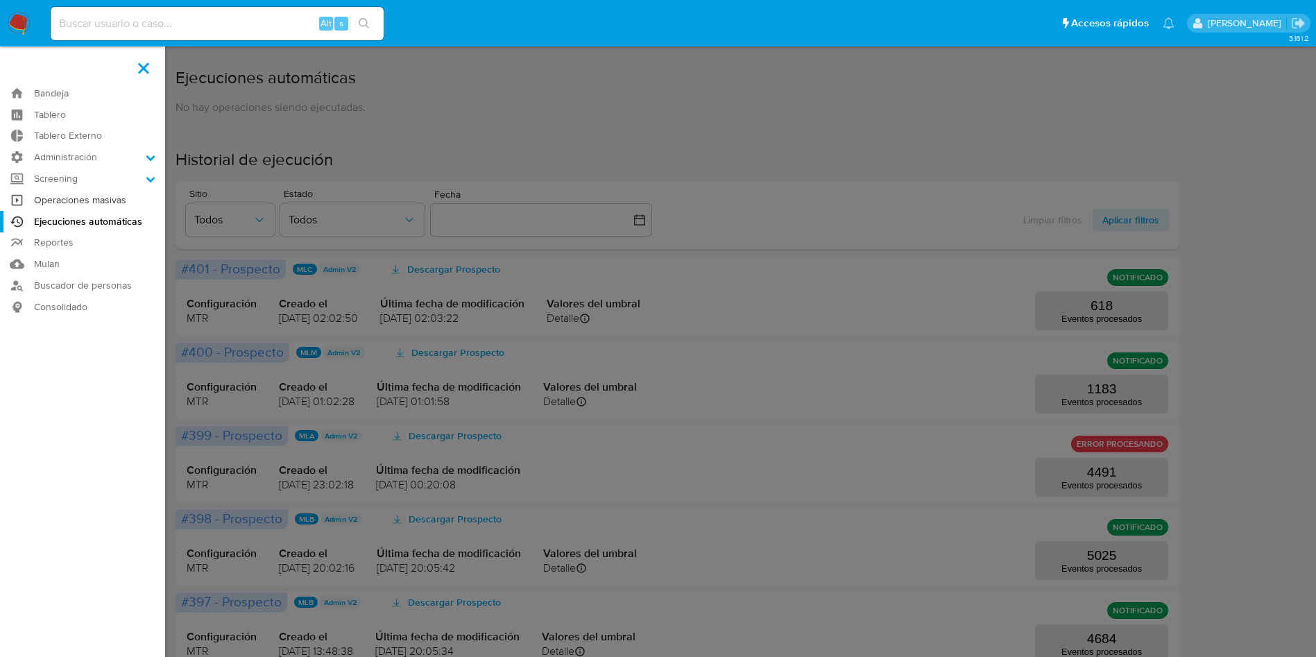
click at [85, 202] on link "Operaciones masivas" at bounding box center [82, 200] width 165 height 22
click at [85, 158] on label "Administración" at bounding box center [82, 157] width 165 height 22
click at [0, 0] on input "Administración" at bounding box center [0, 0] width 0 height 0
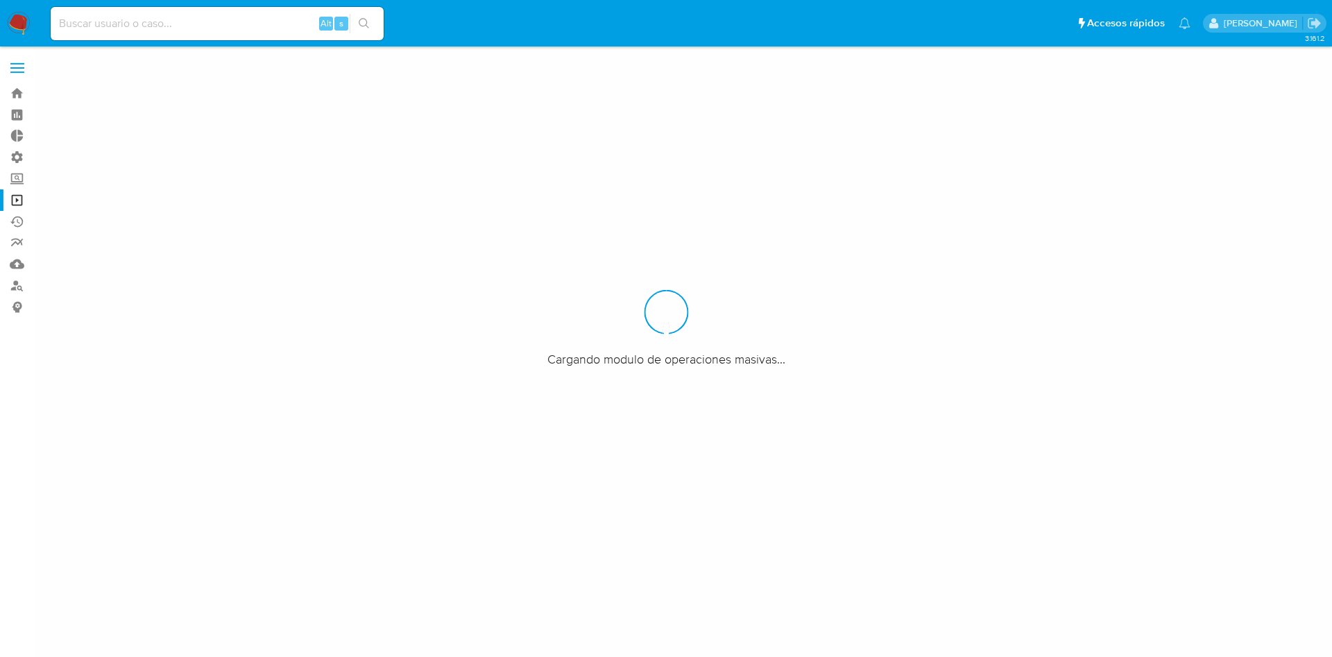
click at [19, 72] on span at bounding box center [17, 72] width 14 height 2
click at [0, 0] on input "checkbox" at bounding box center [0, 0] width 0 height 0
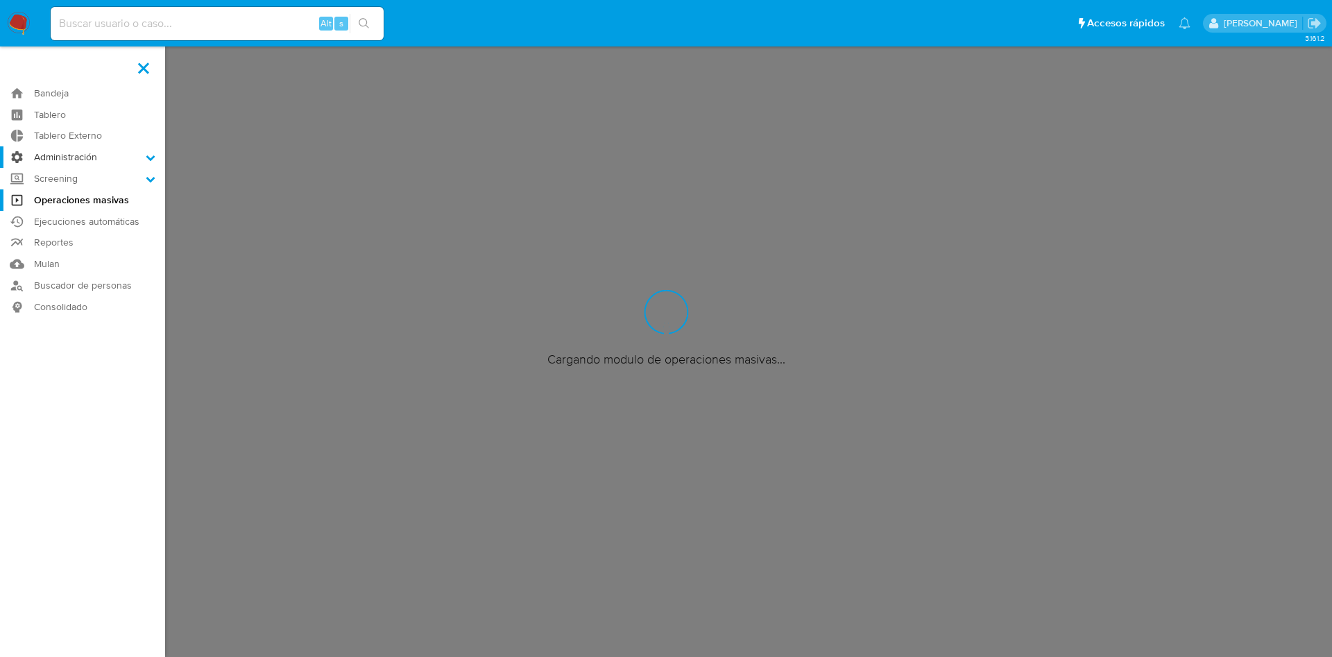
click at [95, 152] on label "Administración" at bounding box center [82, 157] width 165 height 22
click at [0, 0] on input "Administración" at bounding box center [0, 0] width 0 height 0
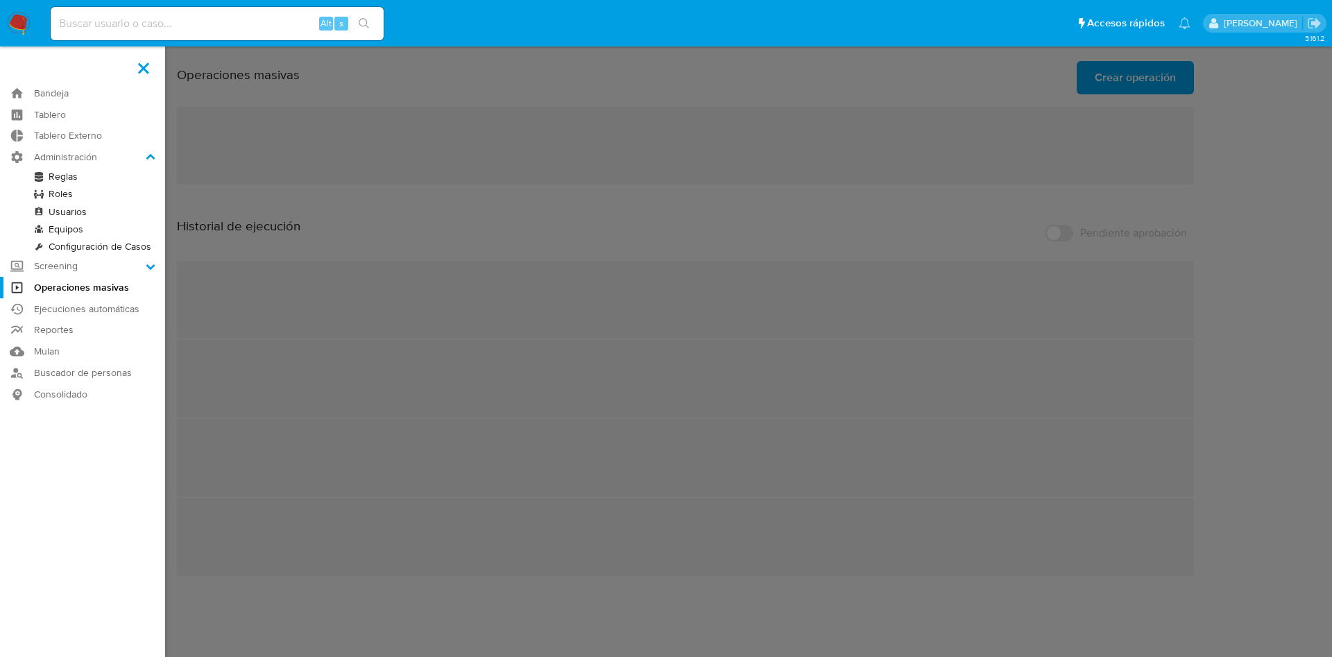
click at [60, 174] on link "Reglas" at bounding box center [82, 176] width 165 height 17
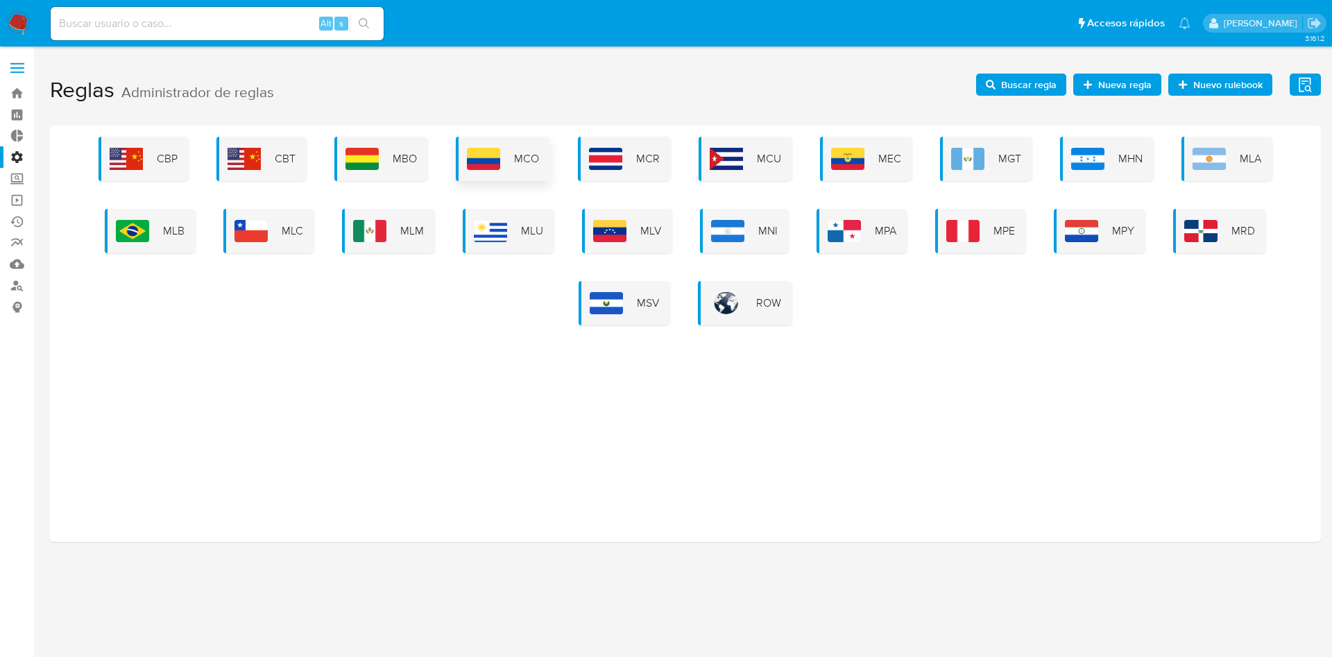
click at [517, 158] on span "MCO" at bounding box center [526, 158] width 25 height 15
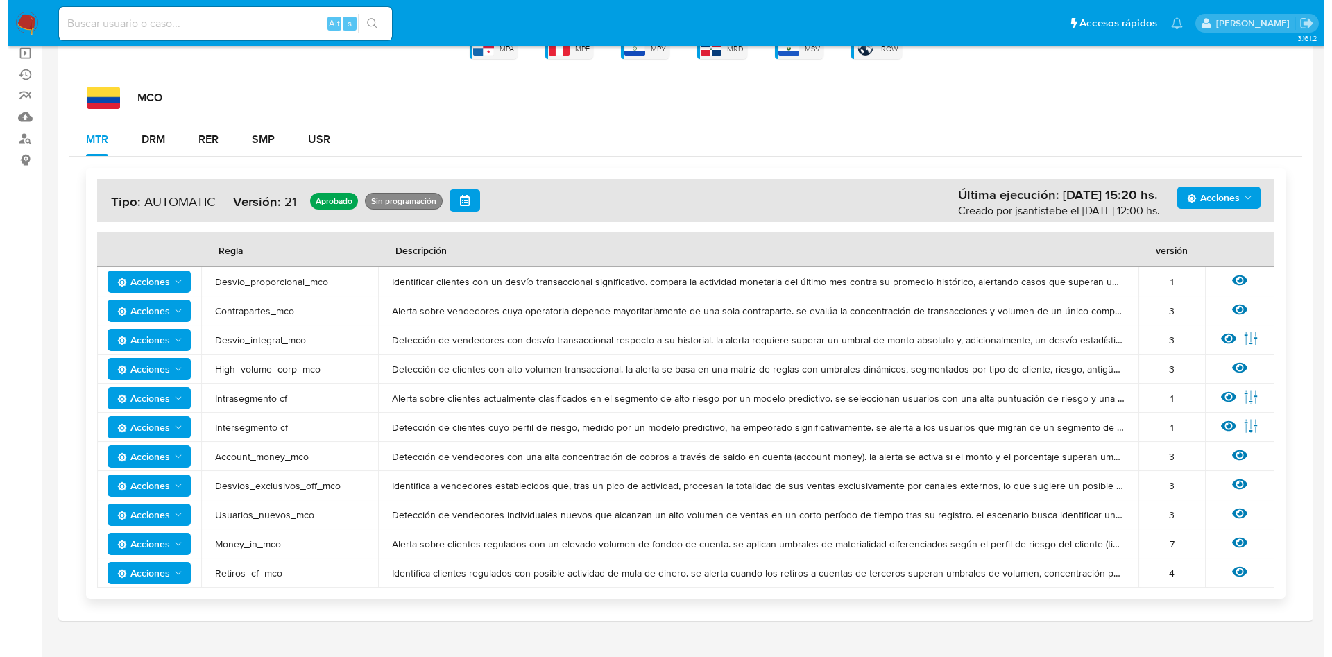
scroll to position [170, 0]
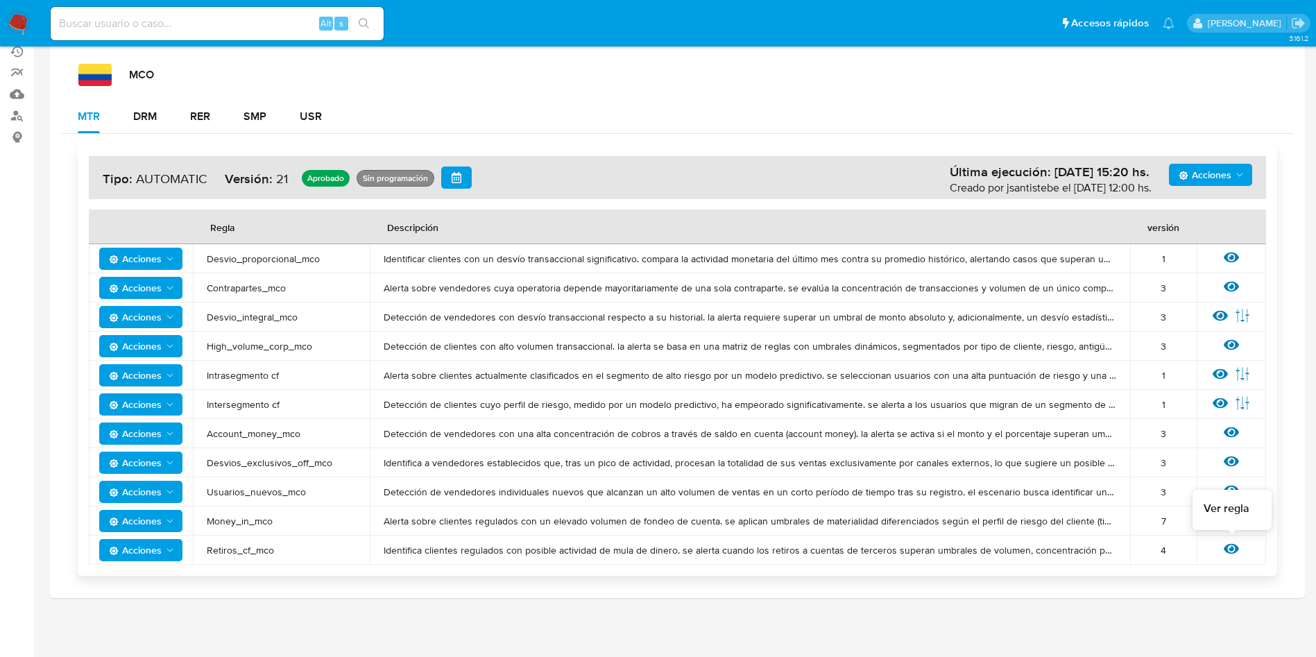
click at [1237, 552] on icon at bounding box center [1231, 548] width 15 height 15
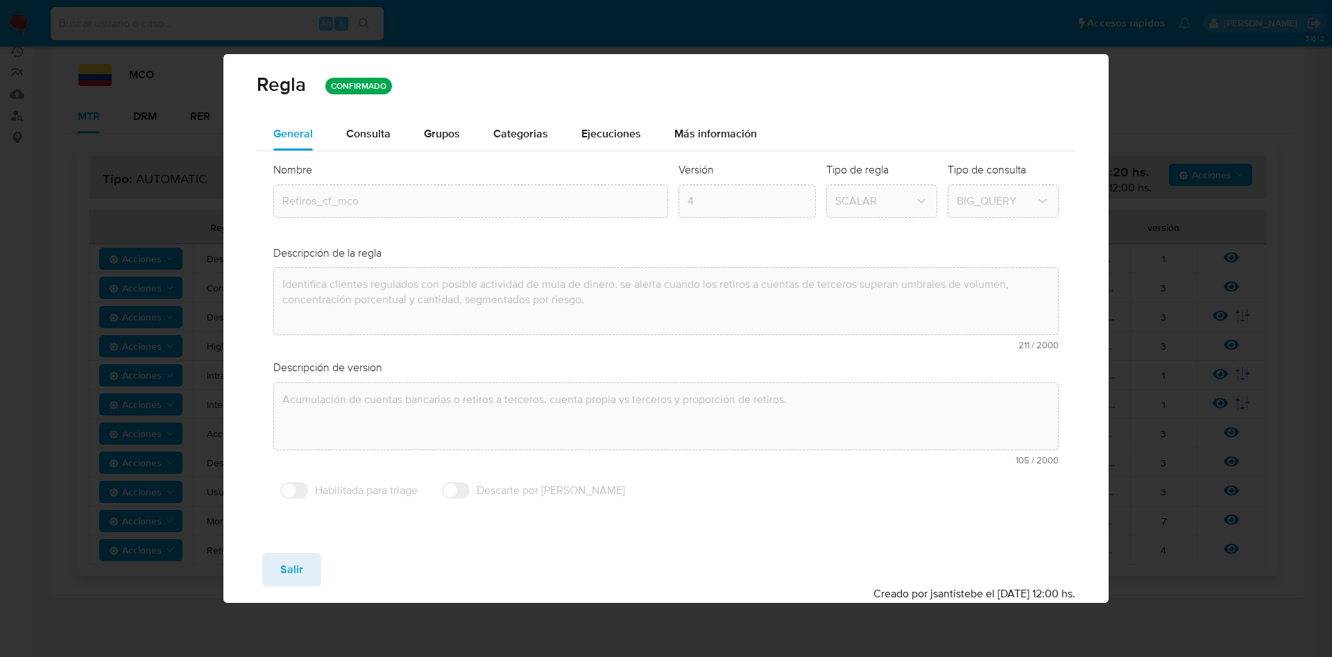
click at [364, 128] on span "Consulta" at bounding box center [368, 134] width 44 height 16
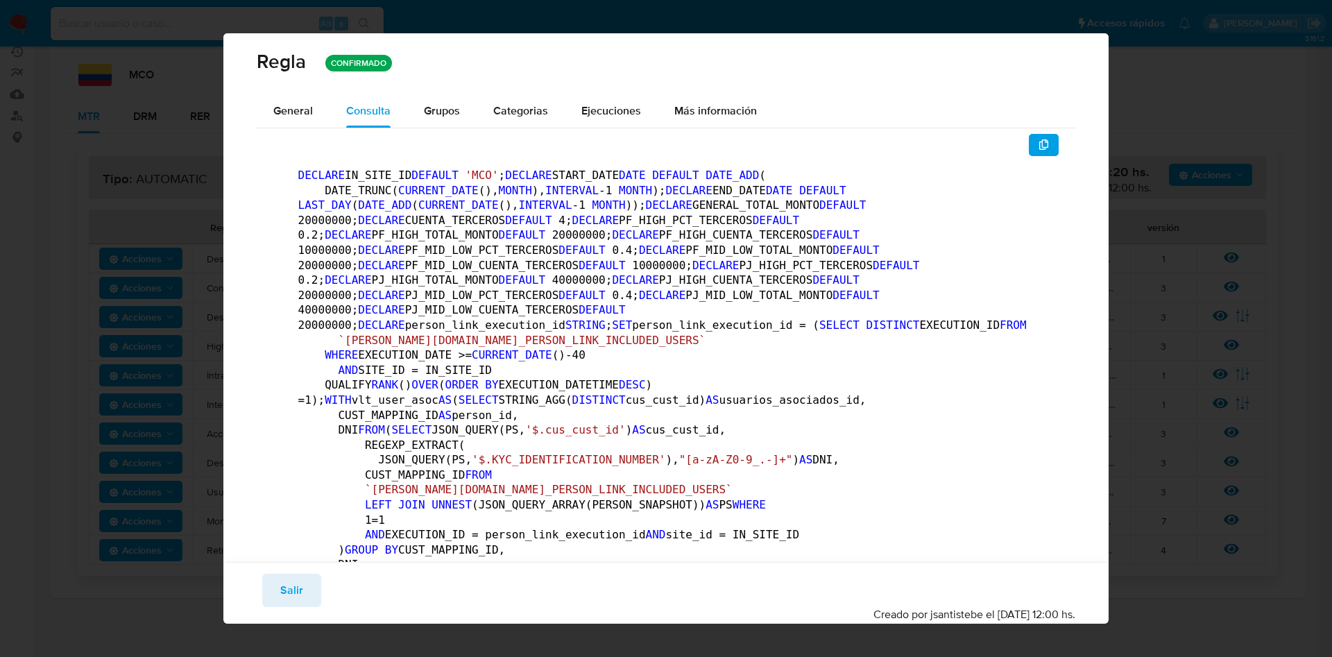
scroll to position [0, 0]
click at [1039, 139] on span "button" at bounding box center [1044, 146] width 11 height 19
click at [1039, 149] on icon "button" at bounding box center [1044, 147] width 10 height 11
